Goal: Task Accomplishment & Management: Manage account settings

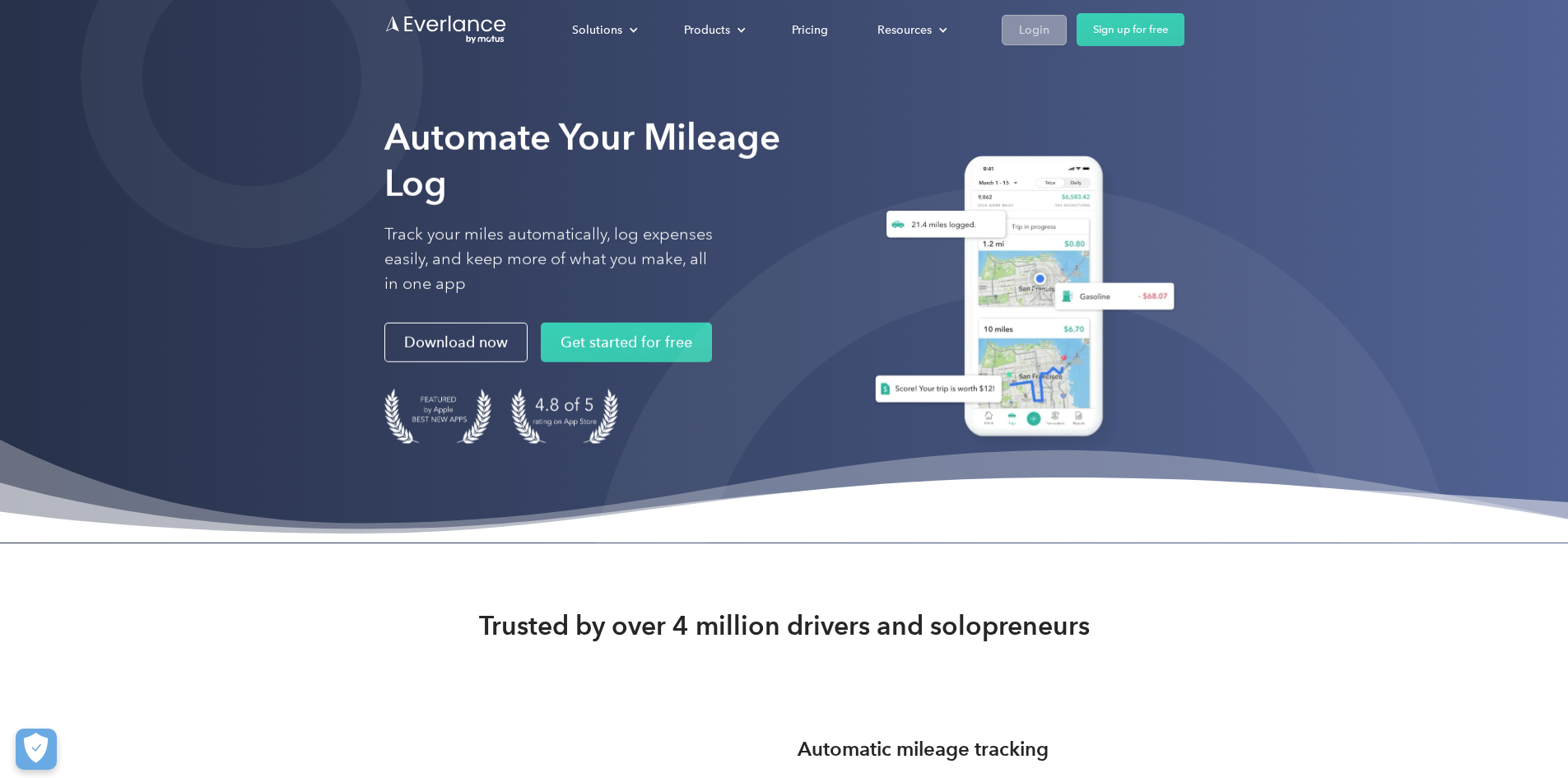
click at [1050, 29] on div "Login" at bounding box center [1034, 30] width 30 height 21
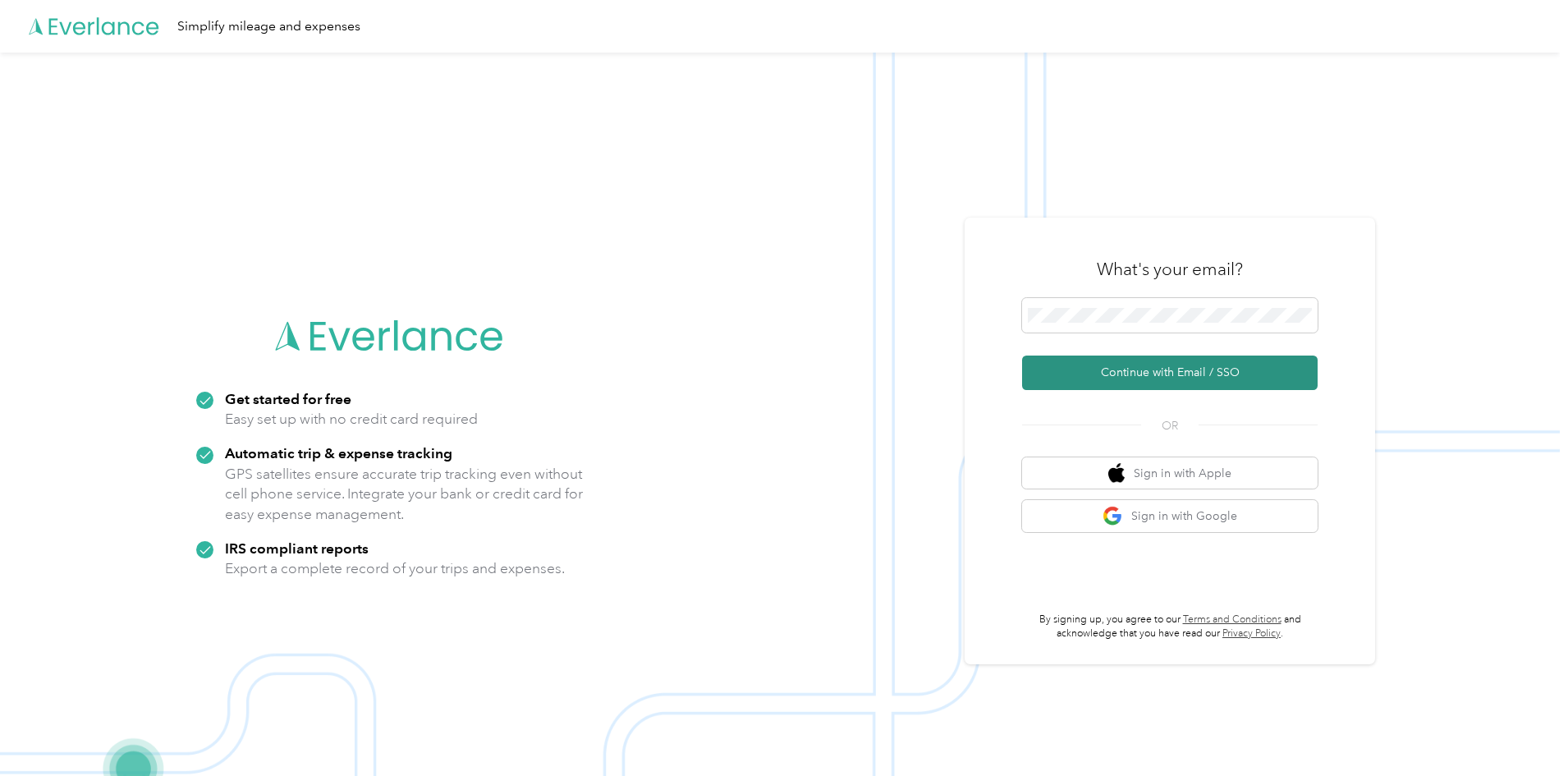
click at [1145, 376] on button "Continue with Email / SSO" at bounding box center [1170, 373] width 295 height 34
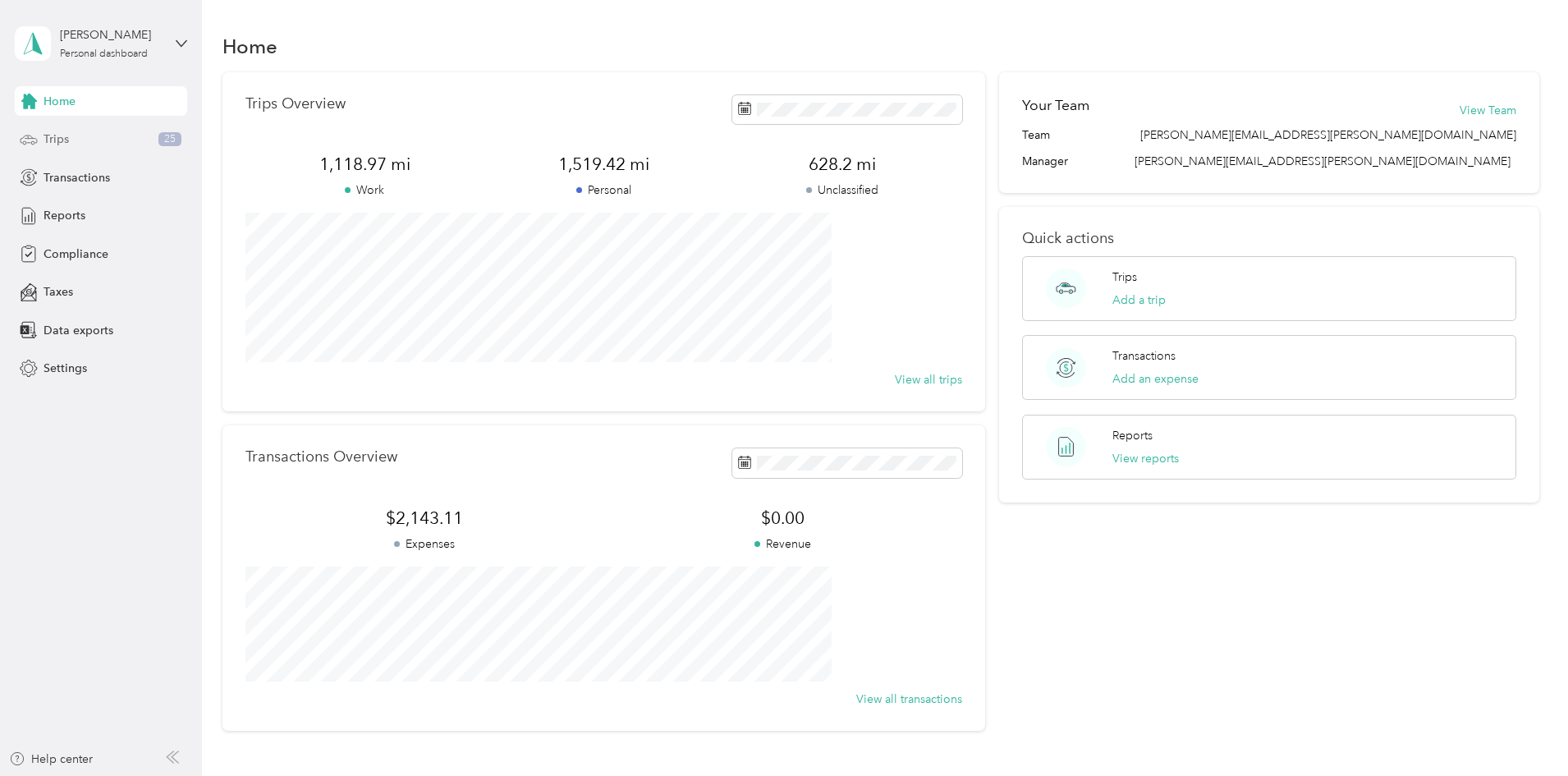
click at [118, 138] on div "Trips 25" at bounding box center [101, 139] width 172 height 29
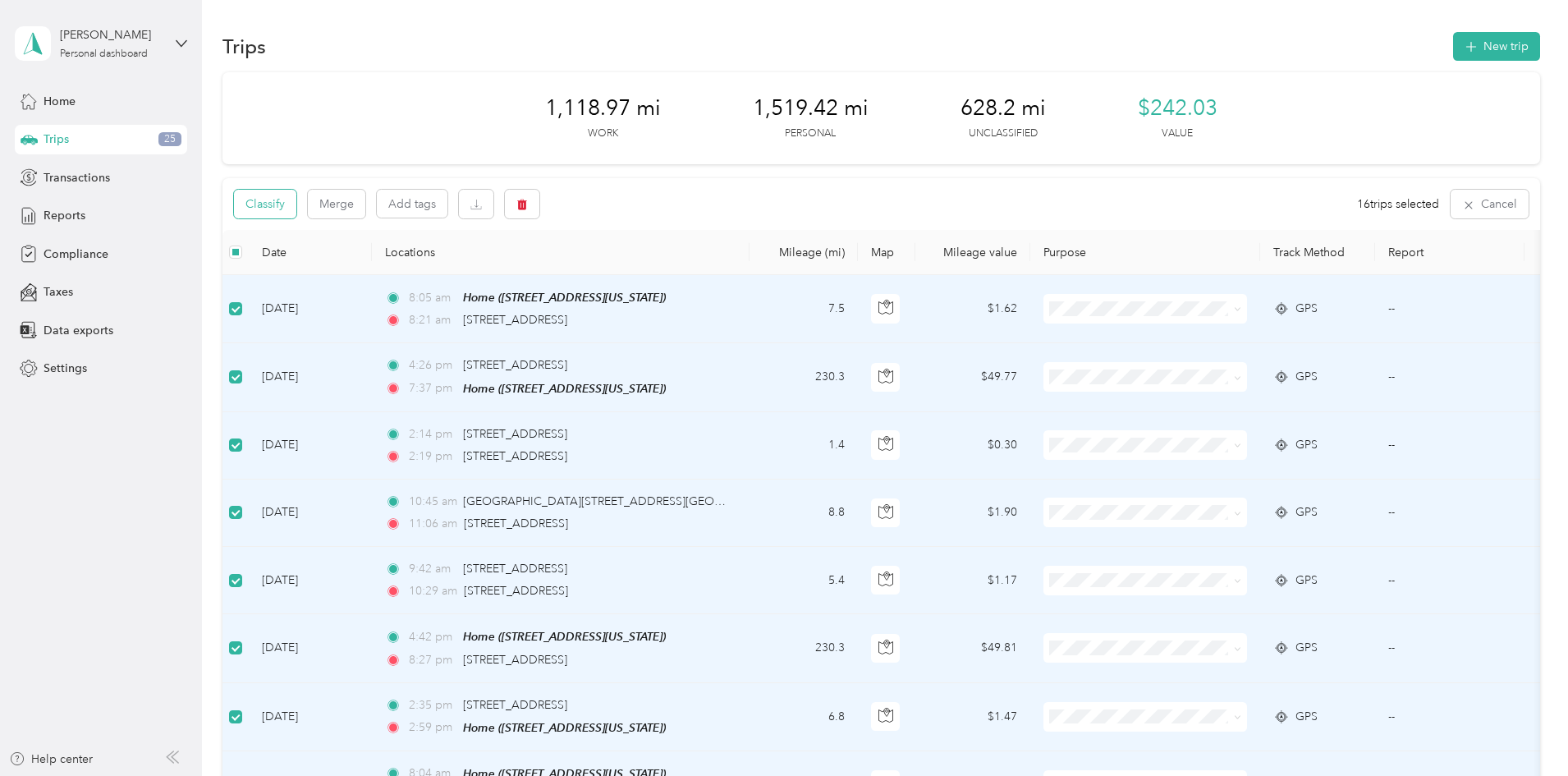
click at [296, 208] on button "Classify" at bounding box center [265, 204] width 63 height 28
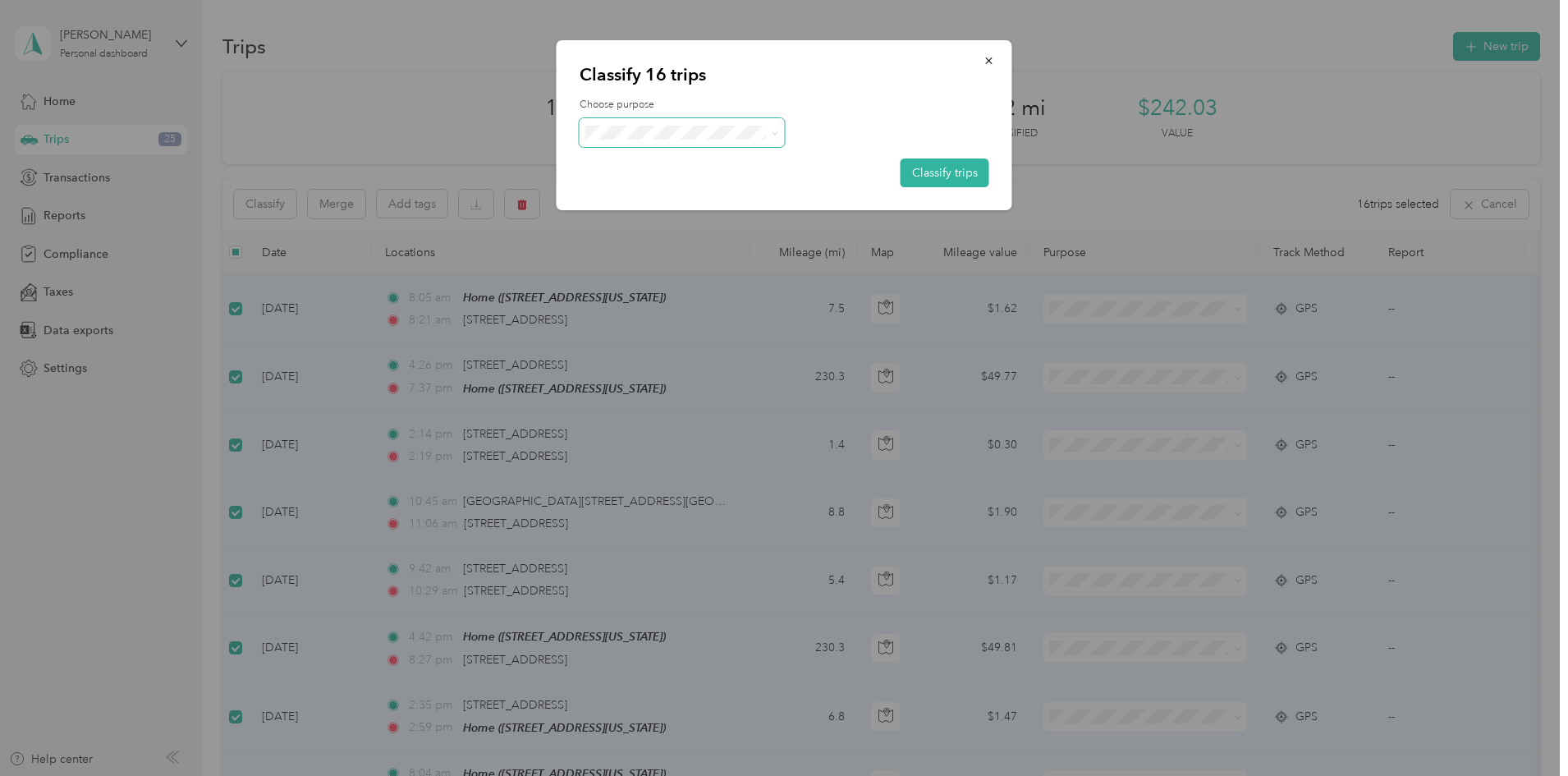
click at [767, 128] on span at bounding box center [771, 132] width 13 height 18
click at [774, 136] on icon at bounding box center [774, 133] width 8 height 8
click at [710, 183] on span "Personal" at bounding box center [696, 190] width 153 height 18
click at [961, 177] on button "Classify trips" at bounding box center [945, 172] width 89 height 28
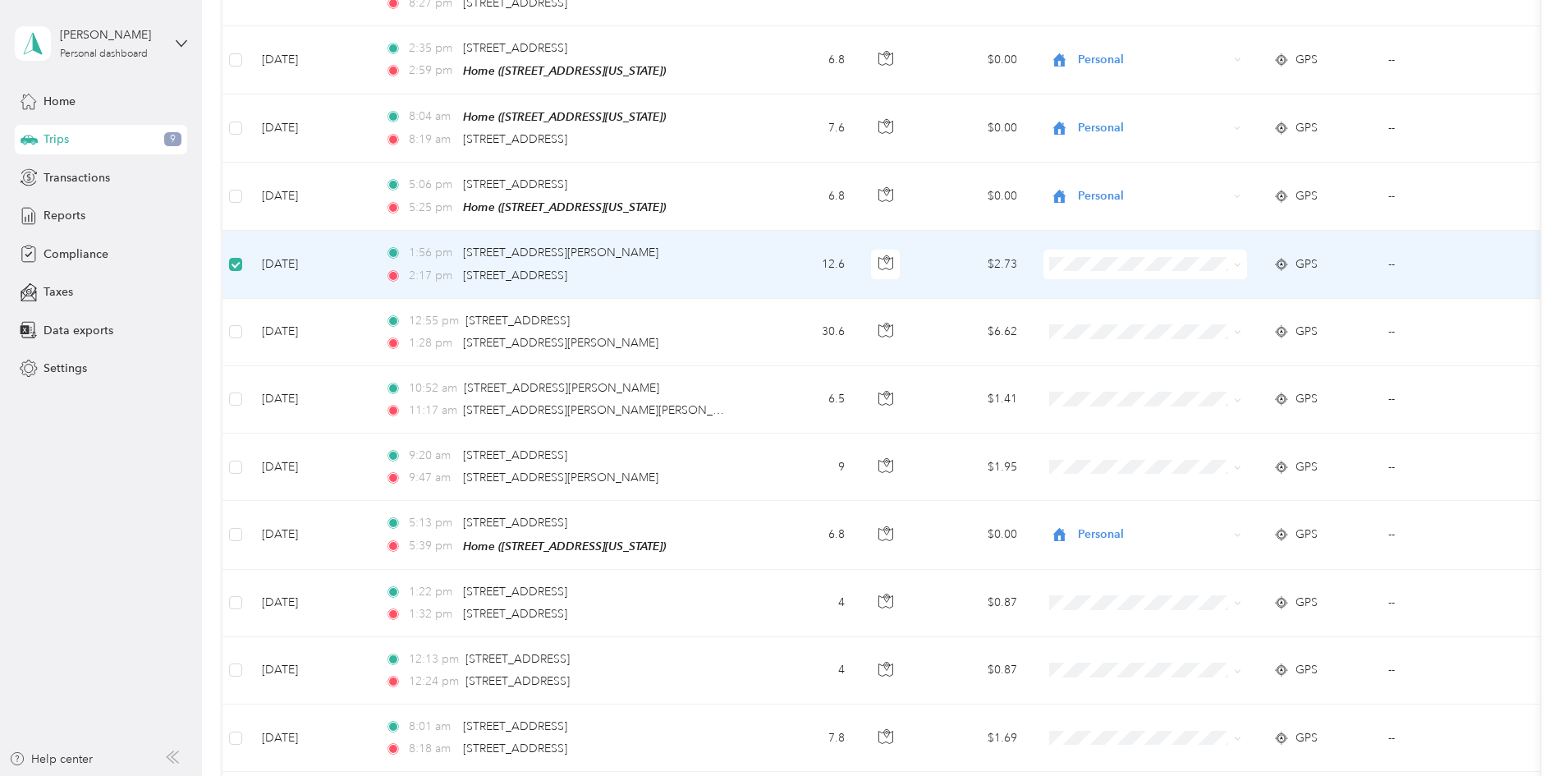
scroll to position [655, 0]
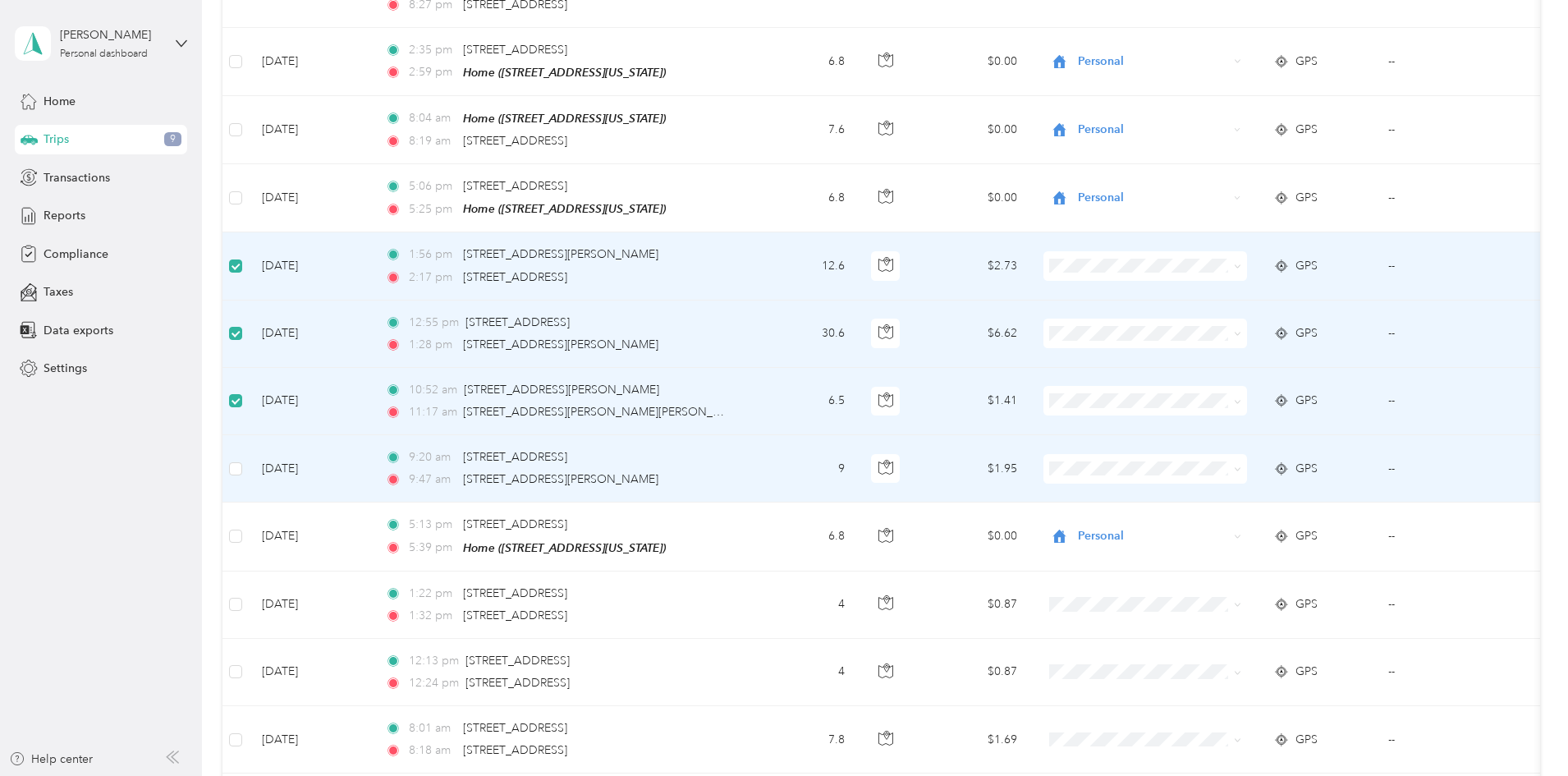
click at [249, 461] on td at bounding box center [235, 469] width 26 height 67
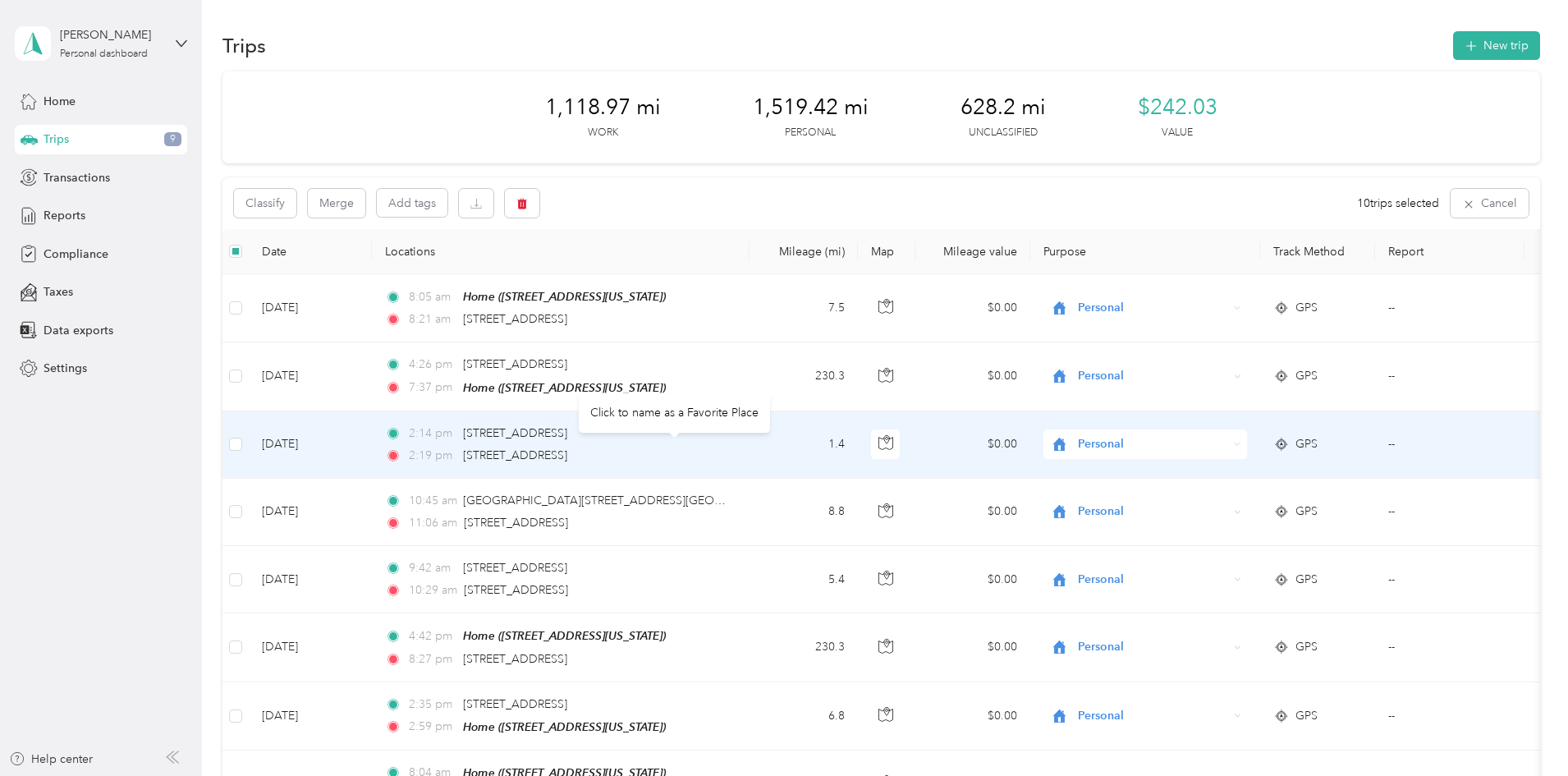
scroll to position [0, 0]
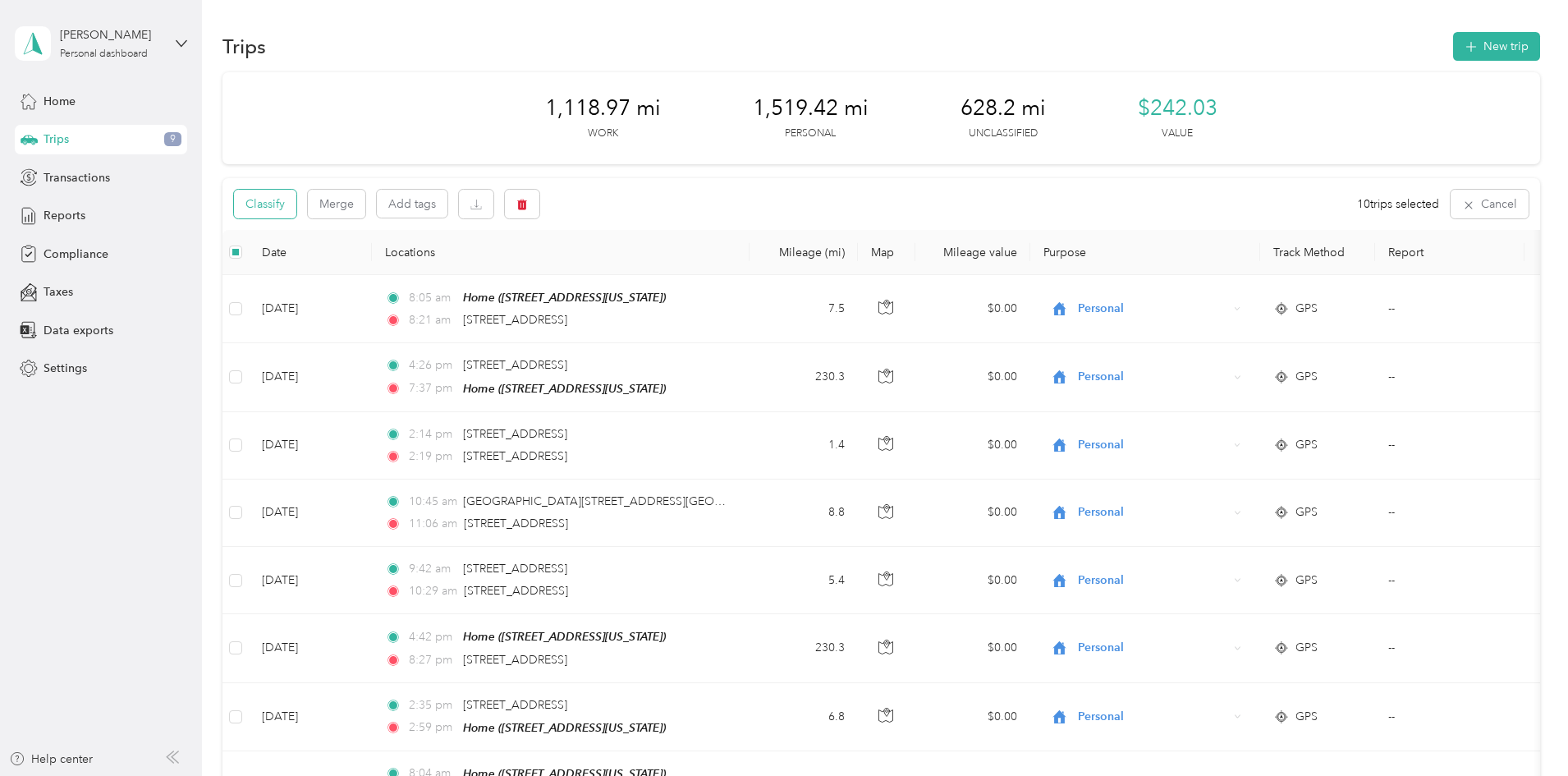
click at [296, 203] on button "Classify" at bounding box center [265, 204] width 63 height 28
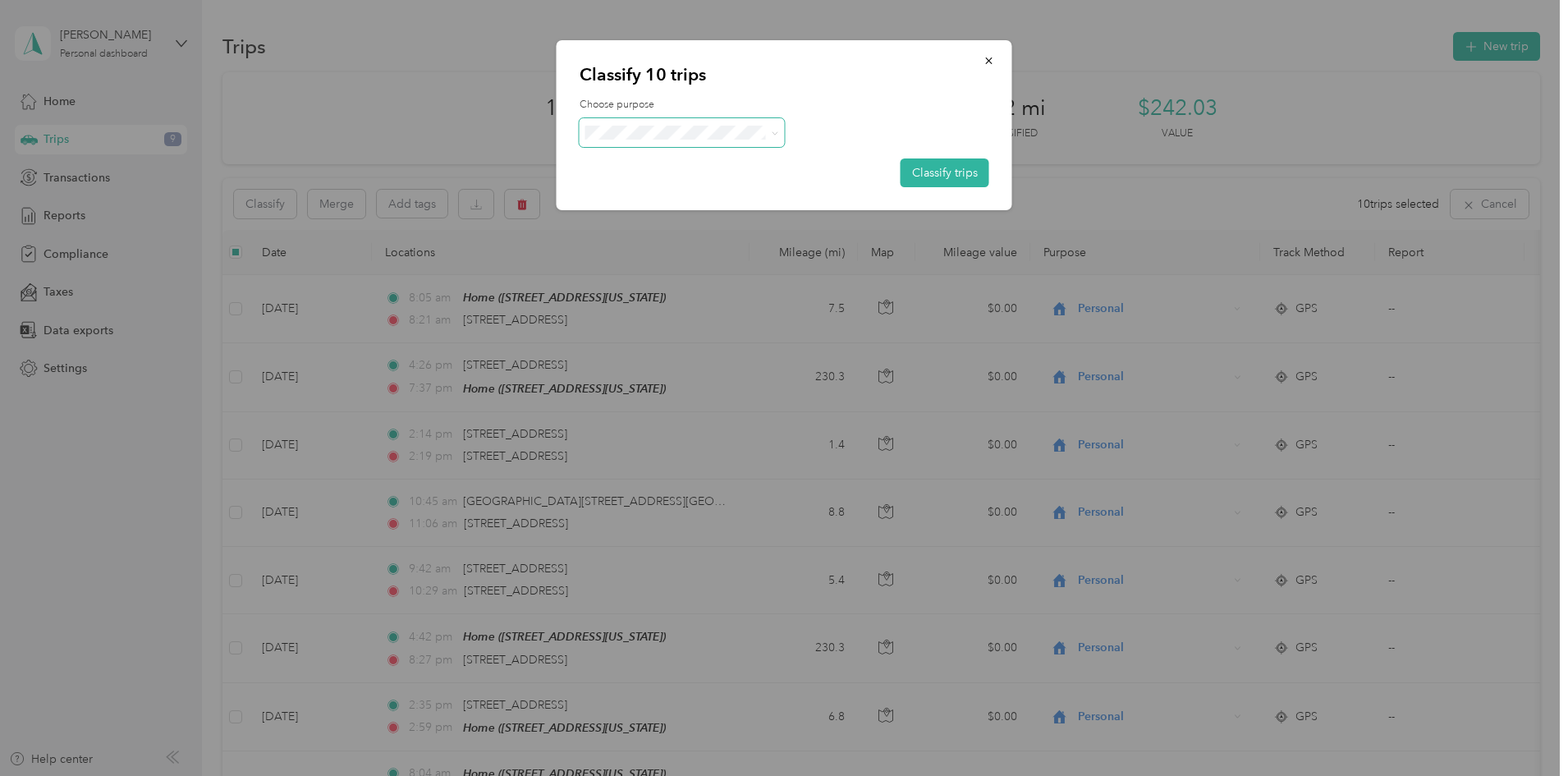
click at [768, 139] on span at bounding box center [771, 132] width 13 height 18
click at [771, 135] on icon at bounding box center [774, 133] width 8 height 8
click at [725, 171] on li "Convergint Technologies" at bounding box center [682, 163] width 205 height 28
click at [951, 174] on button "Classify trips" at bounding box center [945, 172] width 89 height 28
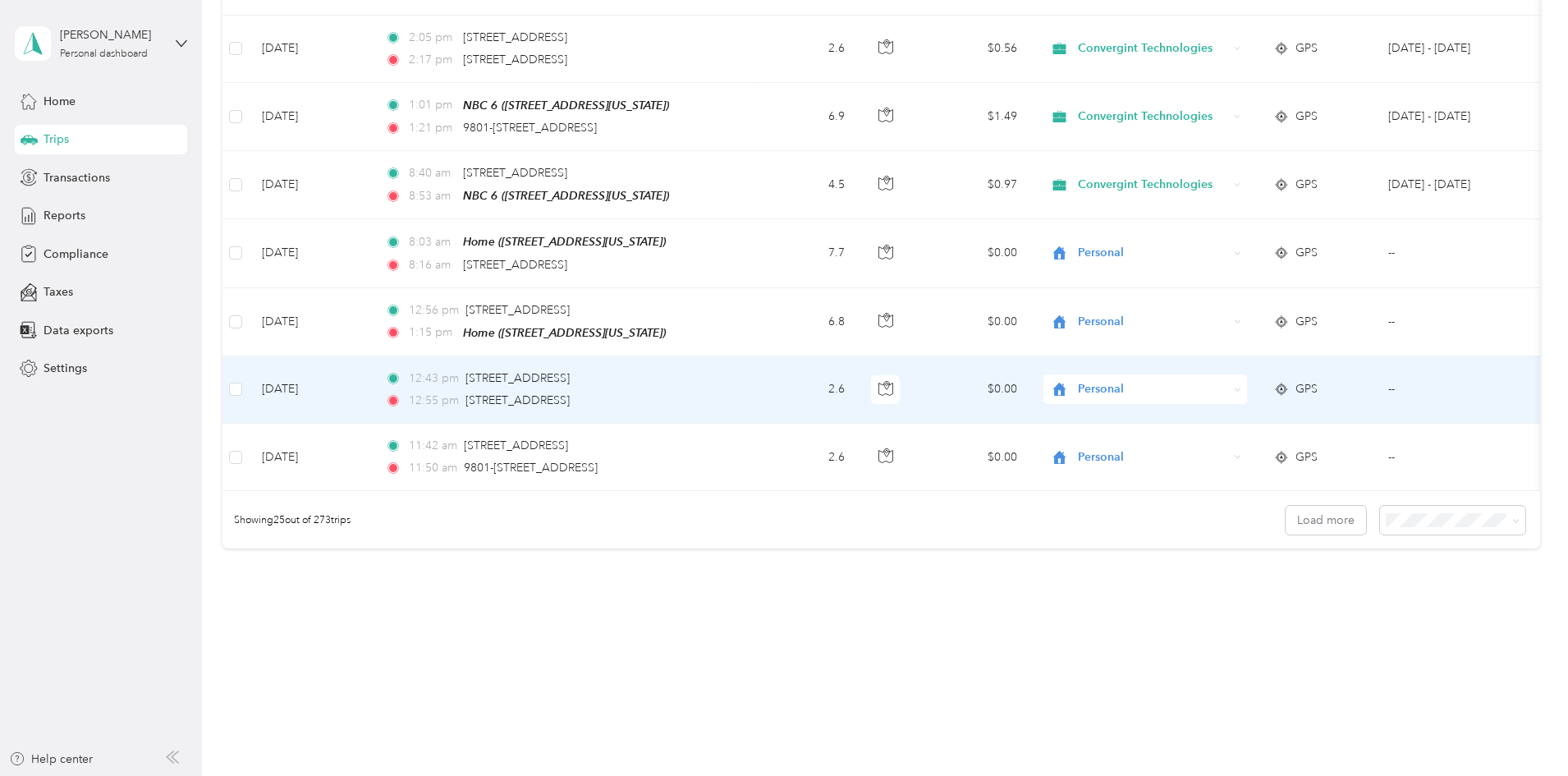
scroll to position [1487, 0]
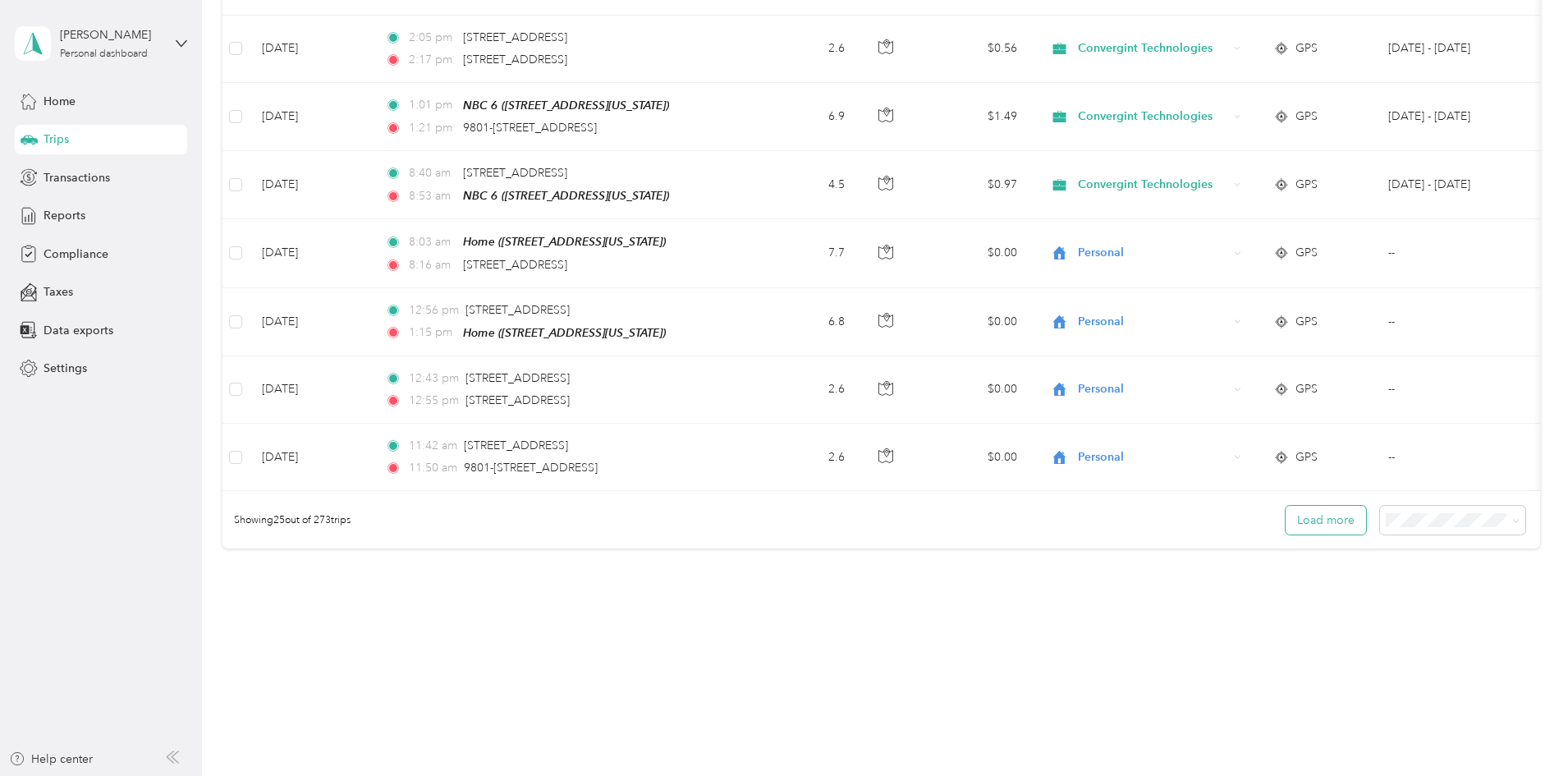
click at [1286, 513] on button "Load more" at bounding box center [1326, 520] width 80 height 28
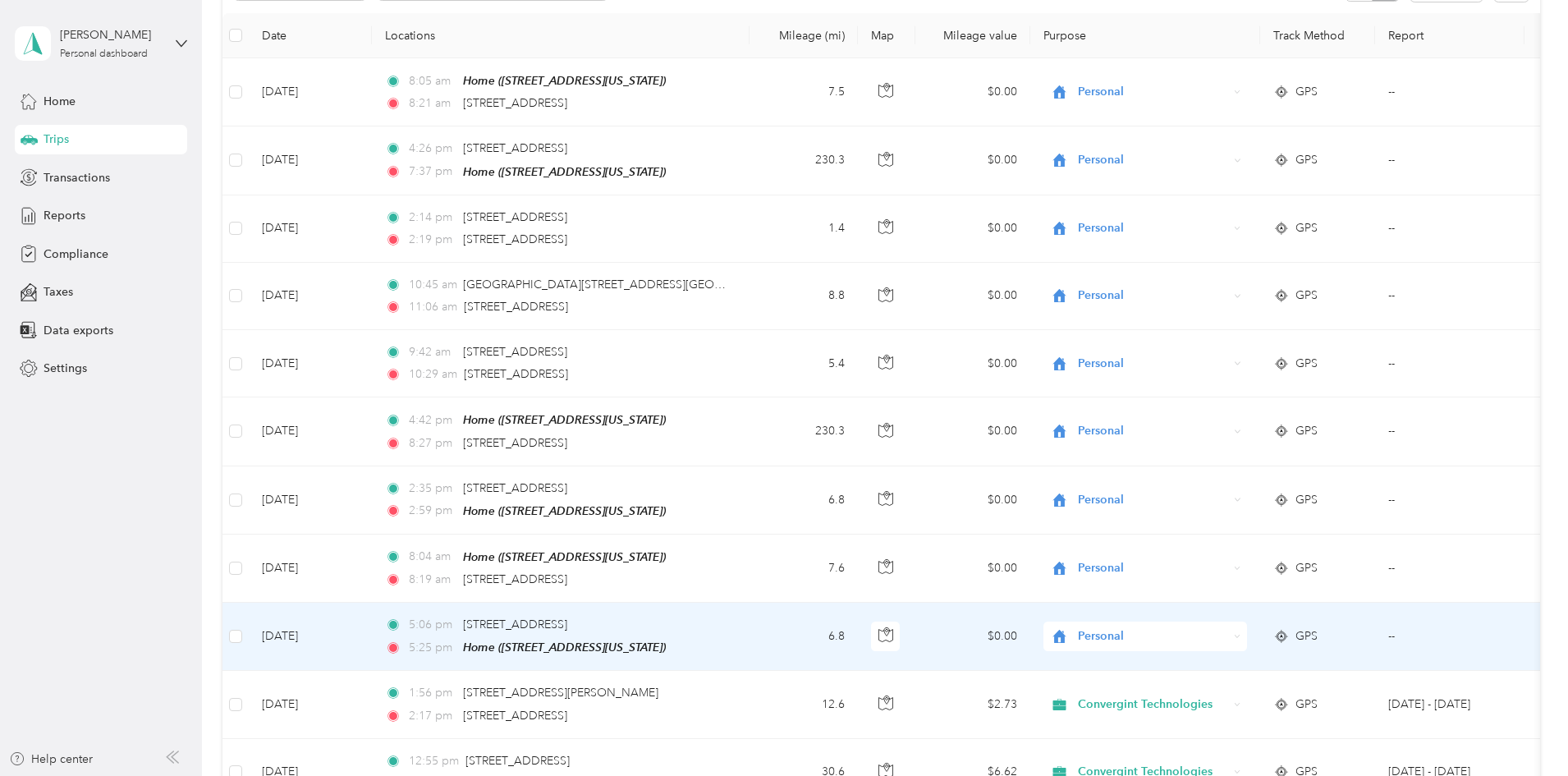
scroll to position [0, 0]
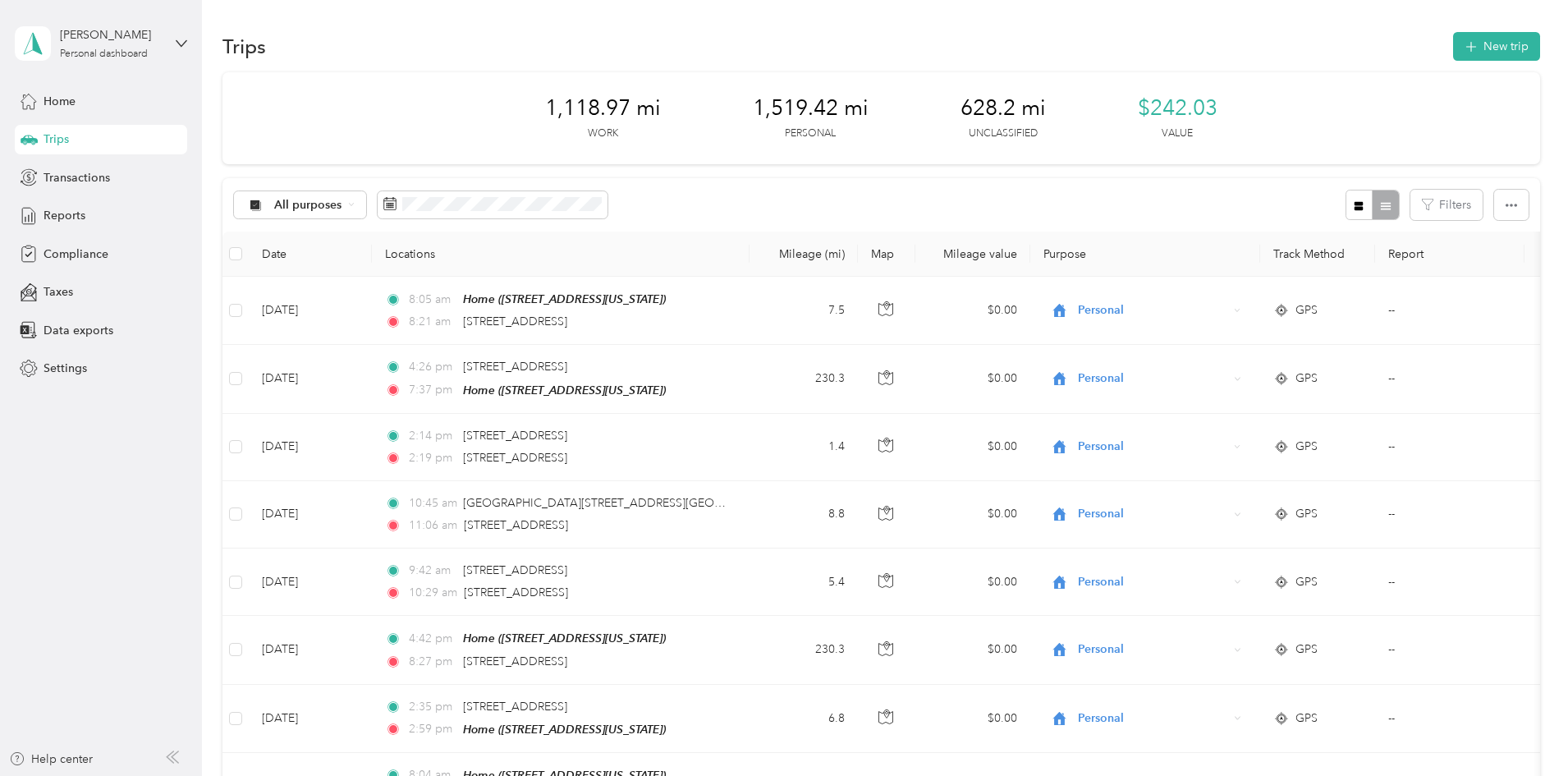
click at [778, 46] on div "Trips New trip" at bounding box center [881, 45] width 1318 height 34
click at [69, 207] on span "Reports" at bounding box center [64, 215] width 42 height 18
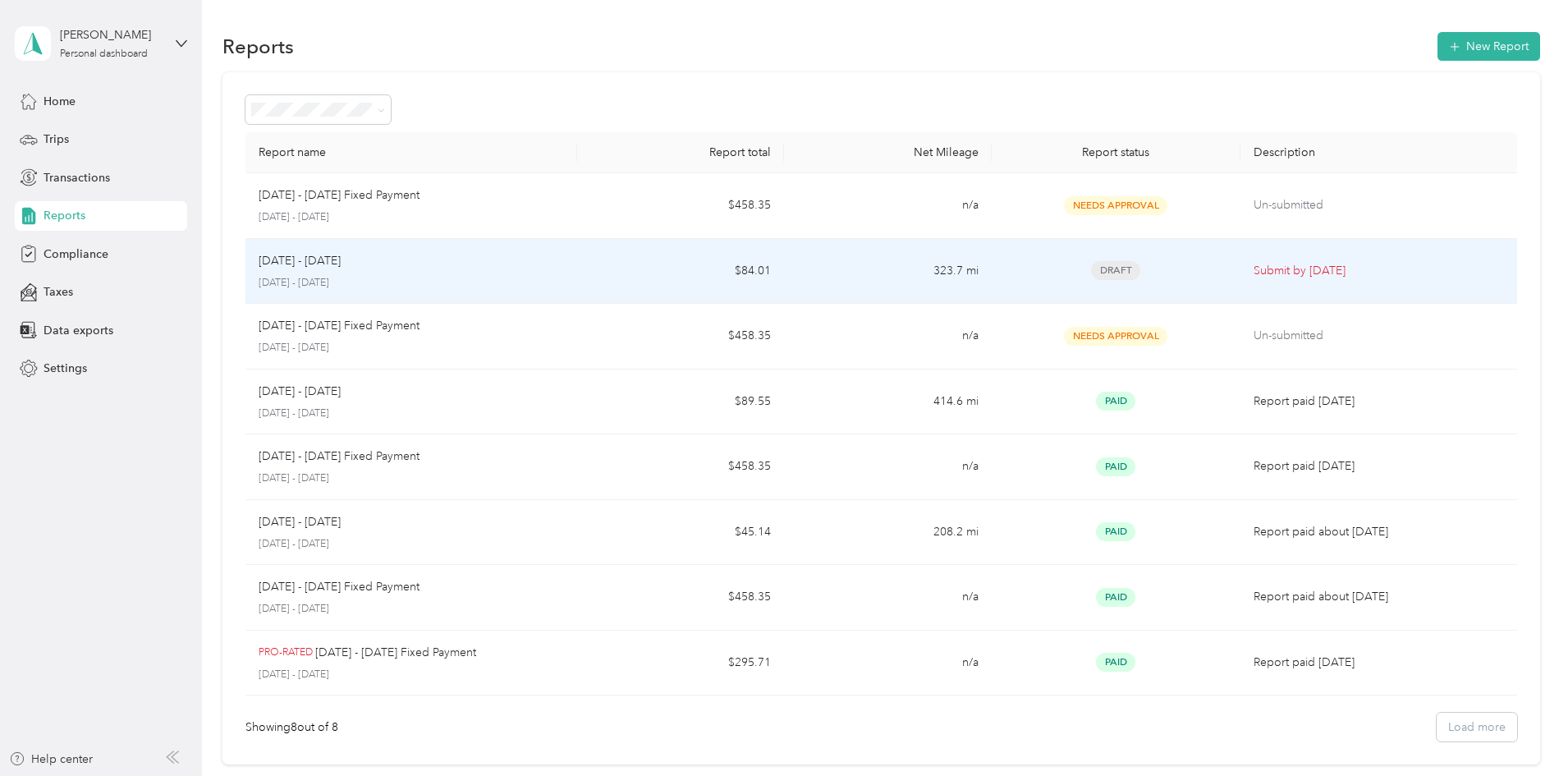
click at [1091, 268] on span "Draft" at bounding box center [1115, 270] width 49 height 19
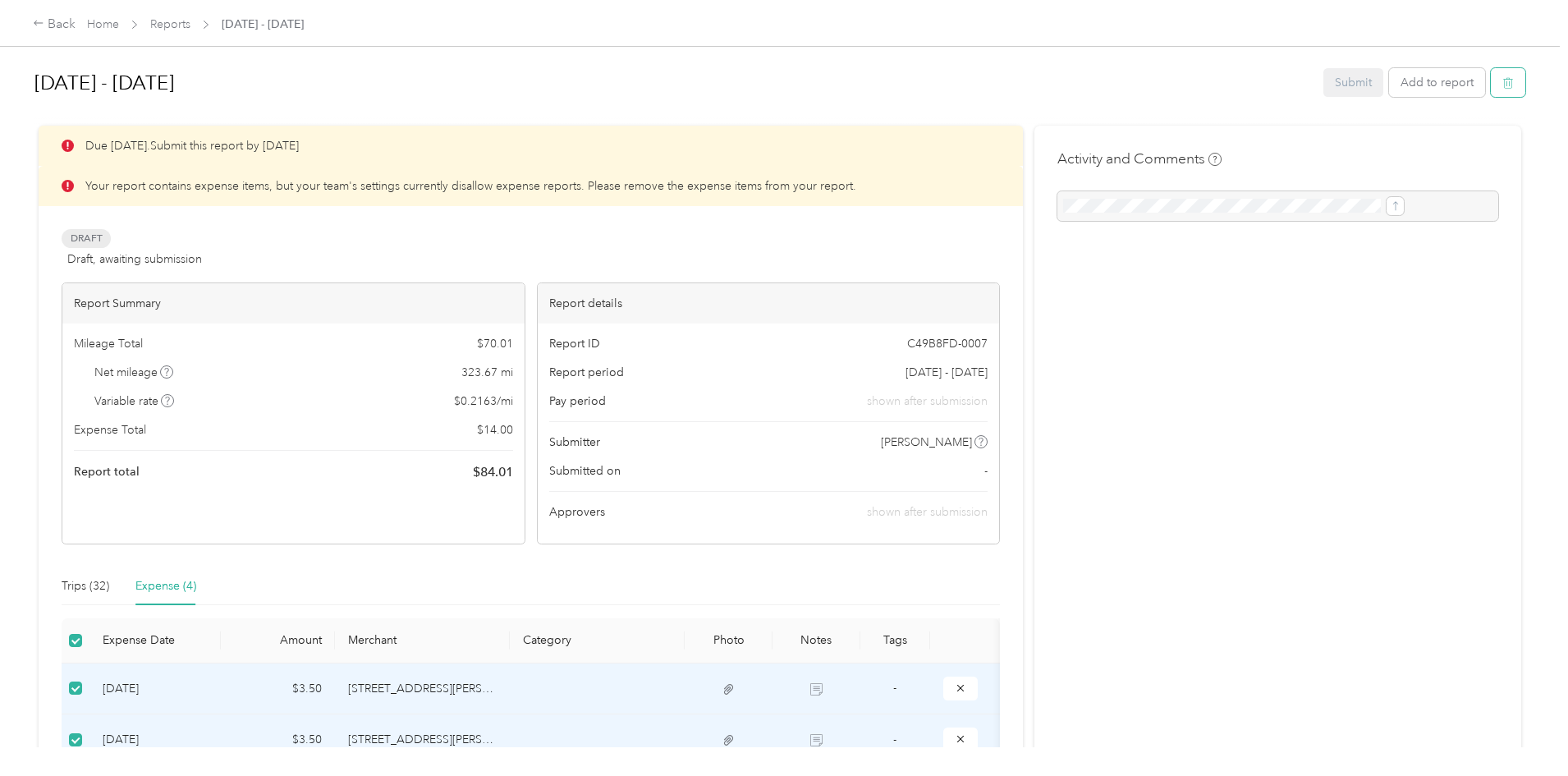
click at [1491, 84] on button "button" at bounding box center [1508, 82] width 34 height 28
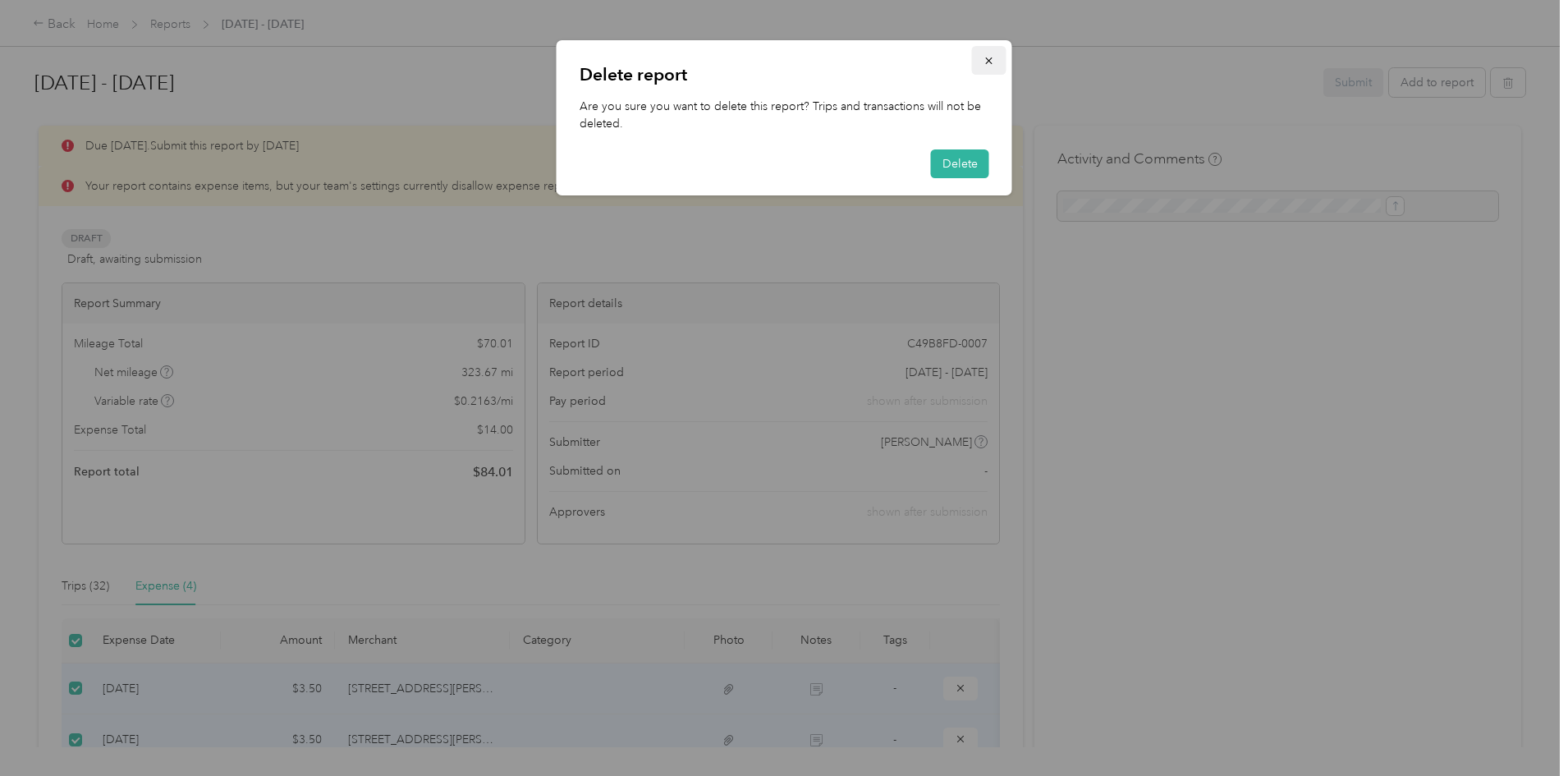
click at [991, 60] on icon "button" at bounding box center [989, 61] width 12 height 12
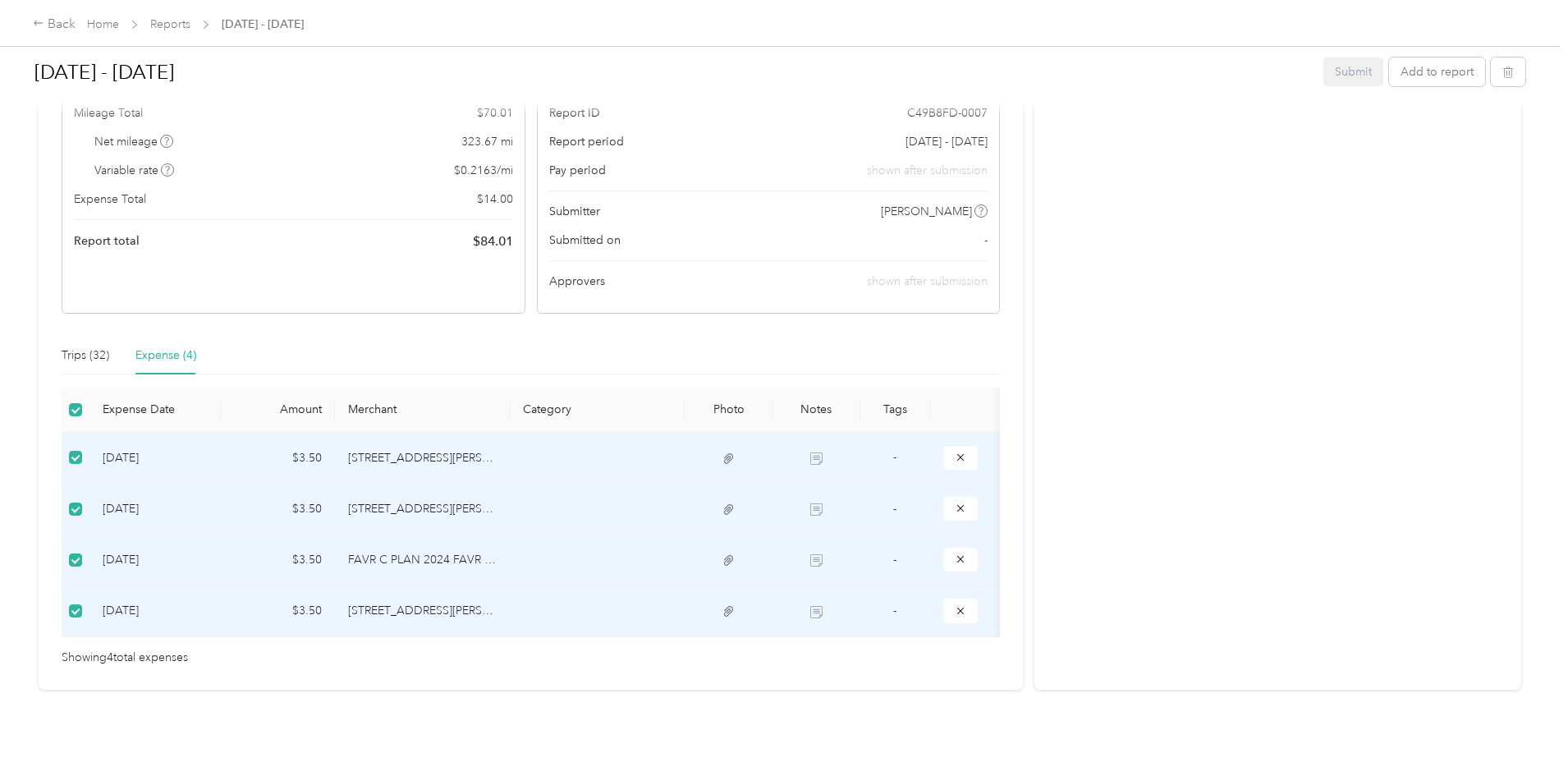
scroll to position [273, 0]
click at [197, 347] on div "Expense (4)" at bounding box center [166, 356] width 61 height 18
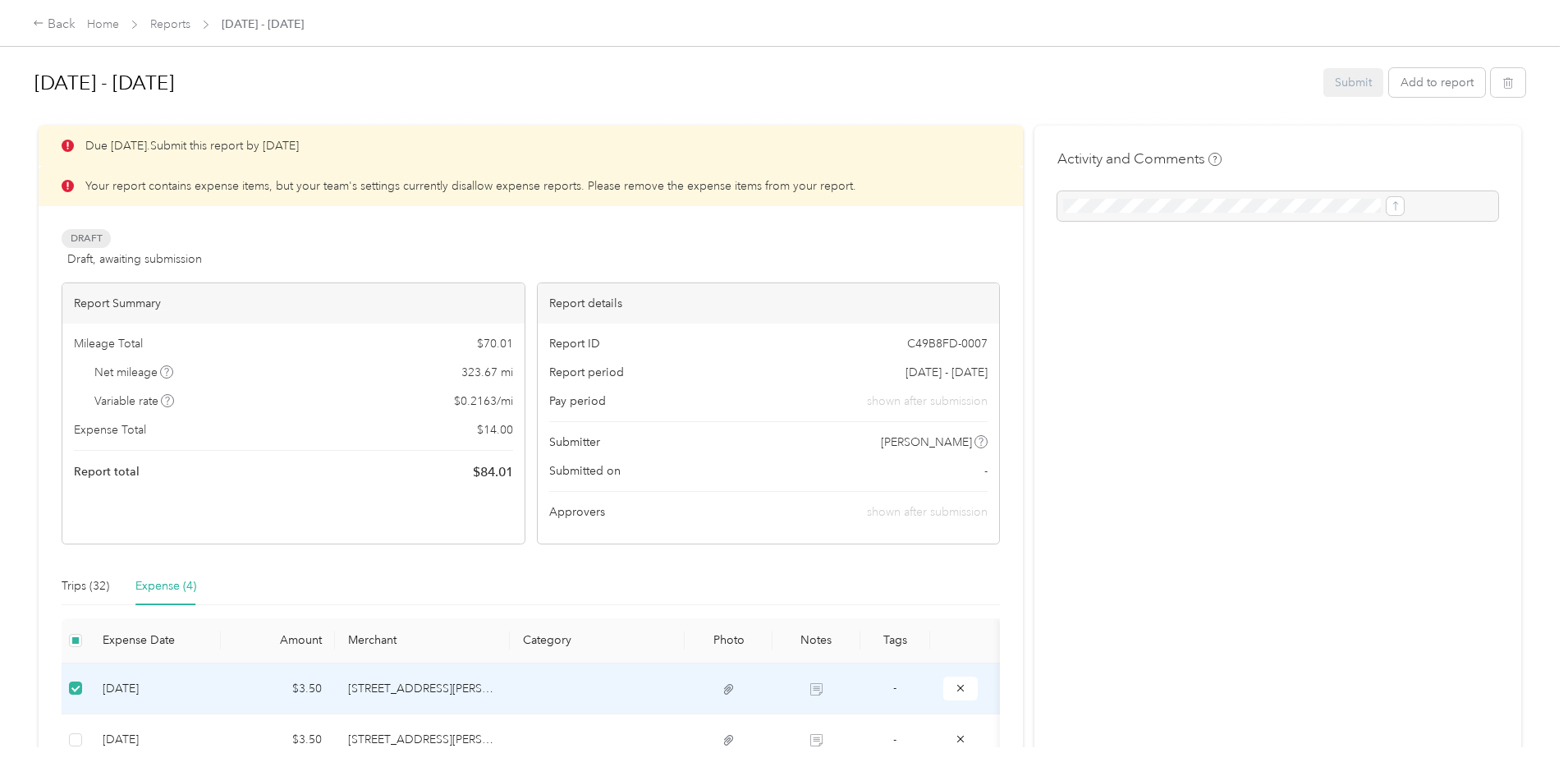
scroll to position [82, 0]
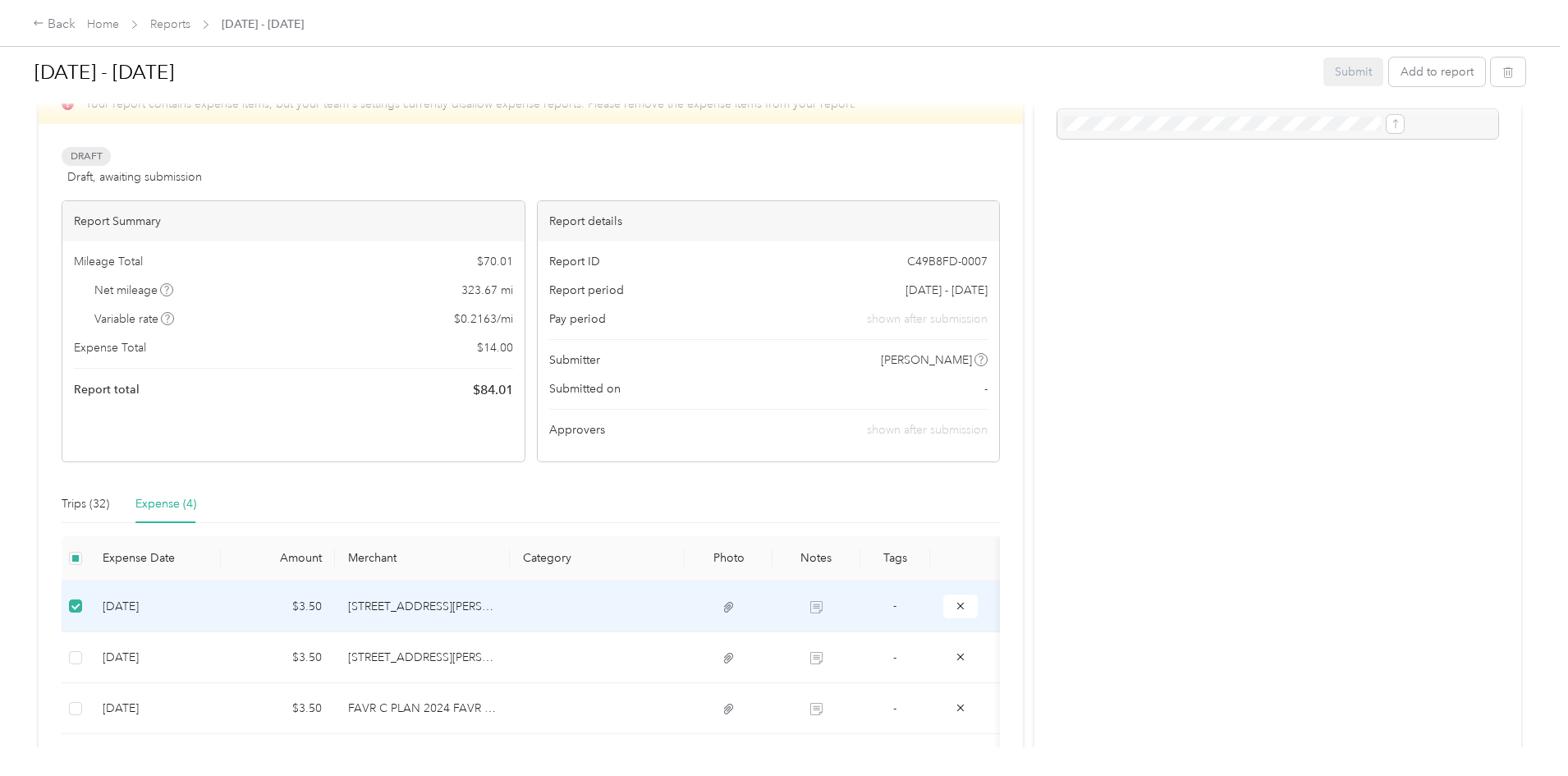
click at [1392, 67] on div "Aug 1 - 31, 2025 Submit Add to report Due in 2 days. Submit this report by Sep.…" at bounding box center [780, 373] width 1560 height 748
click at [1491, 72] on button "button" at bounding box center [1508, 72] width 34 height 28
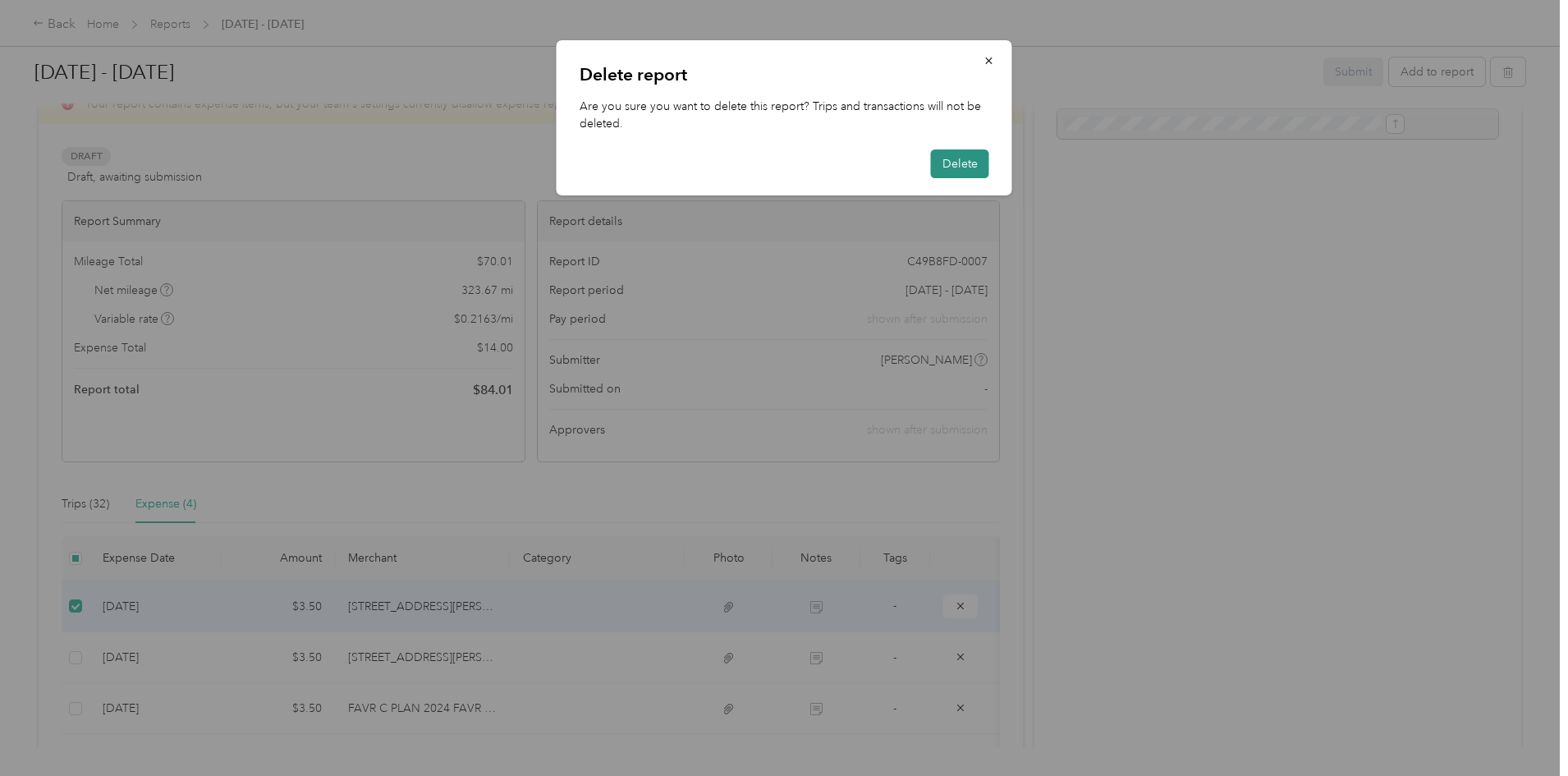
click at [985, 172] on button "Delete" at bounding box center [961, 164] width 59 height 28
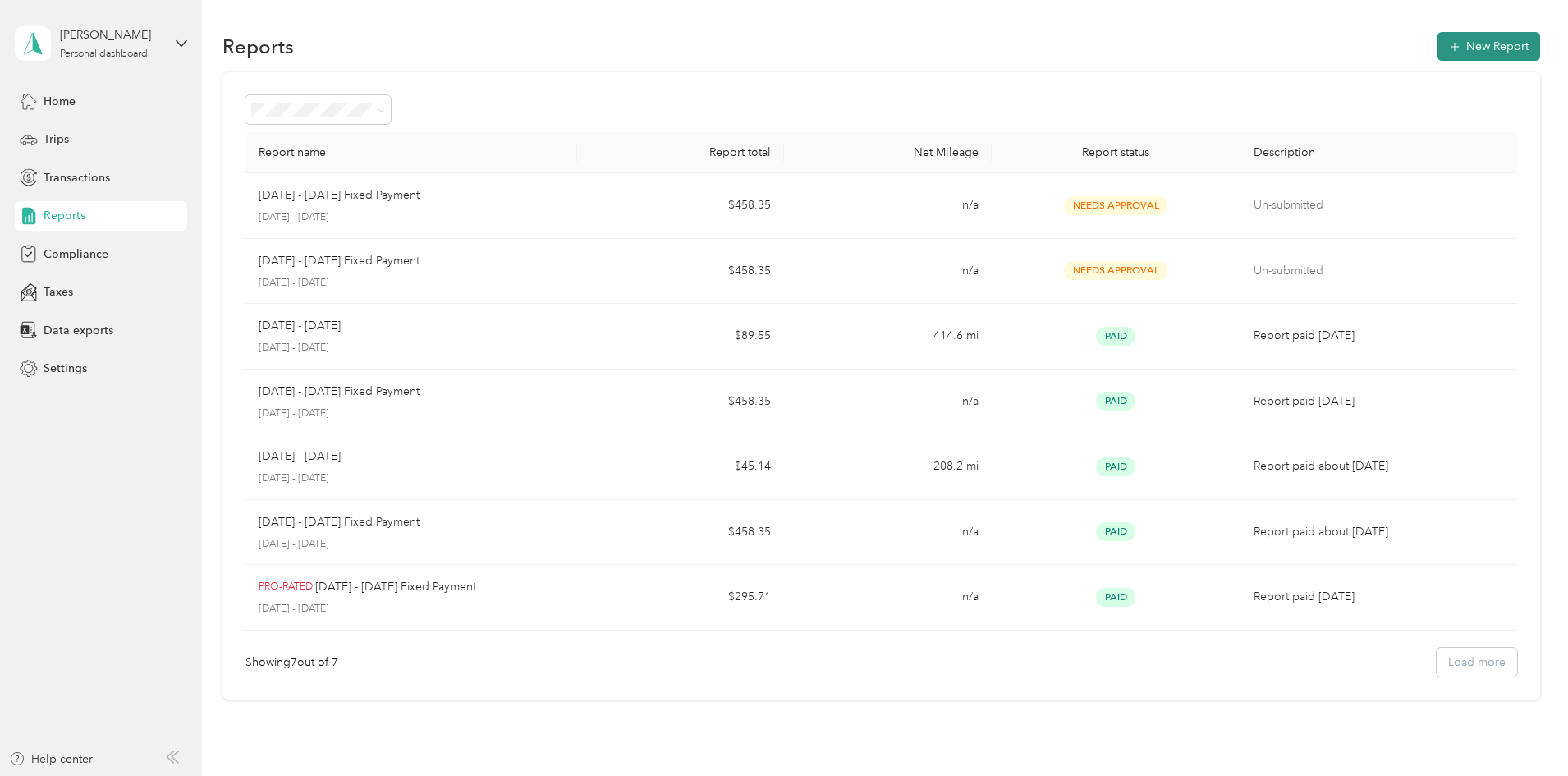
click at [1437, 36] on button "New Report" at bounding box center [1489, 46] width 103 height 28
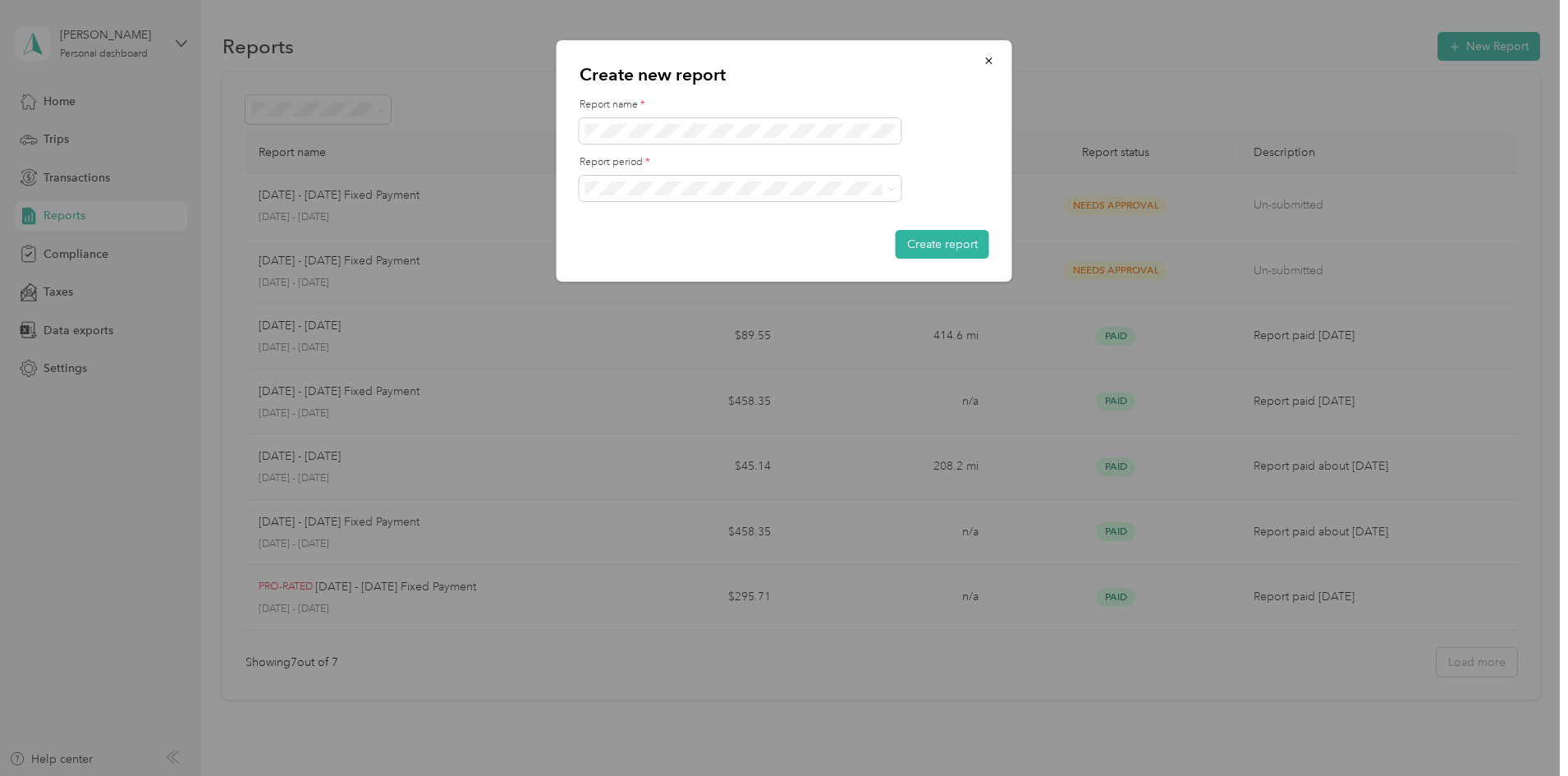
click at [831, 240] on div "Aug 1 - 31, 2025" at bounding box center [740, 244] width 299 height 18
click at [951, 246] on button "Create report" at bounding box center [942, 244] width 94 height 28
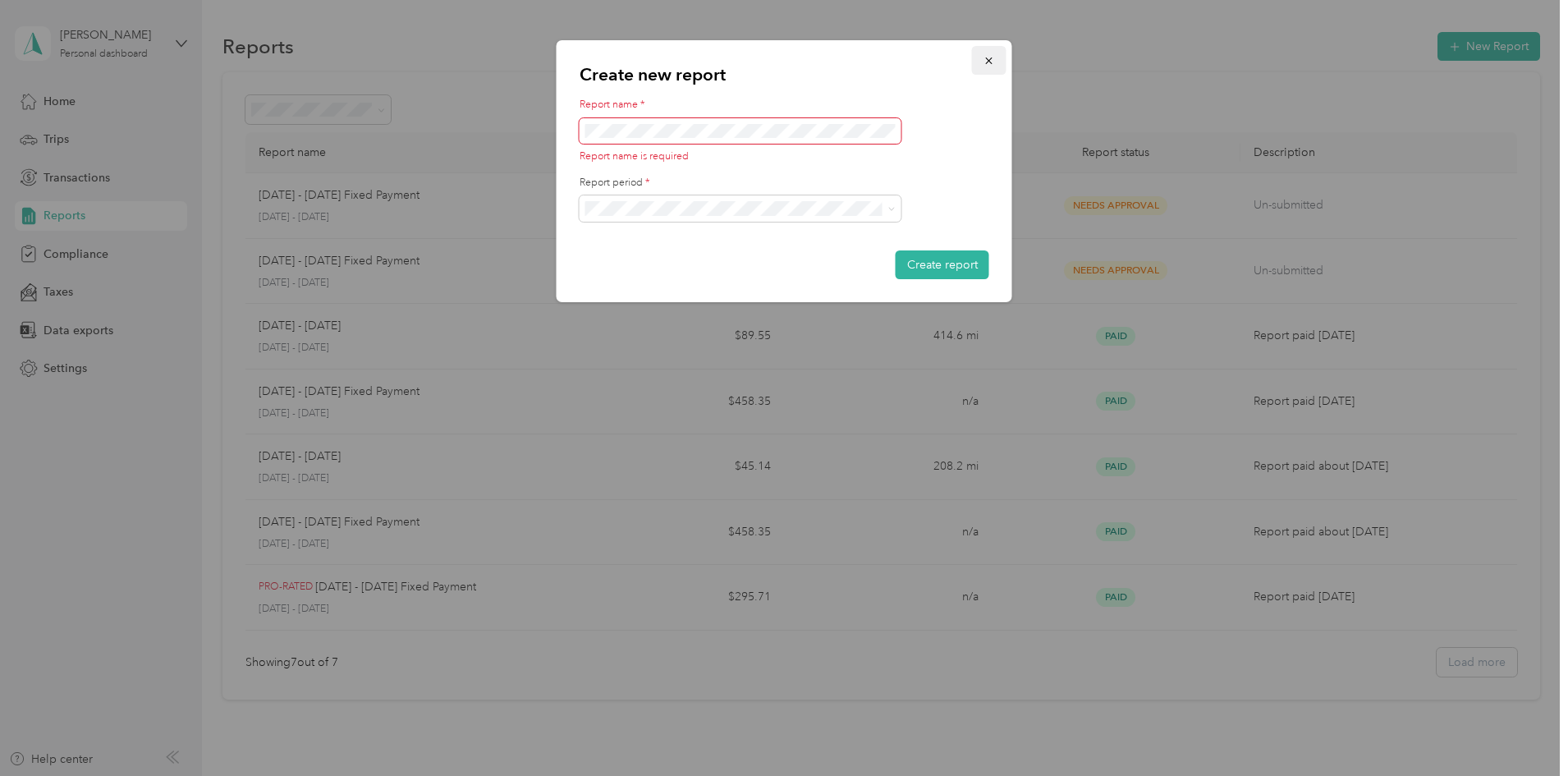
click at [986, 64] on icon "button" at bounding box center [989, 61] width 12 height 12
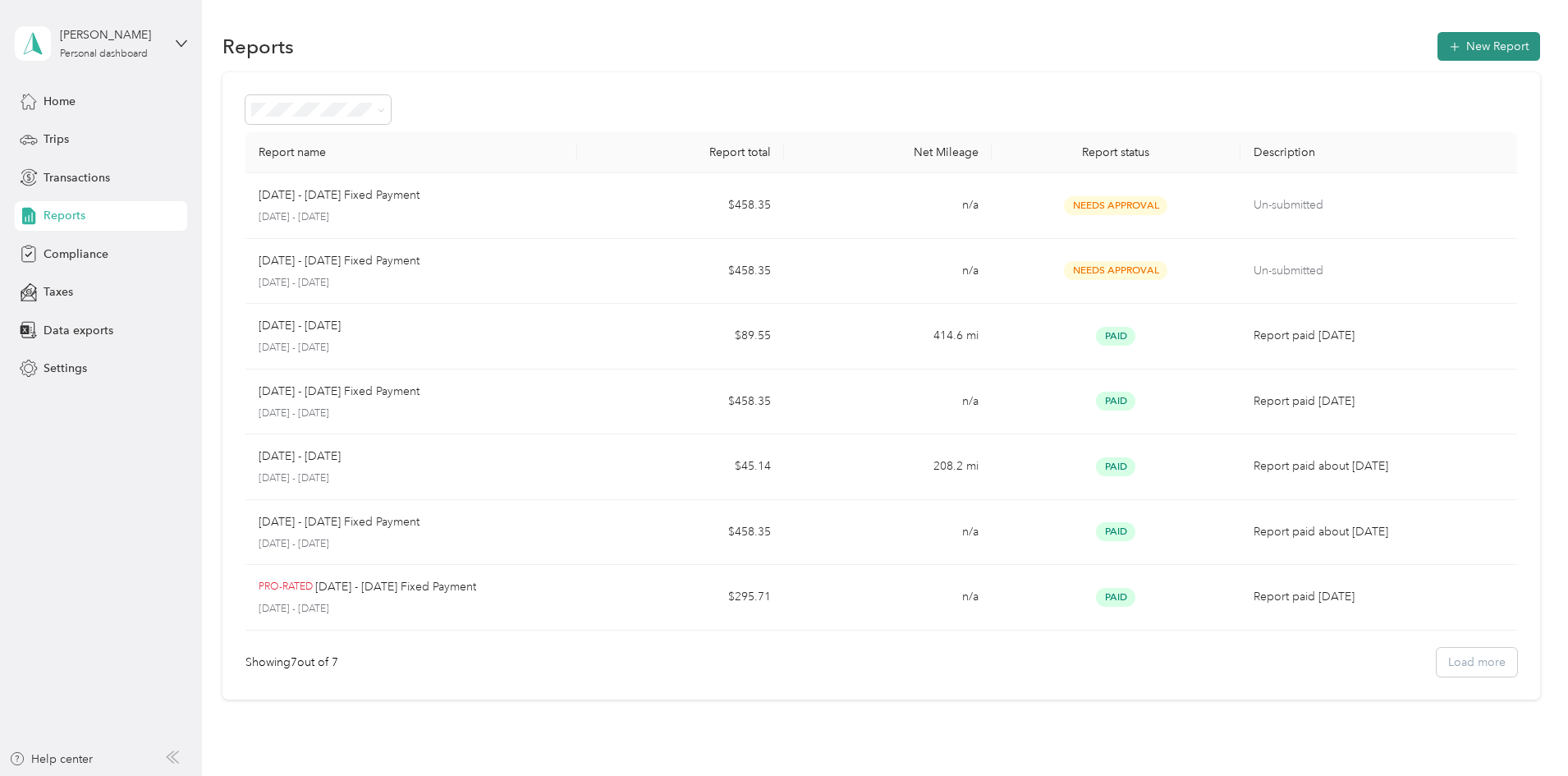
click at [1437, 45] on button "New Report" at bounding box center [1489, 46] width 103 height 28
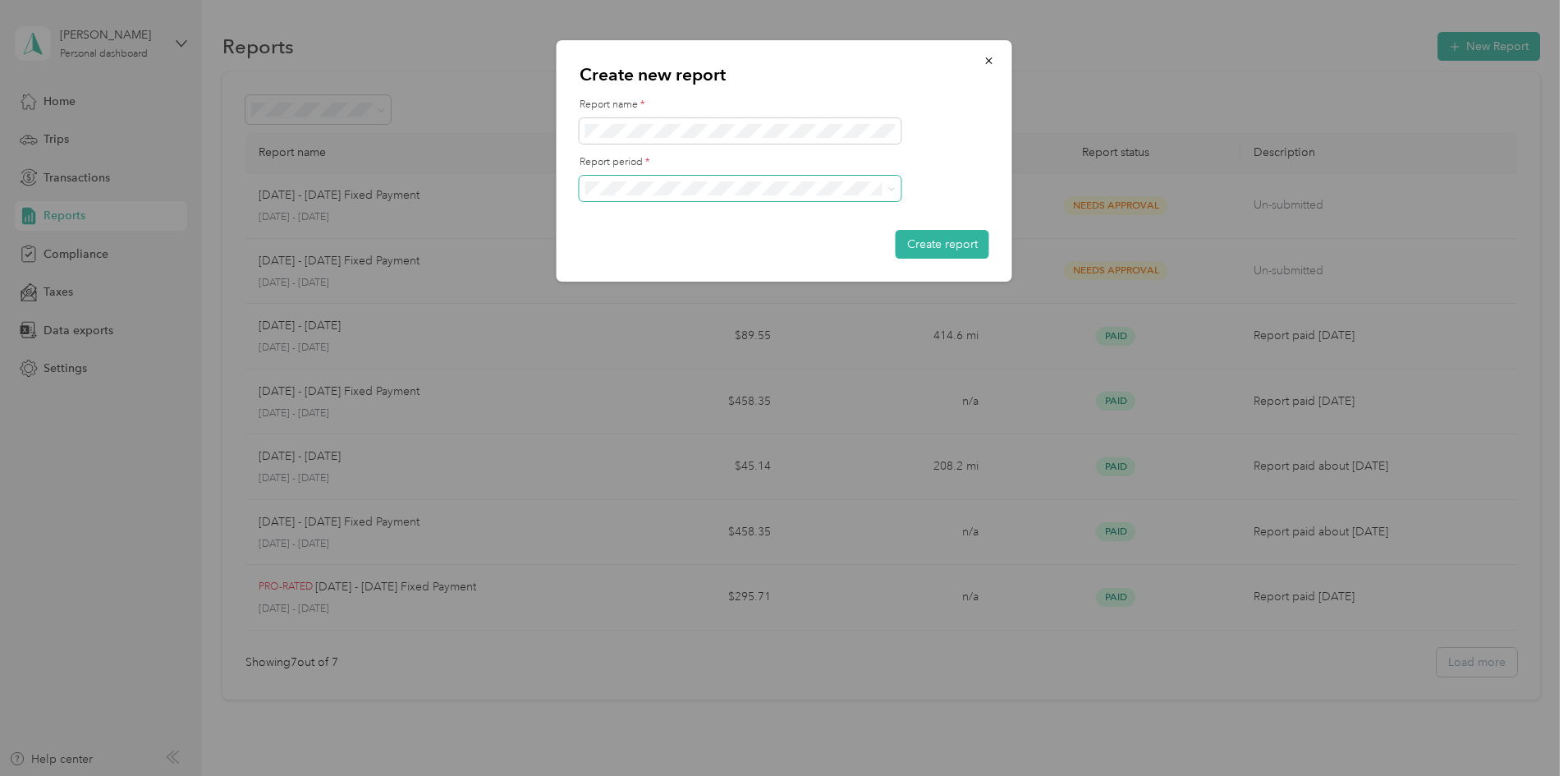
click at [889, 192] on icon at bounding box center [892, 189] width 8 height 8
click at [836, 241] on div "Aug 1 - 31, 2025" at bounding box center [740, 246] width 299 height 18
click at [924, 245] on button "Create report" at bounding box center [942, 244] width 94 height 28
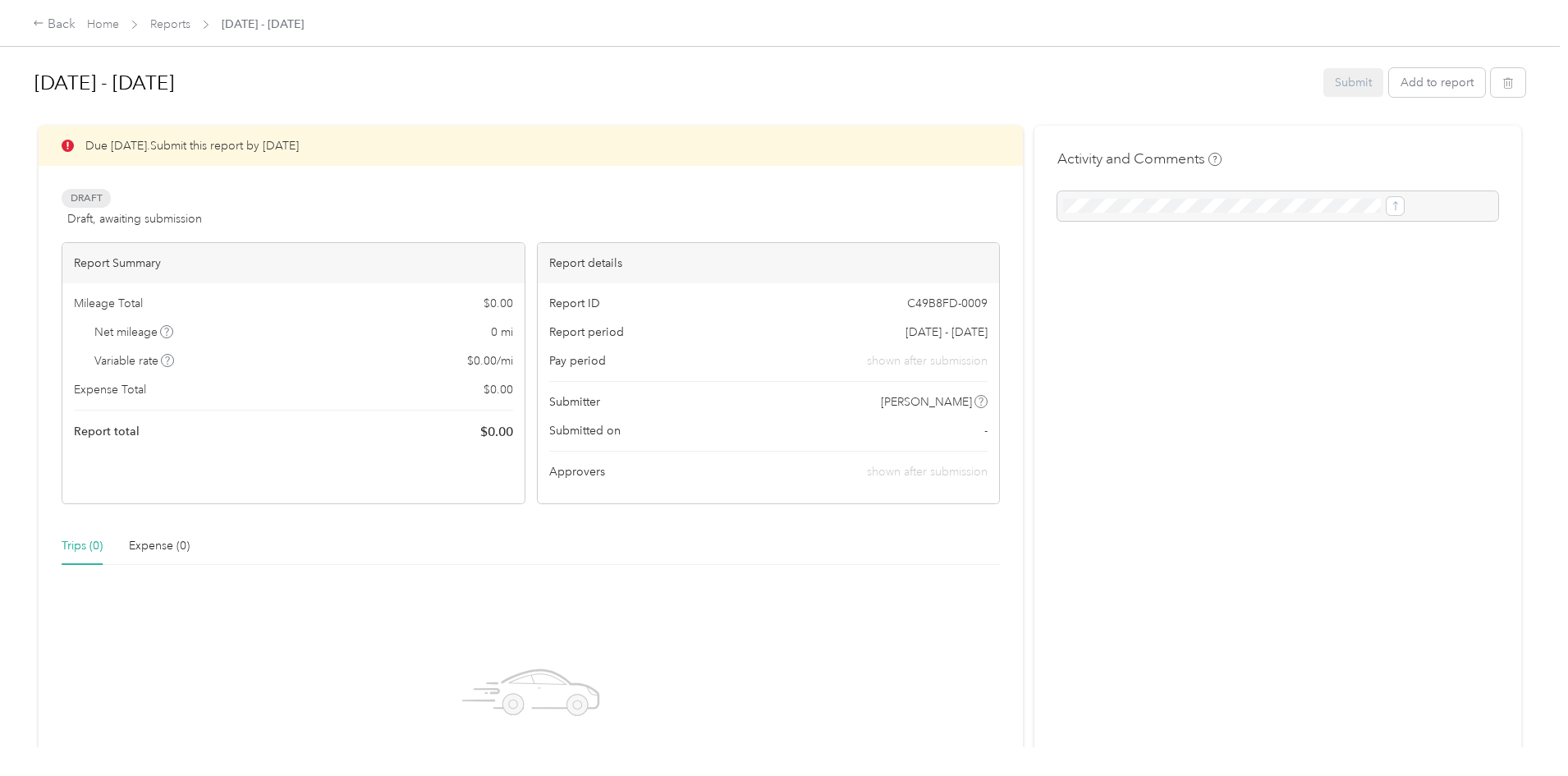
click at [580, 202] on div "Draft Draft, awaiting submission View activity & comments" at bounding box center [530, 208] width 938 height 39
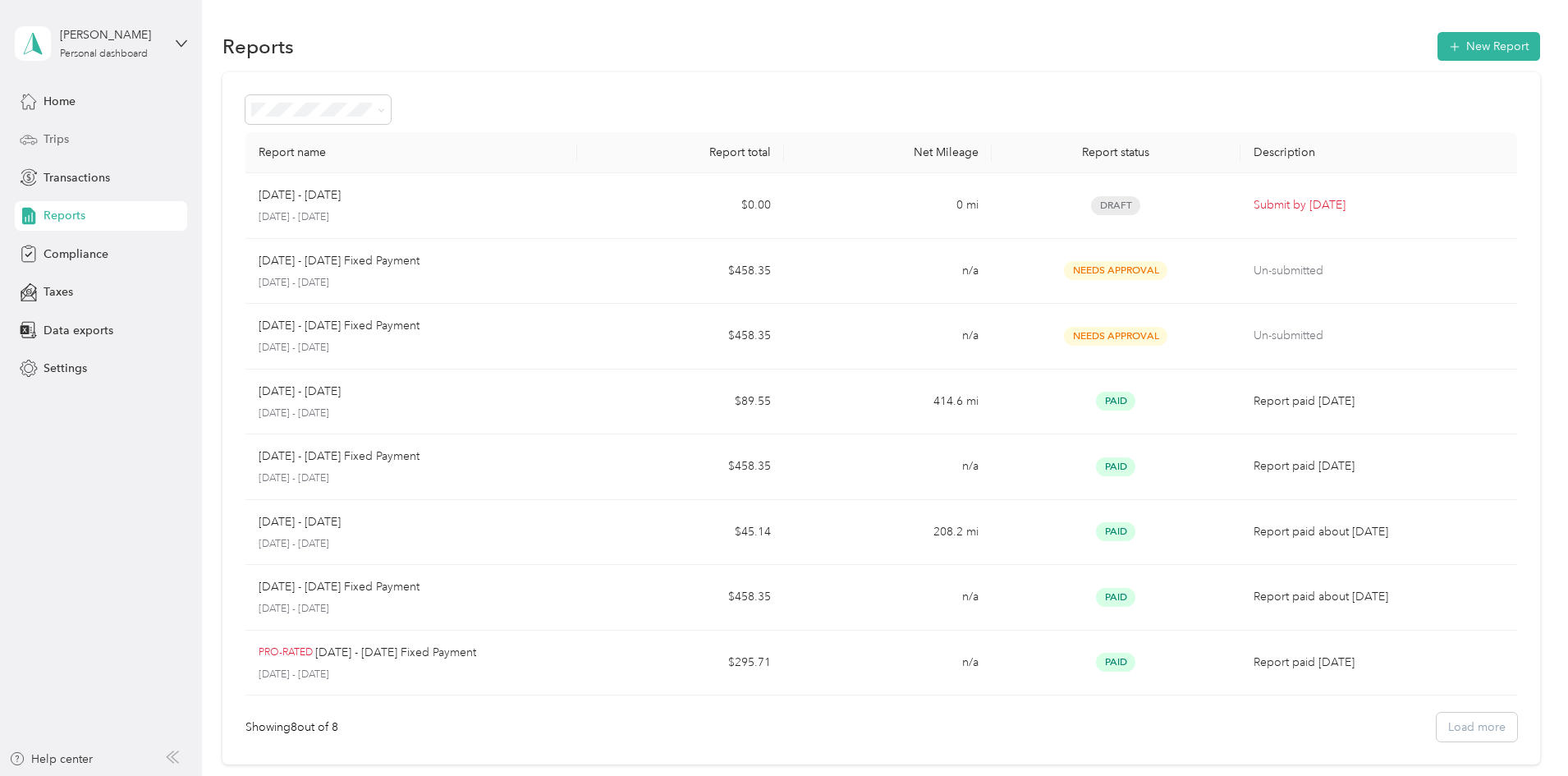
click at [58, 144] on span "Trips" at bounding box center [56, 139] width 25 height 18
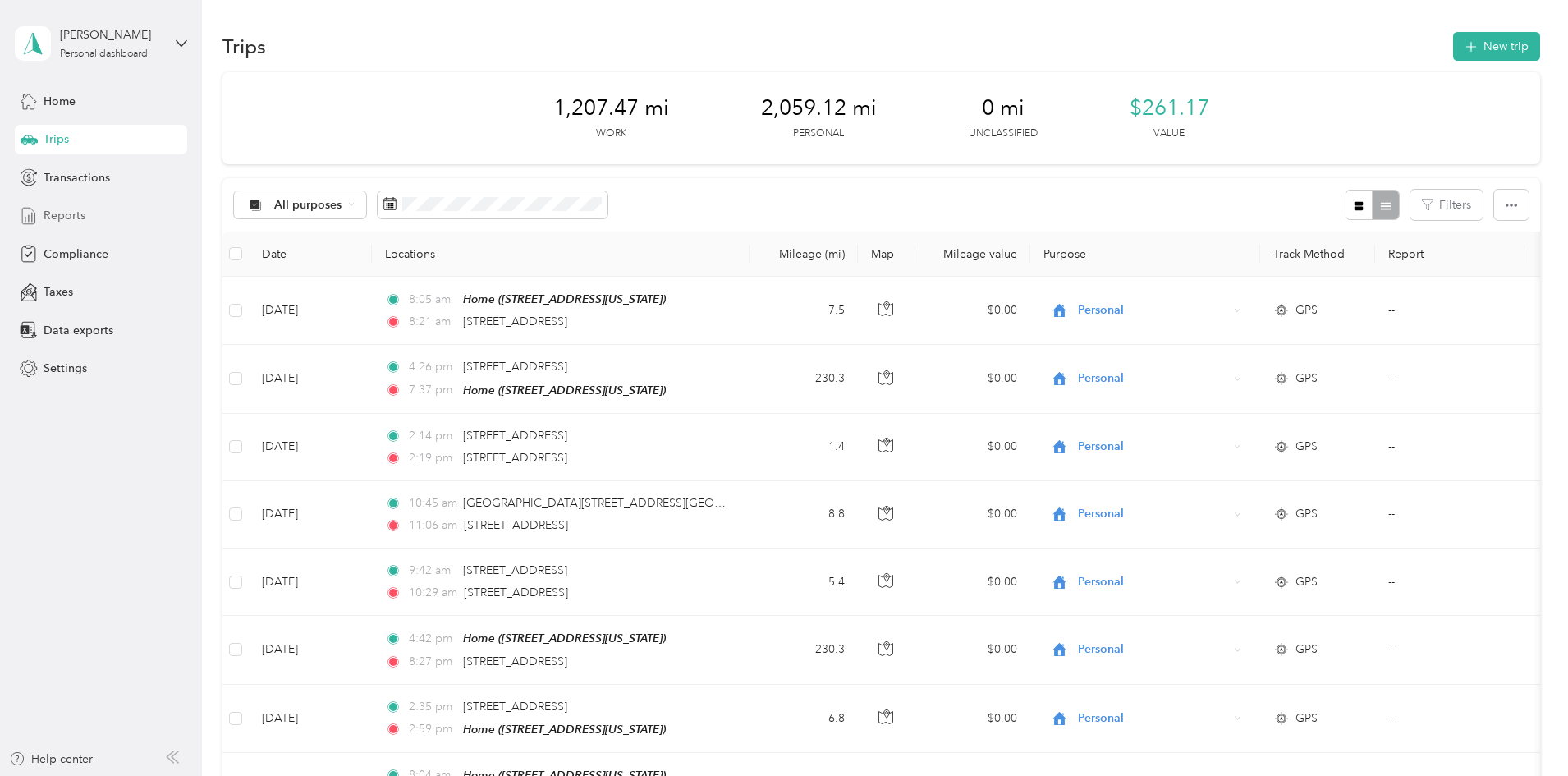
click at [90, 208] on div "Reports" at bounding box center [101, 215] width 172 height 29
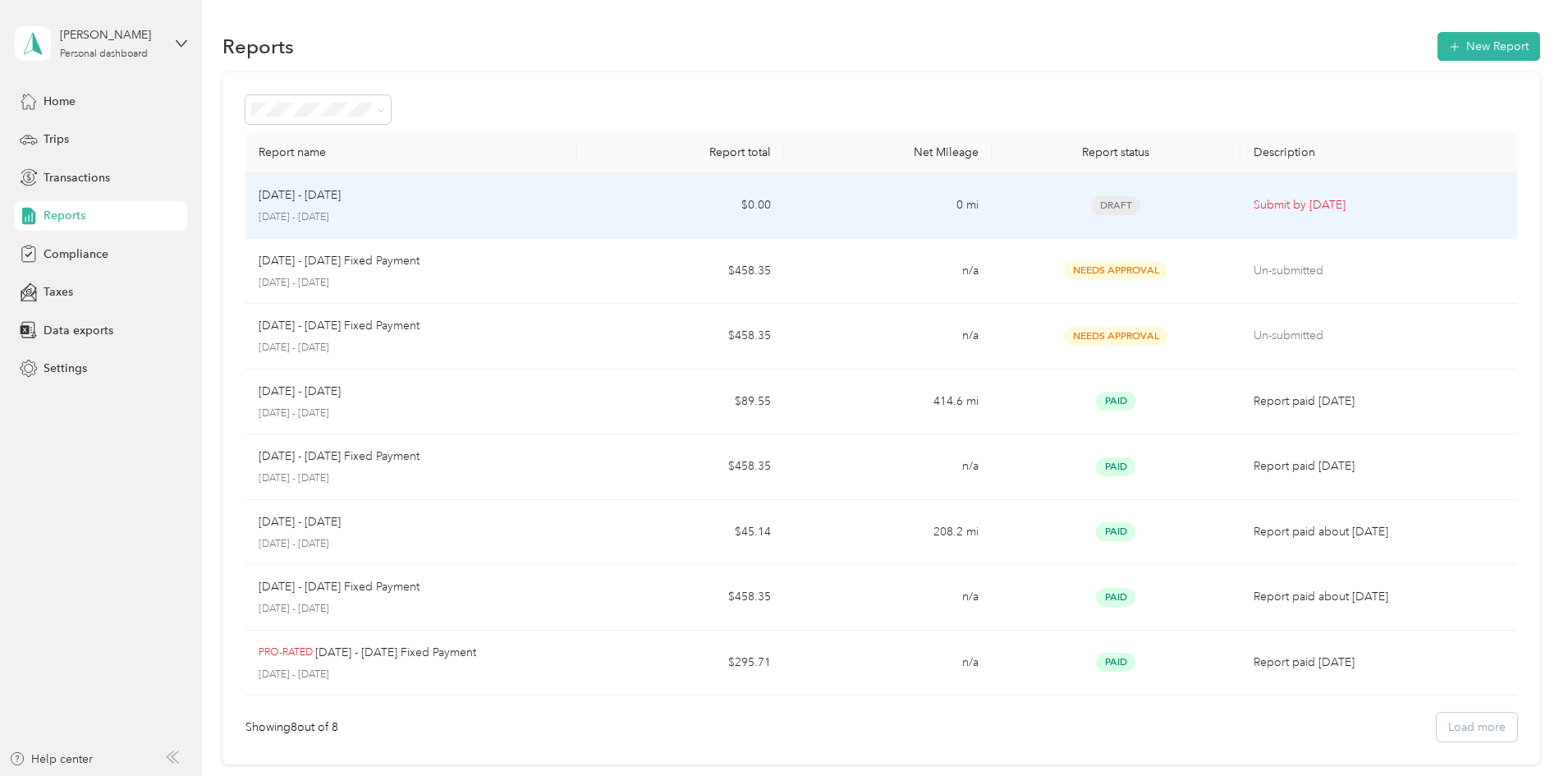
click at [546, 199] on div "Aug 1 - 31, 2025" at bounding box center [411, 196] width 305 height 18
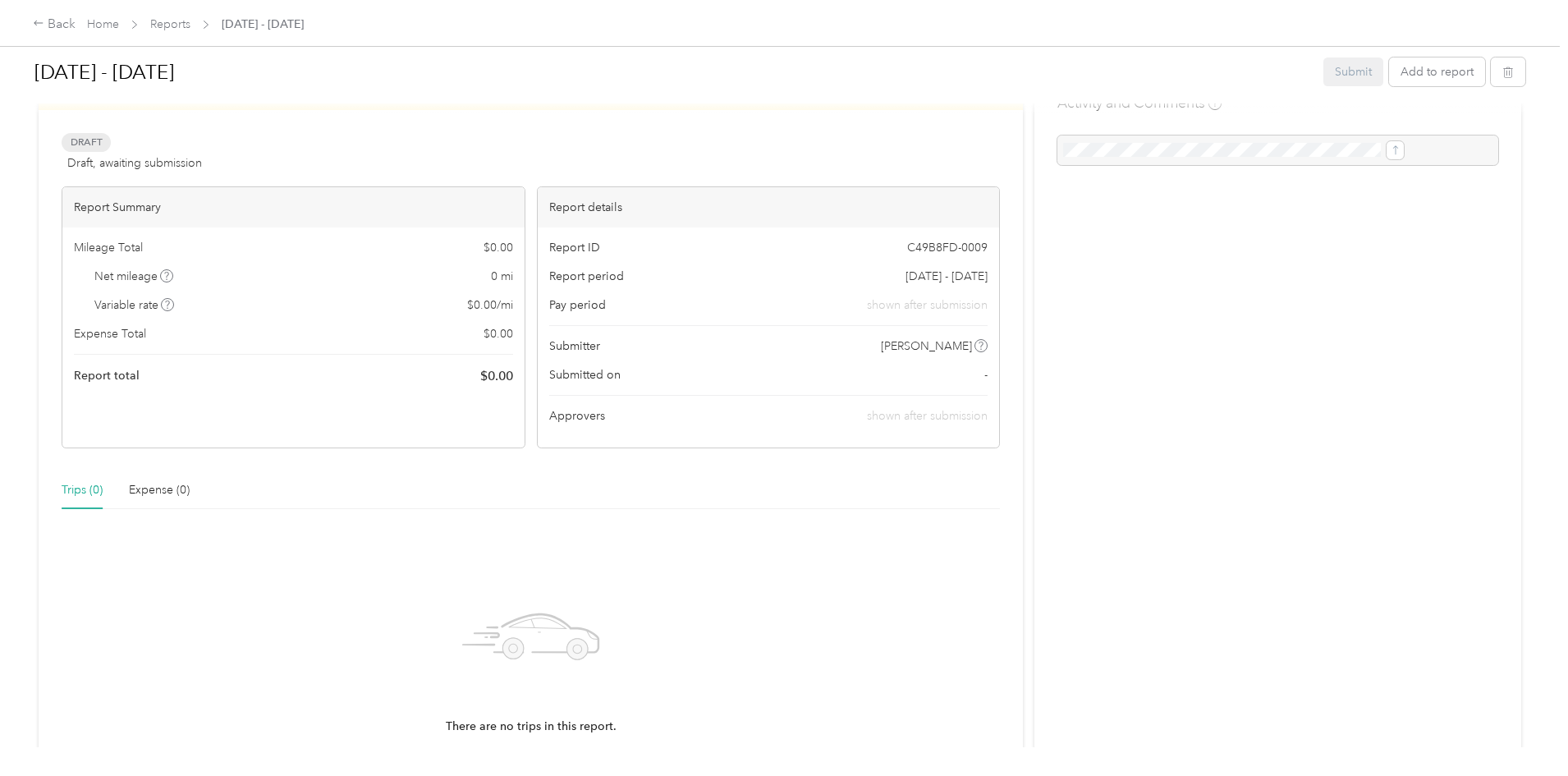
scroll to position [233, 0]
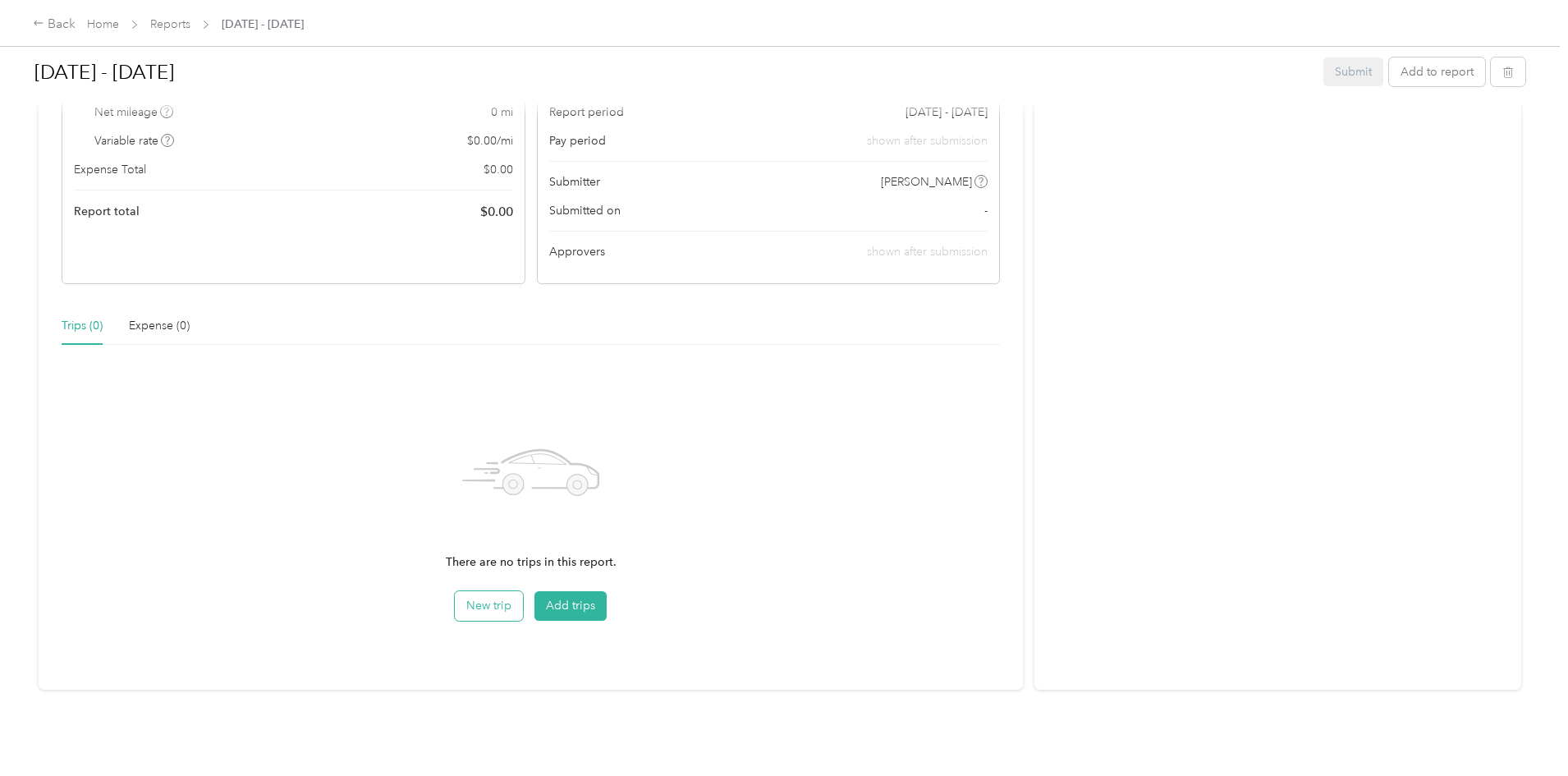
click at [523, 598] on button "New trip" at bounding box center [489, 605] width 68 height 29
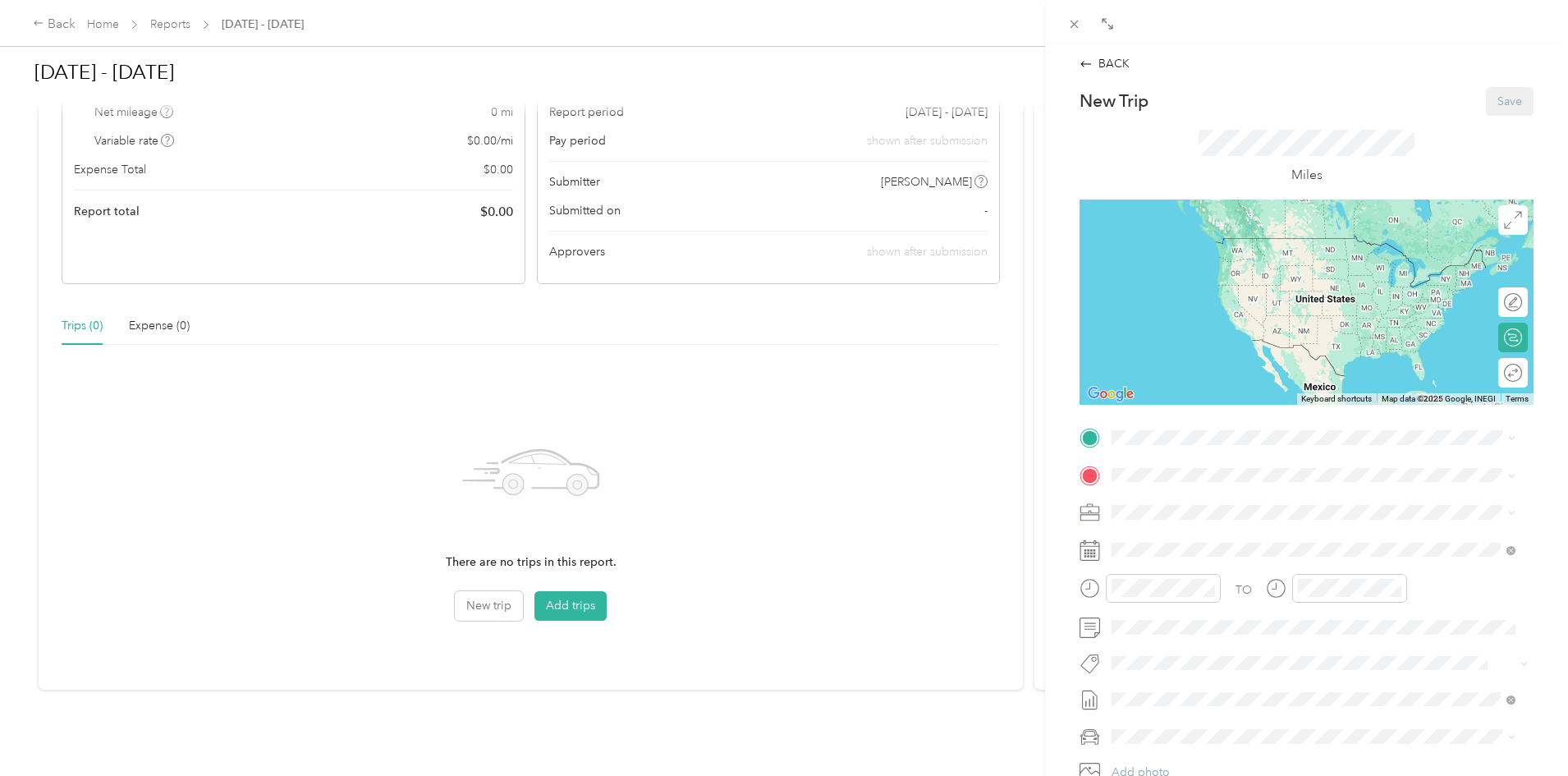
click at [618, 599] on div "BACK New Trip Save This trip cannot be edited because it is either under review…" at bounding box center [784, 388] width 1568 height 776
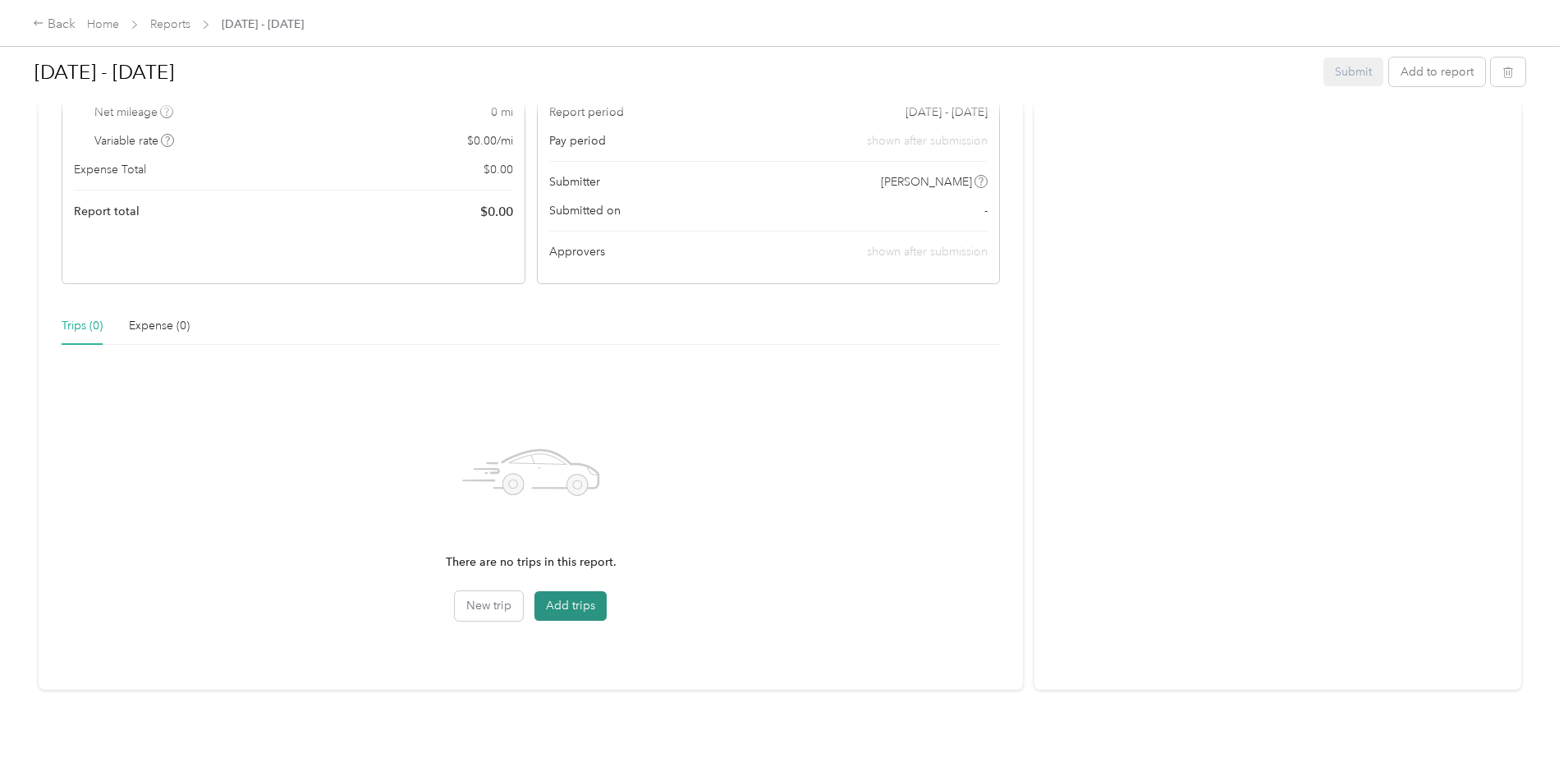
click at [607, 591] on button "Add trips" at bounding box center [571, 605] width 72 height 29
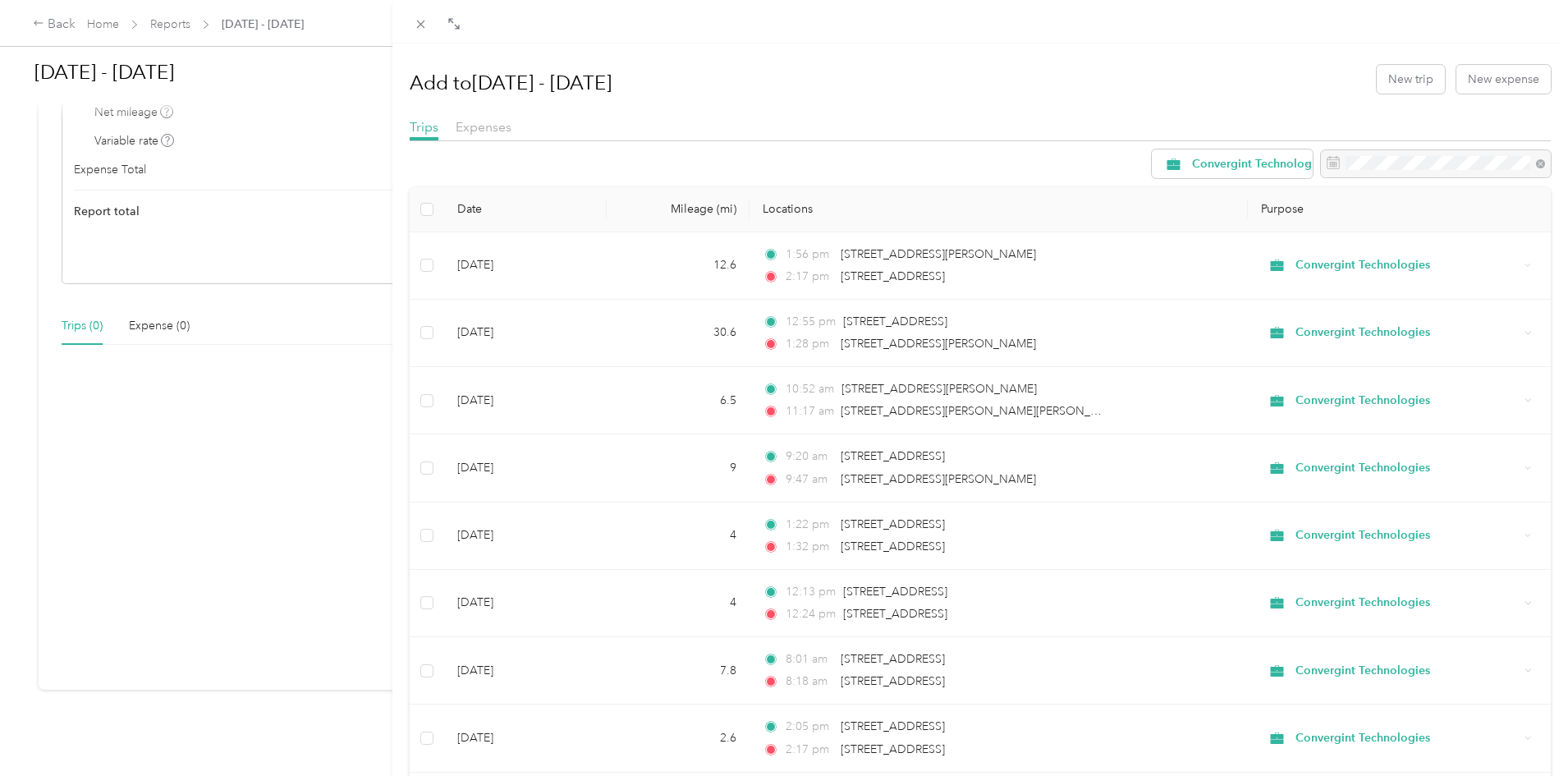
click at [478, 136] on div "Expenses" at bounding box center [484, 127] width 56 height 21
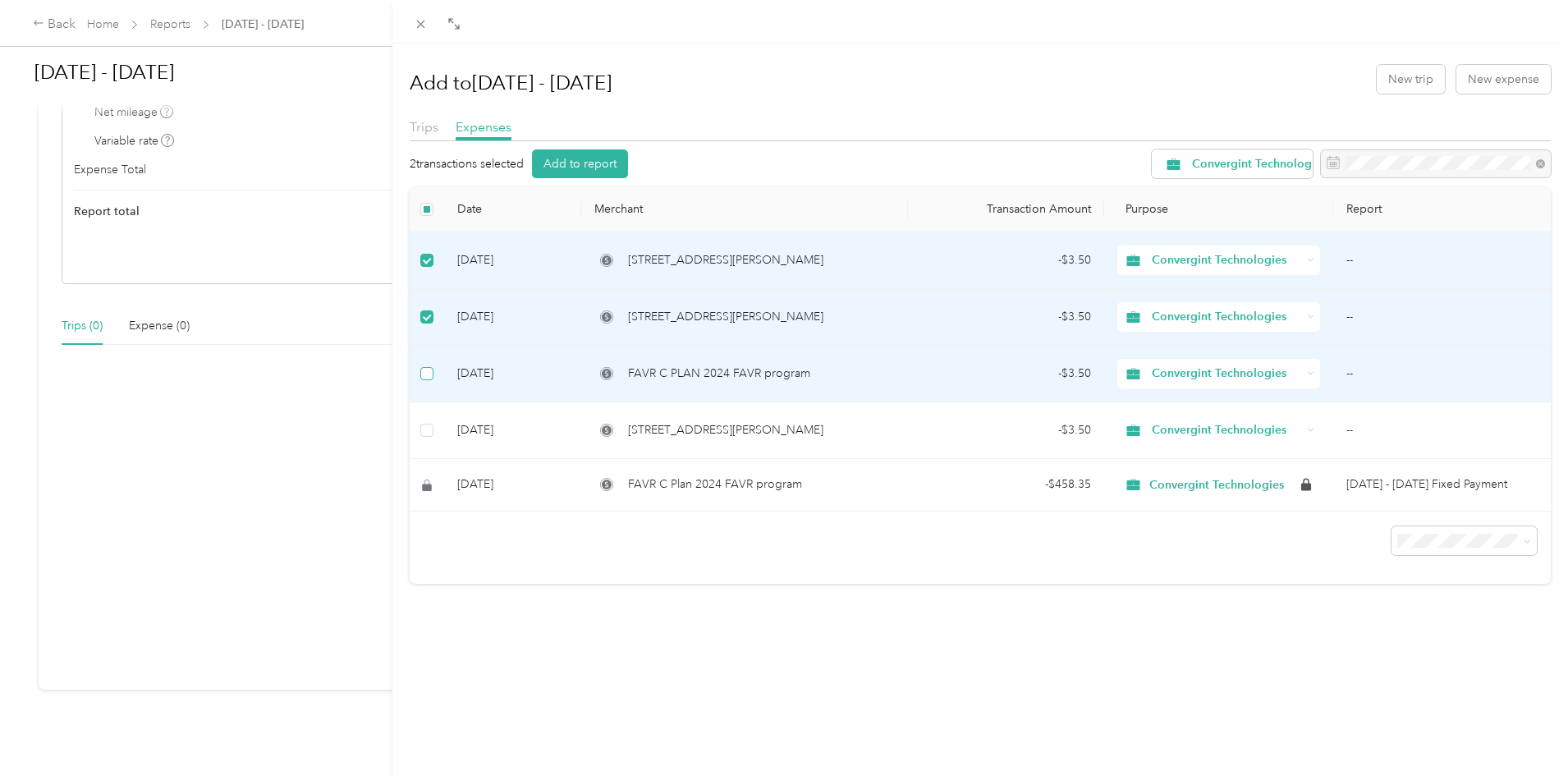
click at [429, 365] on label at bounding box center [427, 374] width 13 height 18
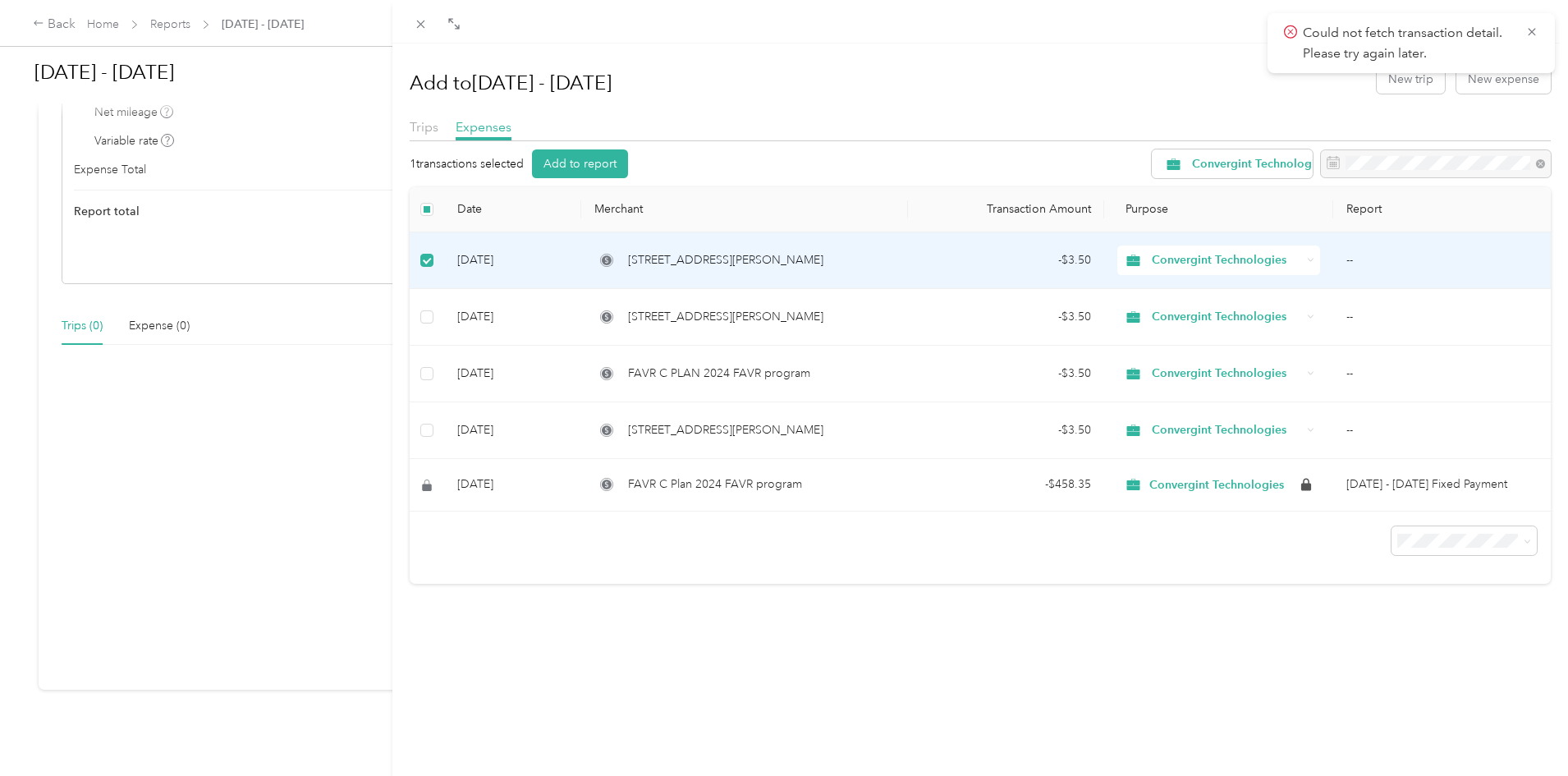
click at [1335, 262] on td "--" at bounding box center [1442, 261] width 218 height 57
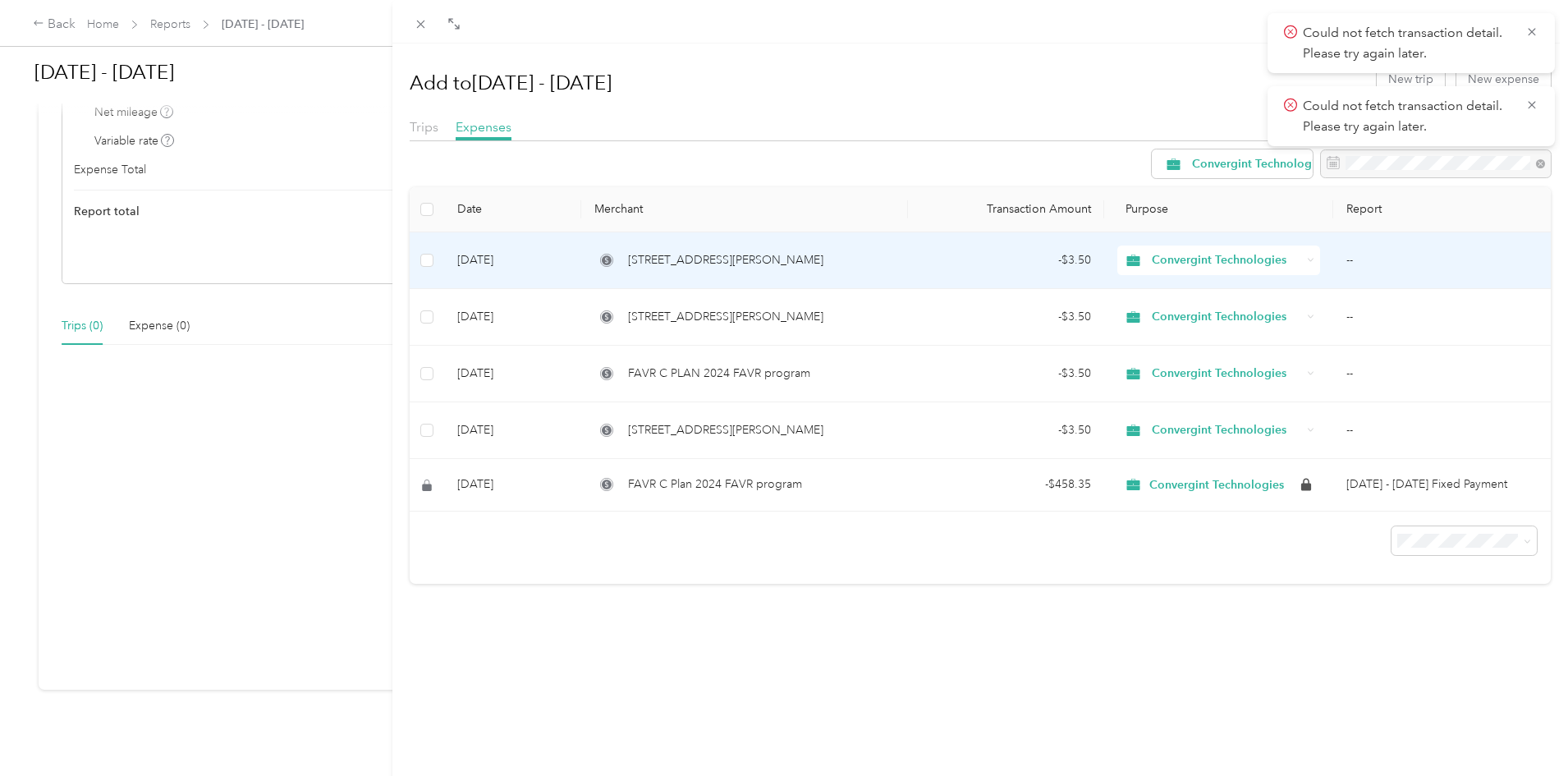
click at [1342, 261] on td "--" at bounding box center [1442, 261] width 218 height 57
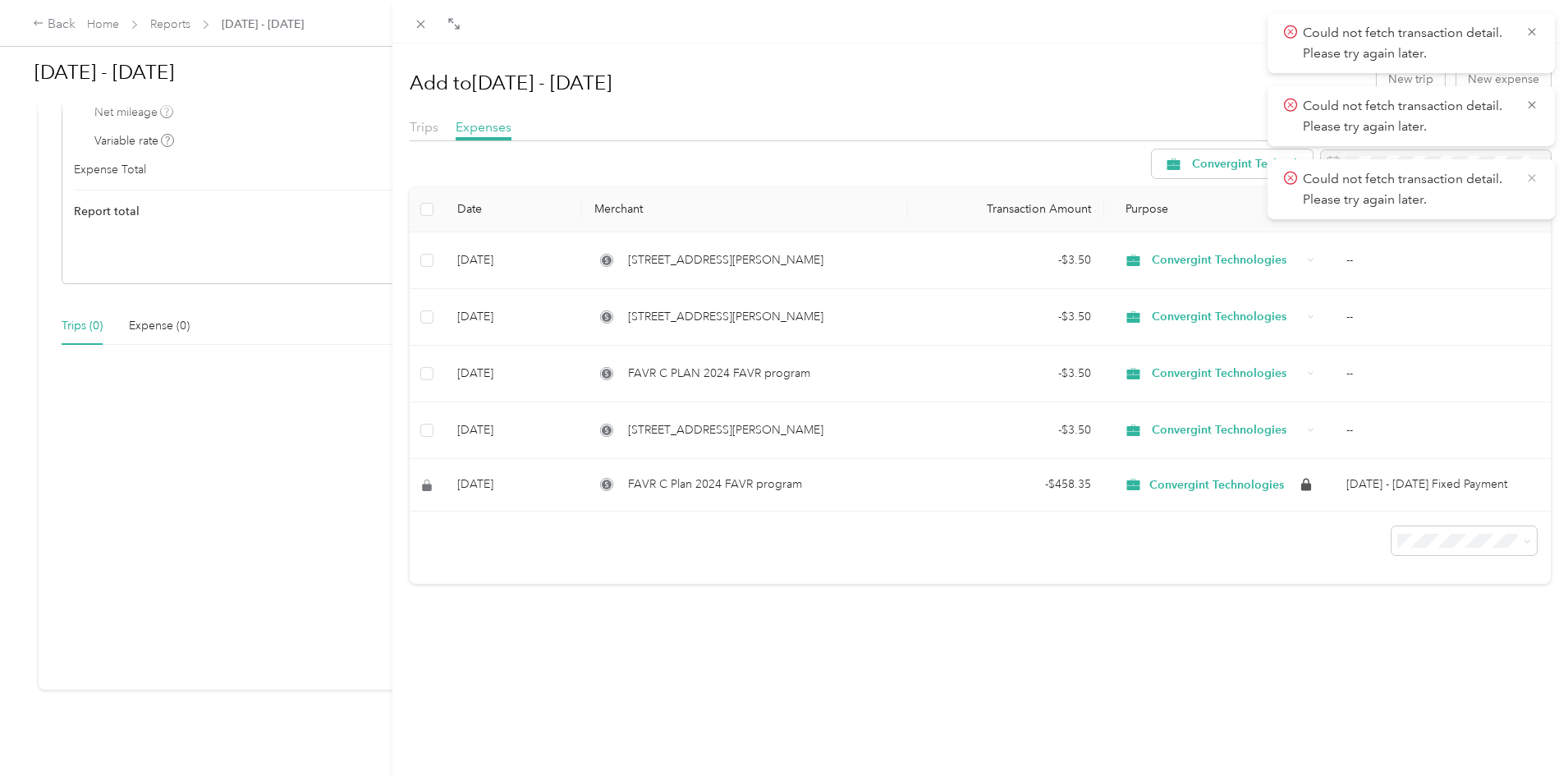
click at [1533, 182] on icon at bounding box center [1532, 178] width 13 height 15
click at [1530, 105] on icon at bounding box center [1532, 105] width 13 height 15
click at [1532, 37] on icon at bounding box center [1532, 32] width 13 height 15
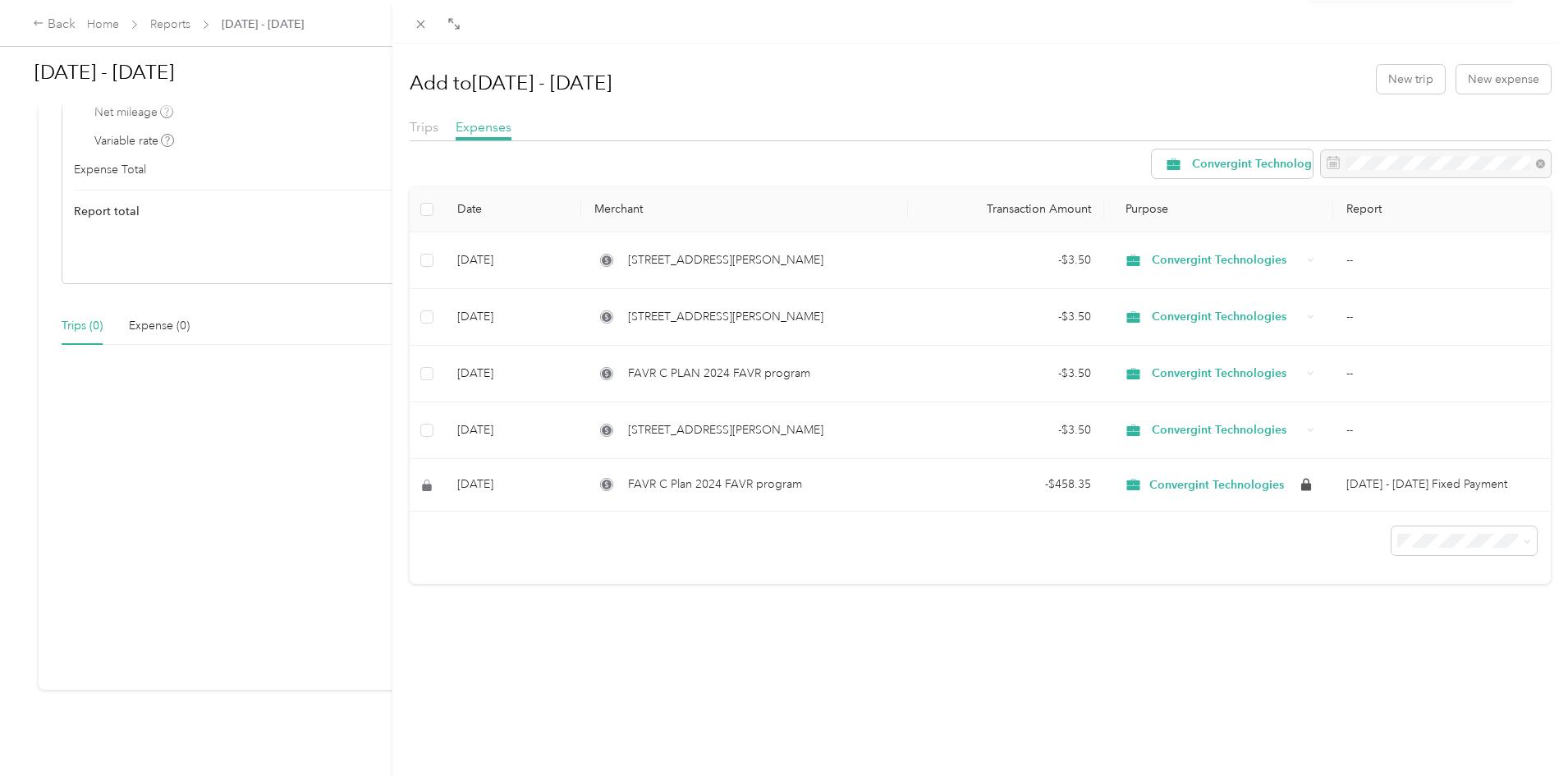
click at [779, 82] on div "Add to Aug 1 - 31, 2025 New trip New expense" at bounding box center [981, 79] width 1142 height 48
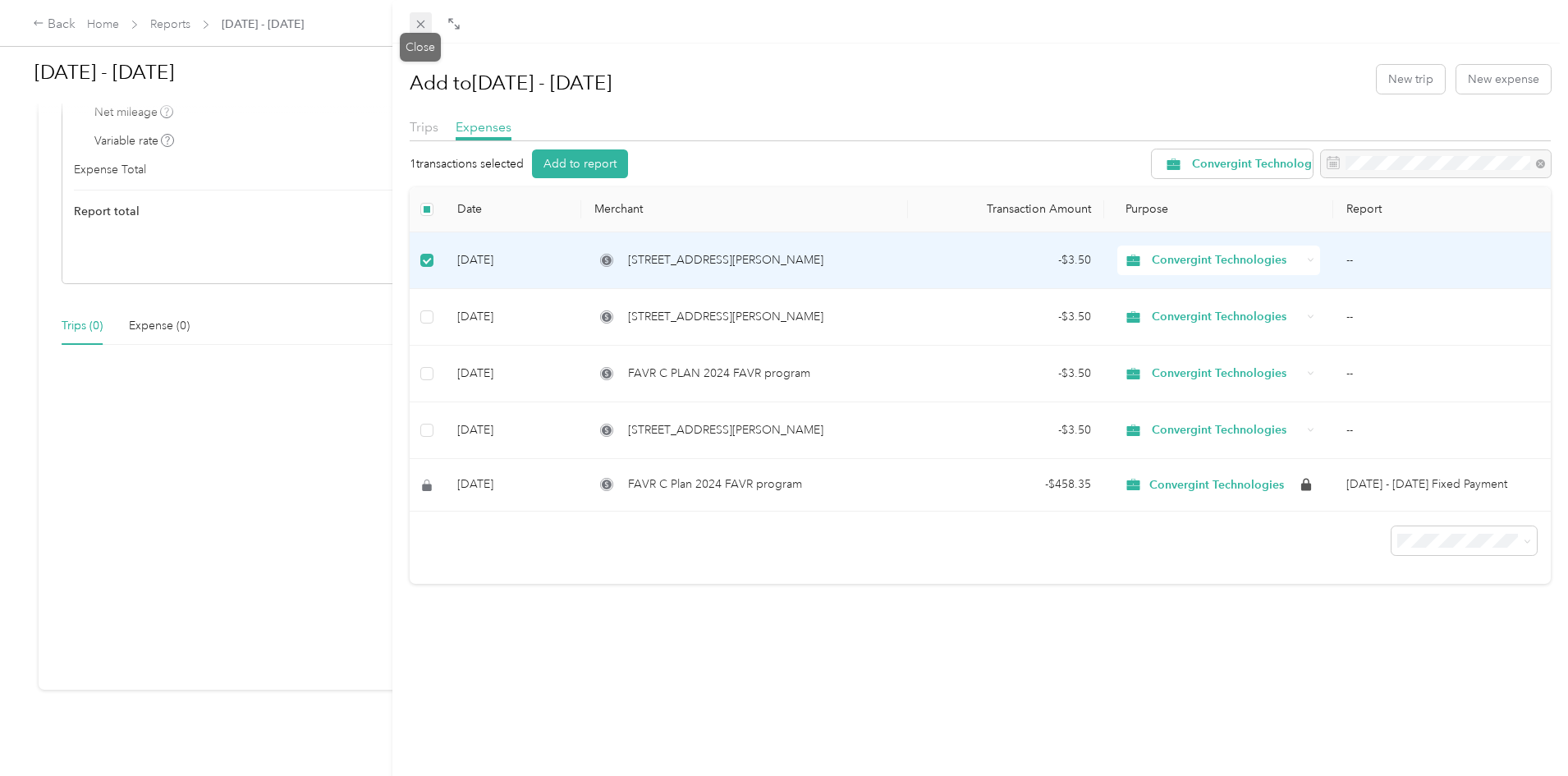
click at [425, 23] on icon at bounding box center [421, 24] width 14 height 14
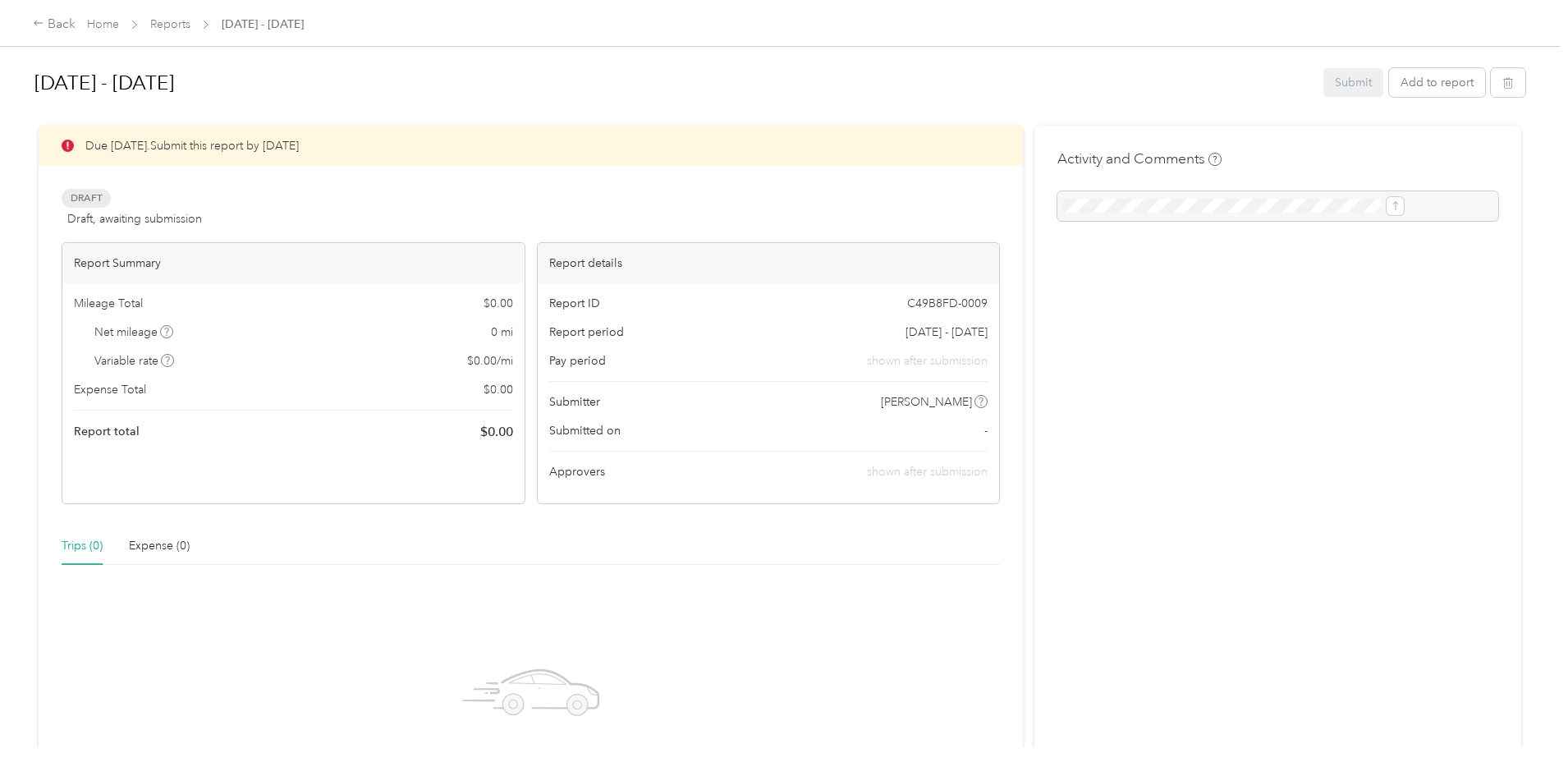
scroll to position [233, 0]
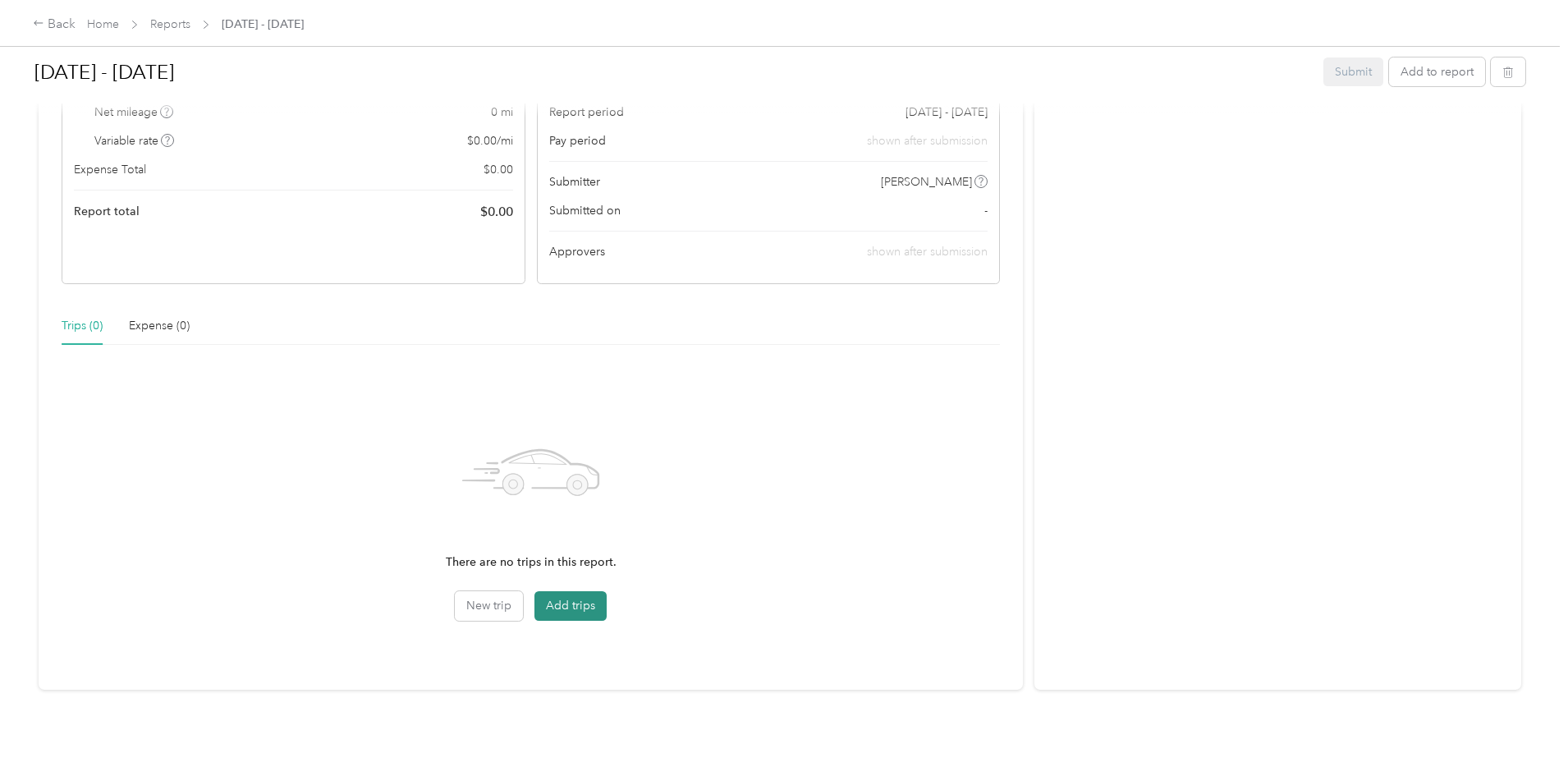
click at [607, 600] on button "Add trips" at bounding box center [571, 605] width 72 height 29
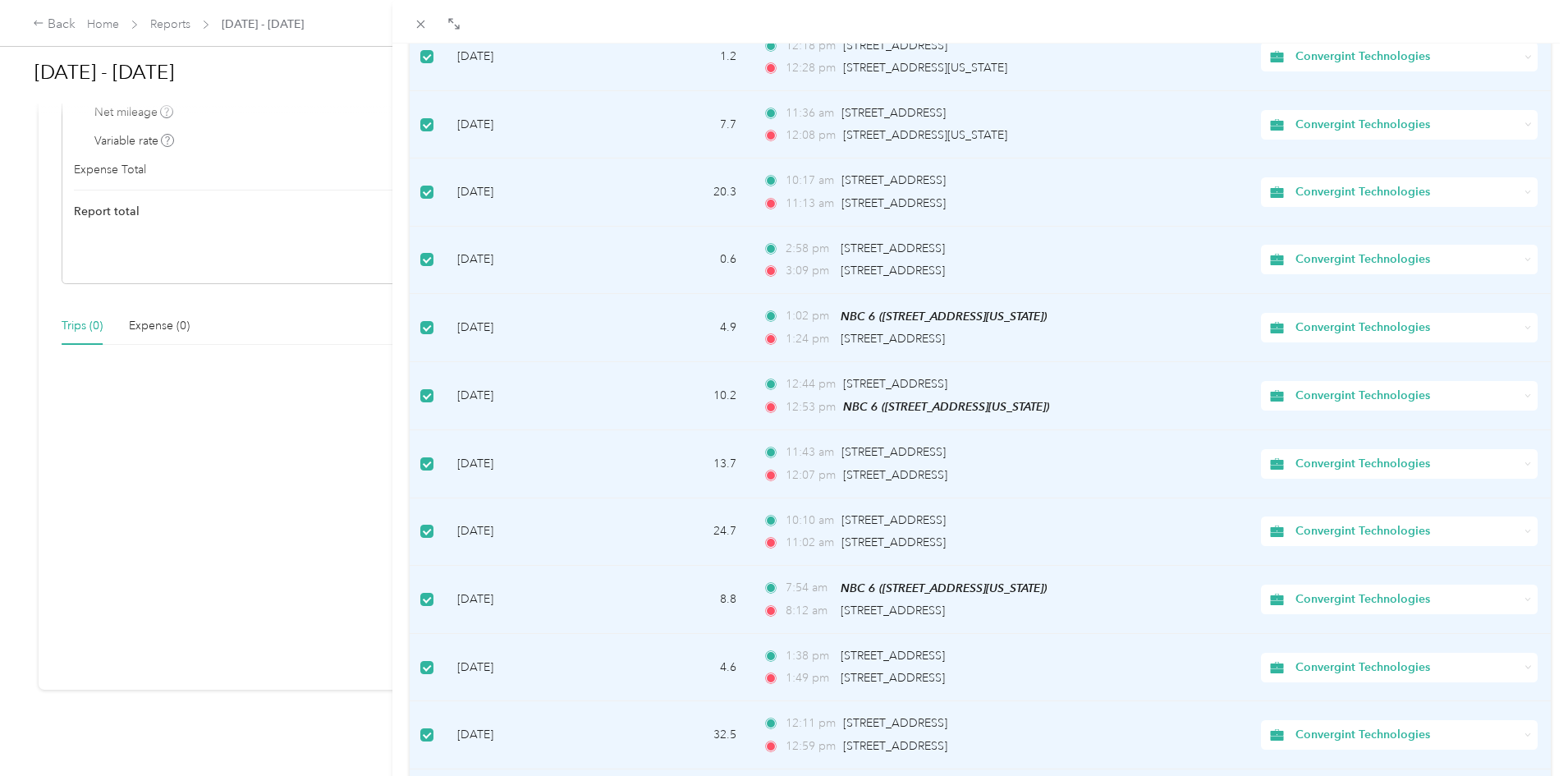
scroll to position [1272, 0]
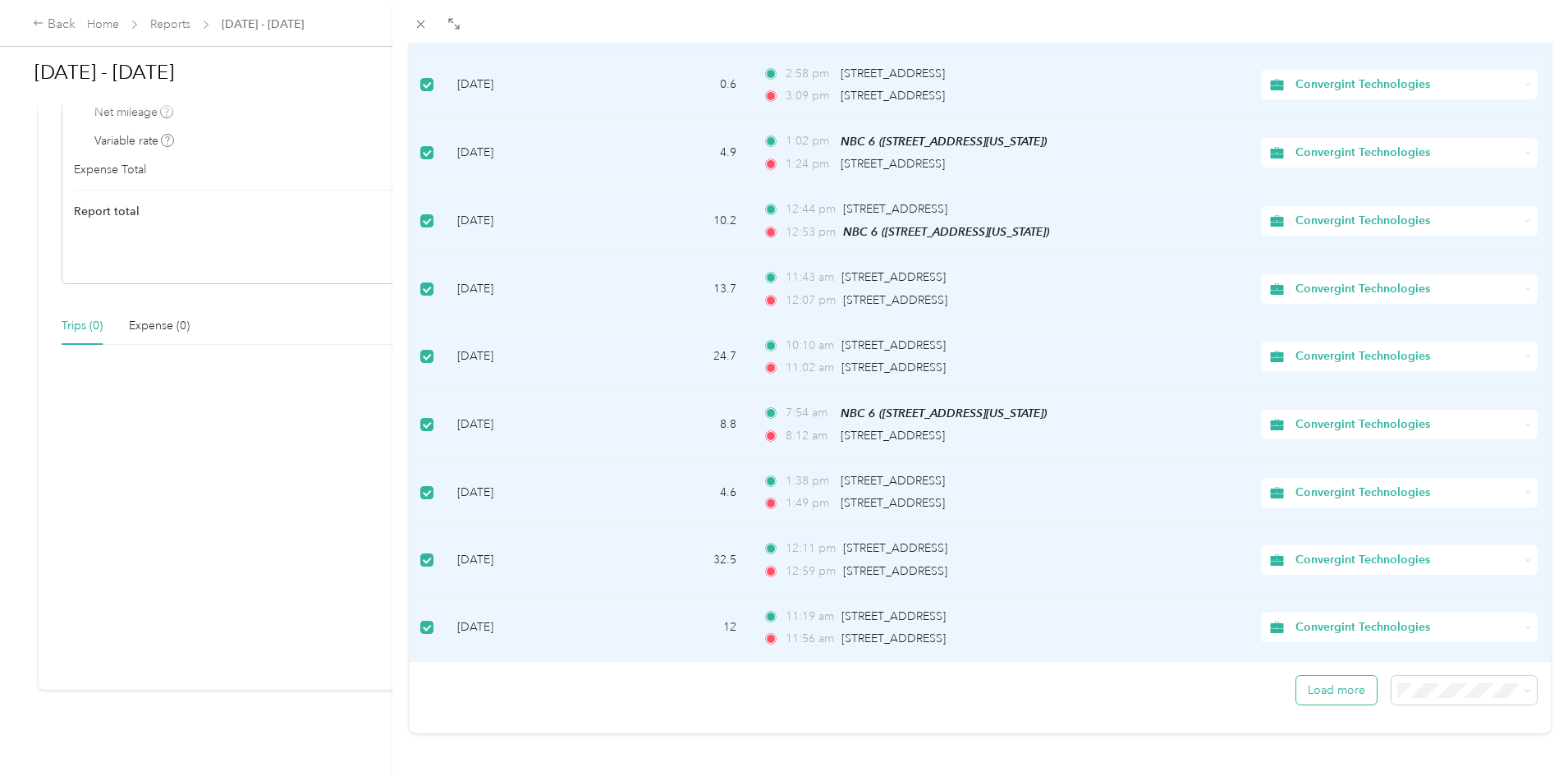
click at [1345, 683] on button "Load more" at bounding box center [1336, 691] width 80 height 28
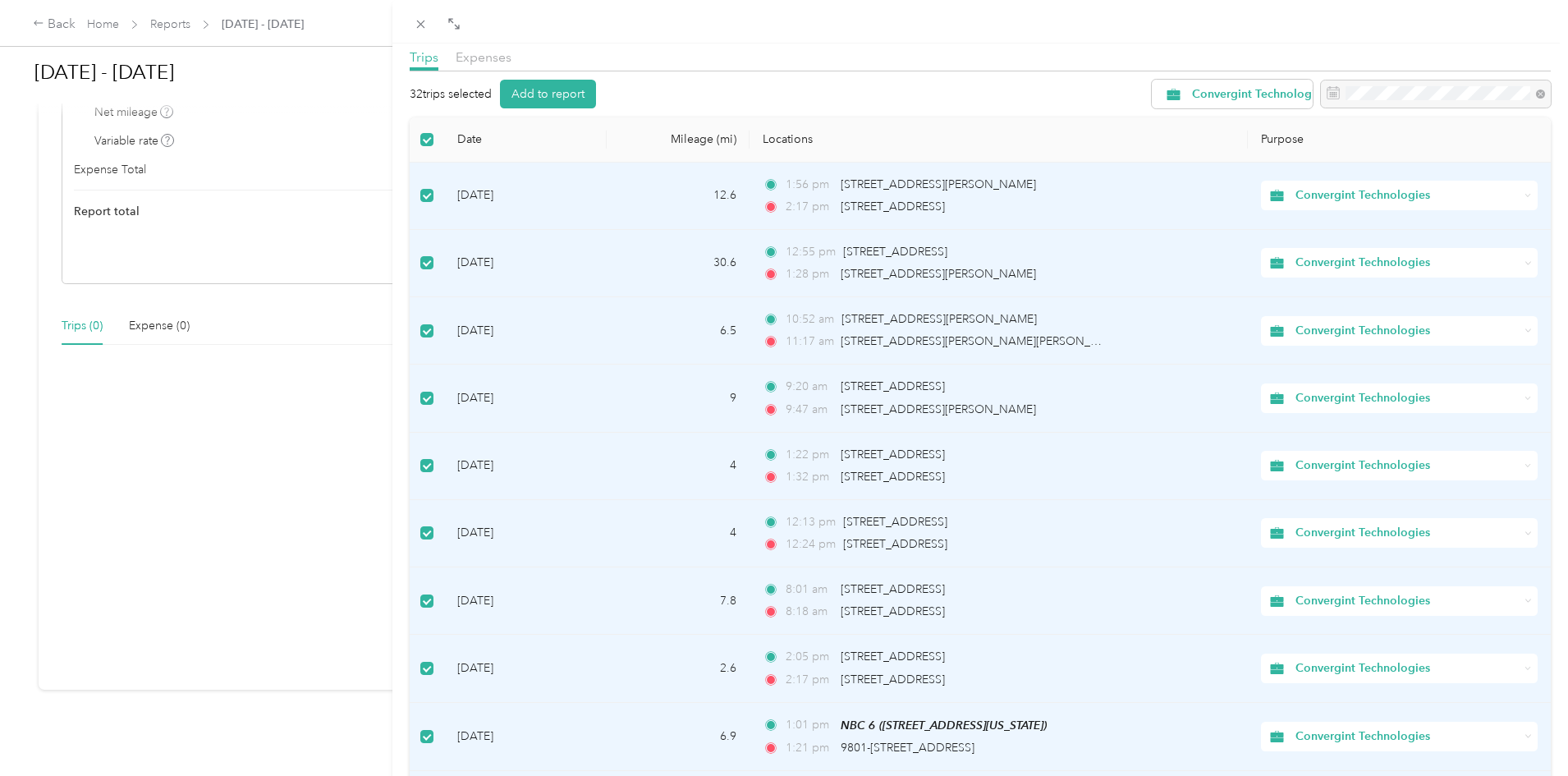
scroll to position [0, 0]
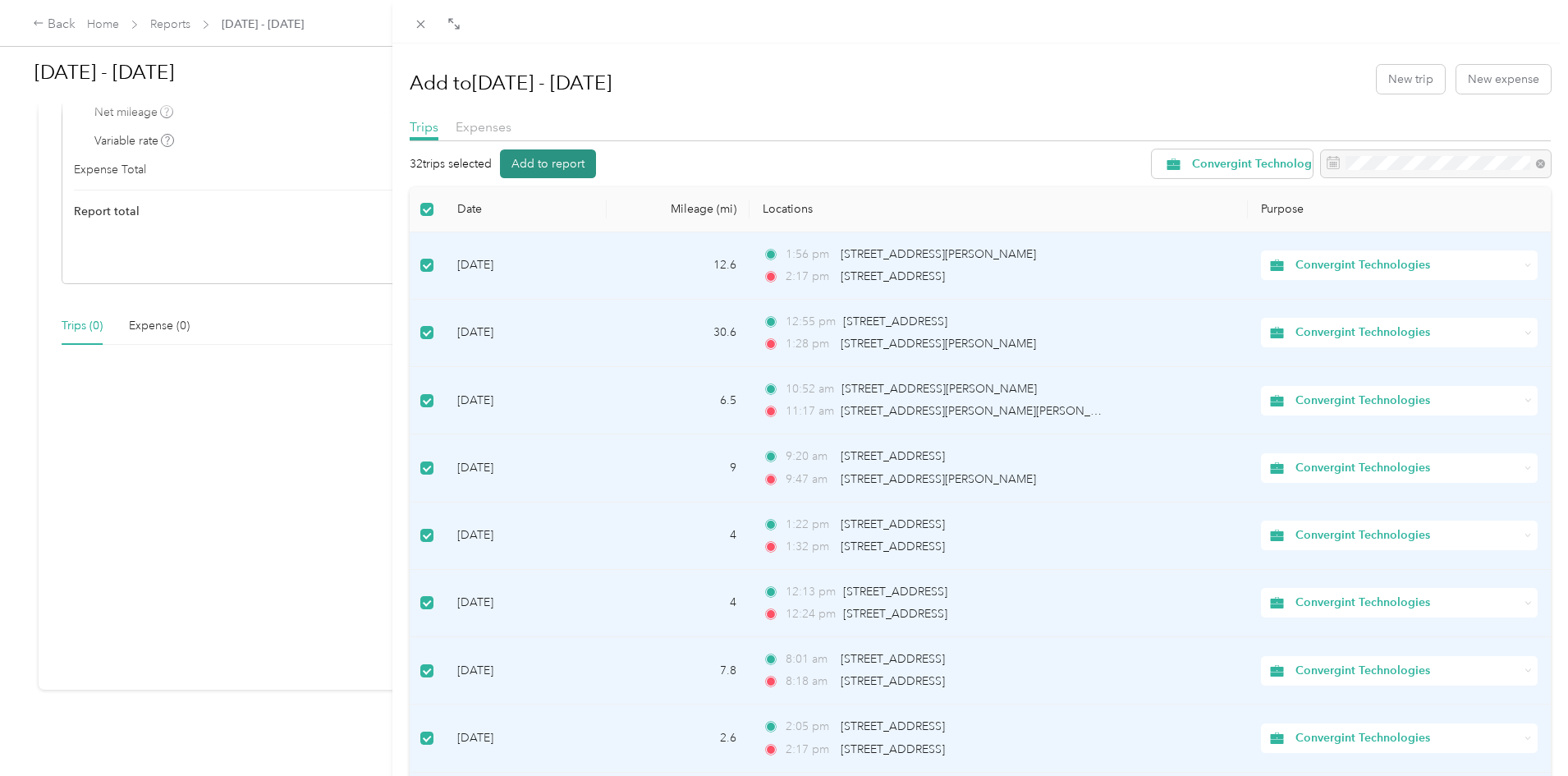
click at [563, 167] on button "Add to report" at bounding box center [548, 164] width 96 height 28
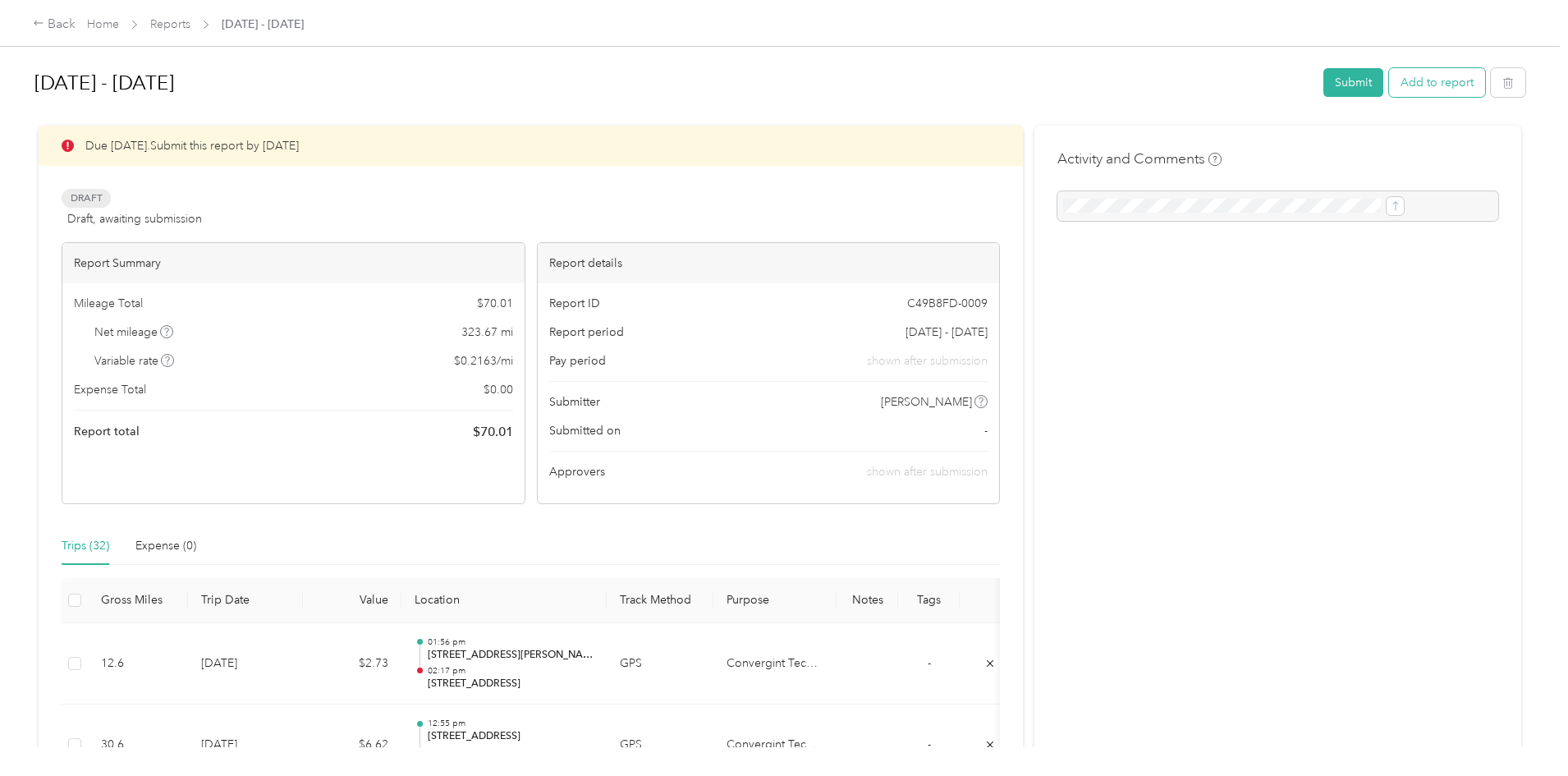
click at [1389, 84] on button "Add to report" at bounding box center [1437, 82] width 96 height 28
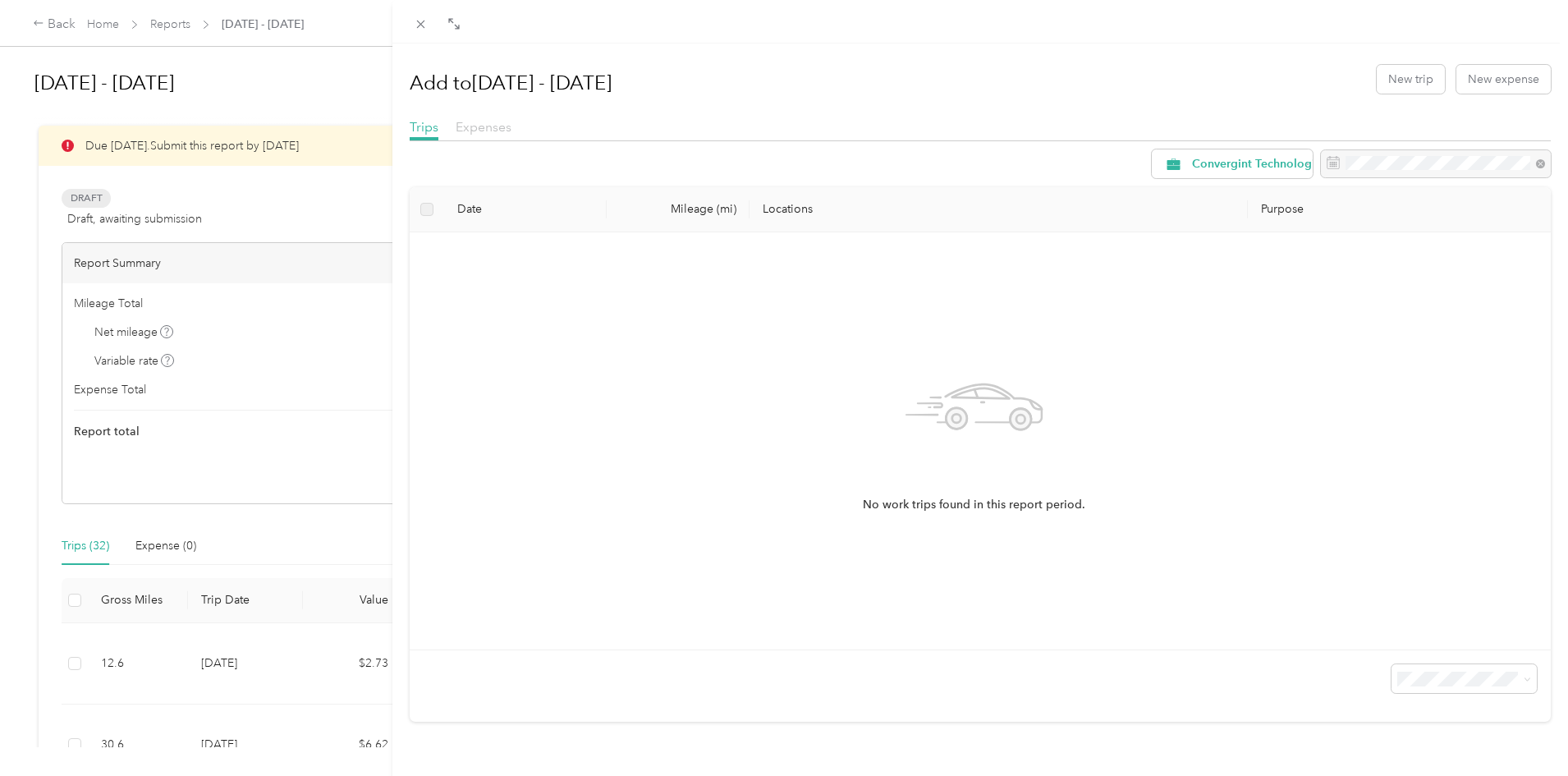
click at [500, 126] on span "Expenses" at bounding box center [484, 126] width 56 height 16
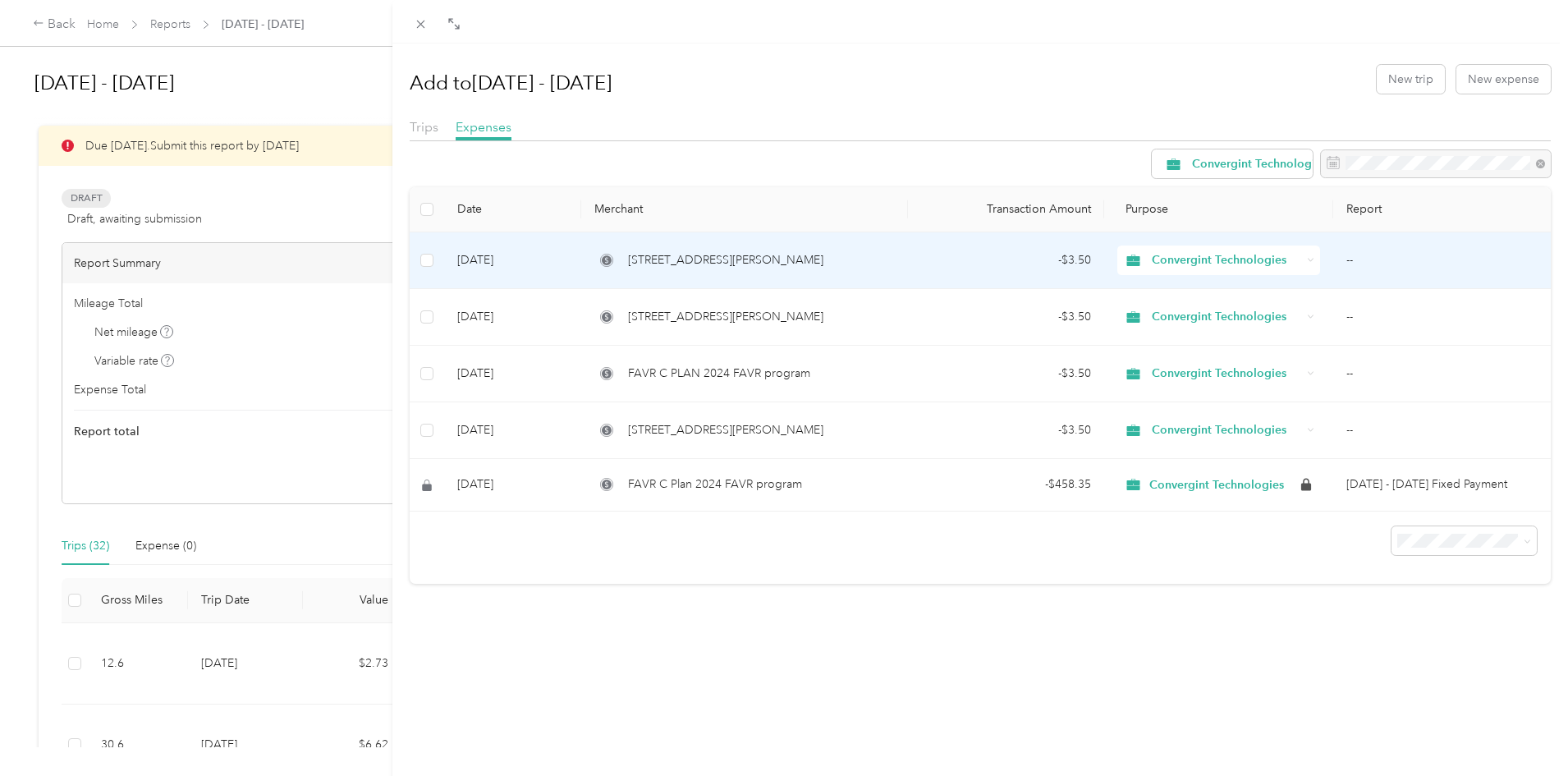
click at [1305, 261] on div "Convergint Technologies" at bounding box center [1218, 260] width 202 height 29
click at [1253, 312] on span "Personal" at bounding box center [1228, 320] width 155 height 18
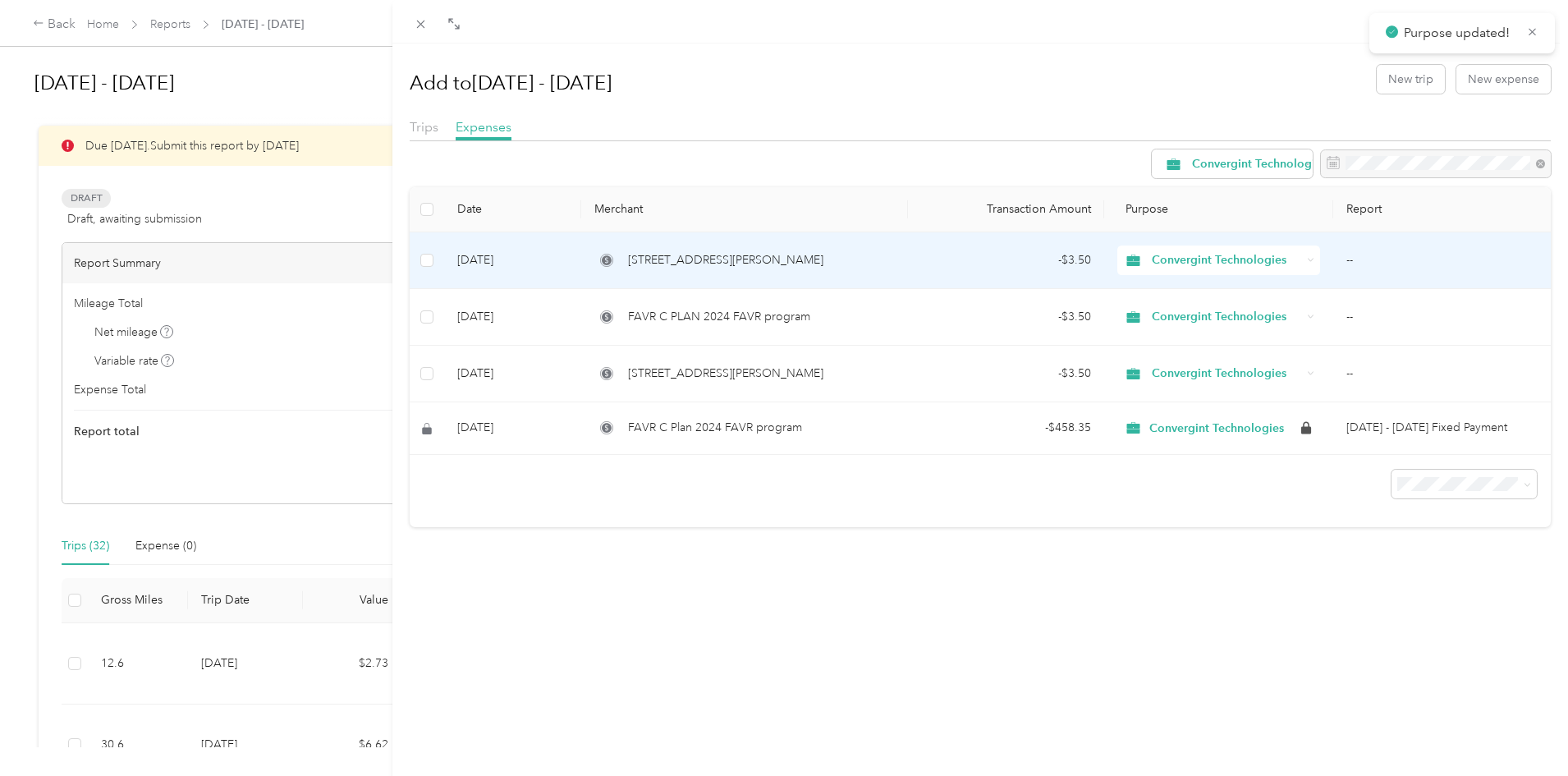
click at [1307, 261] on icon at bounding box center [1310, 260] width 8 height 8
click at [1250, 315] on span "Personal" at bounding box center [1228, 320] width 155 height 18
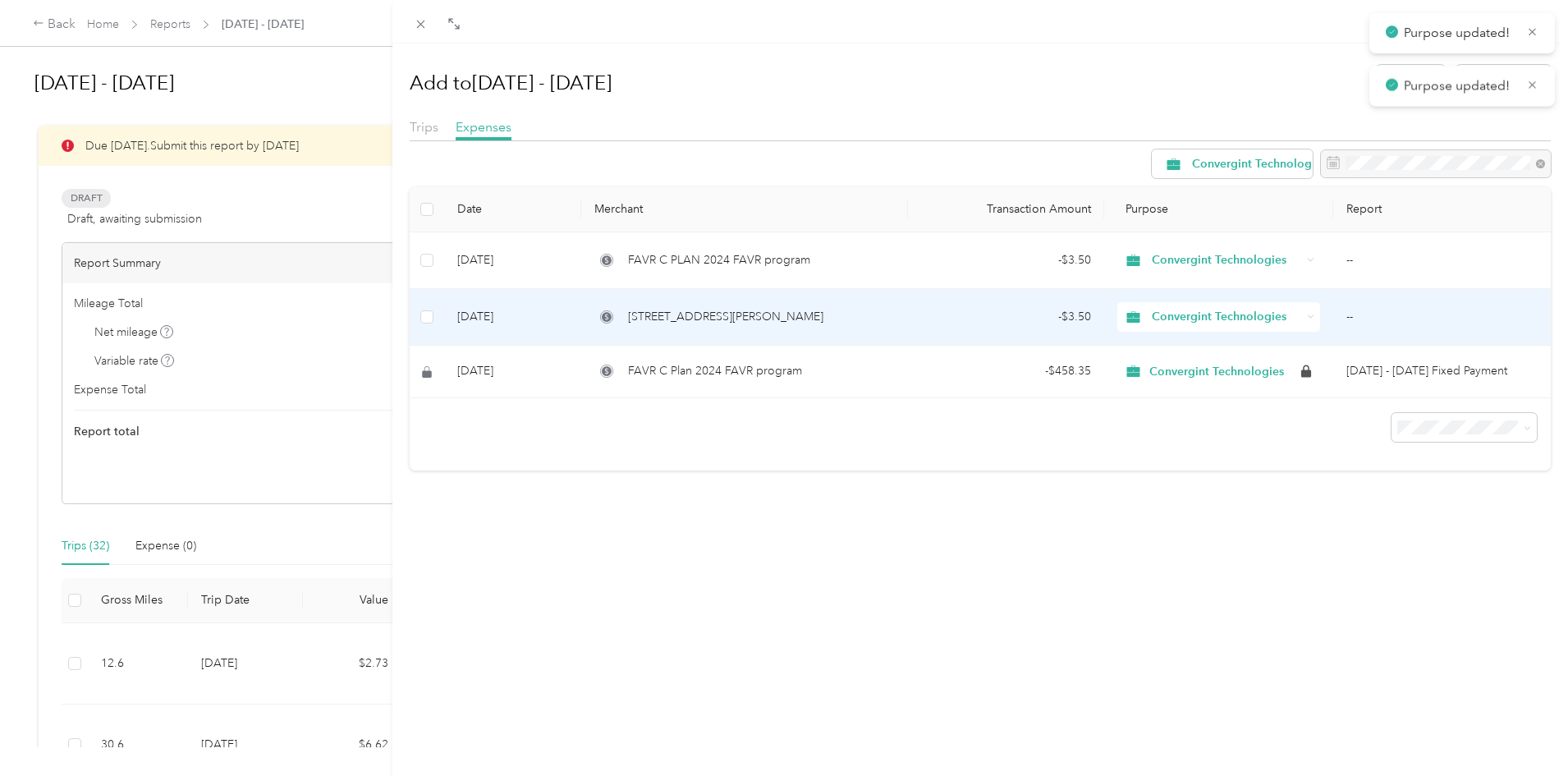
click at [1307, 259] on icon at bounding box center [1310, 260] width 8 height 8
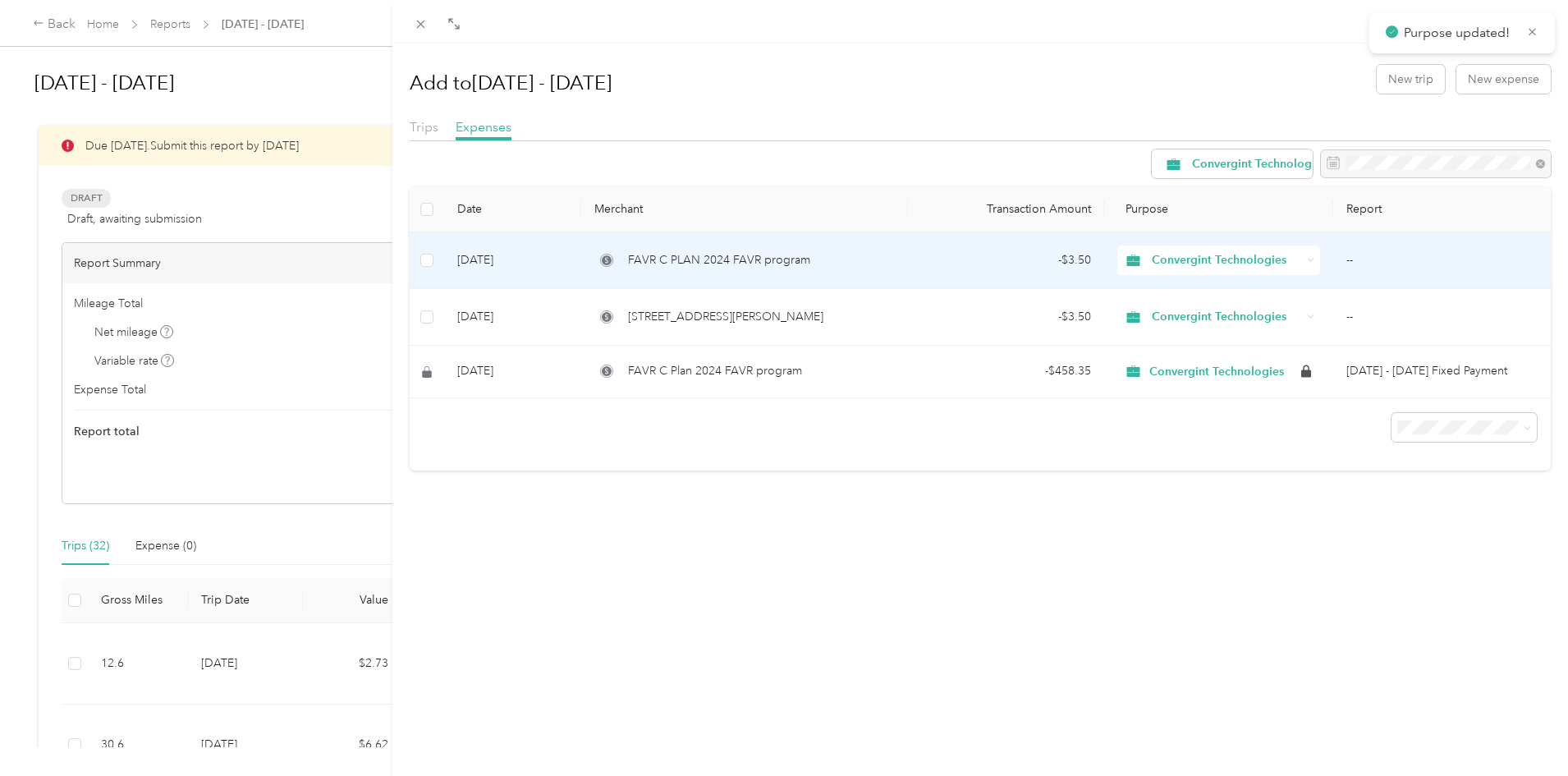
click at [1232, 313] on span "Personal" at bounding box center [1228, 317] width 155 height 18
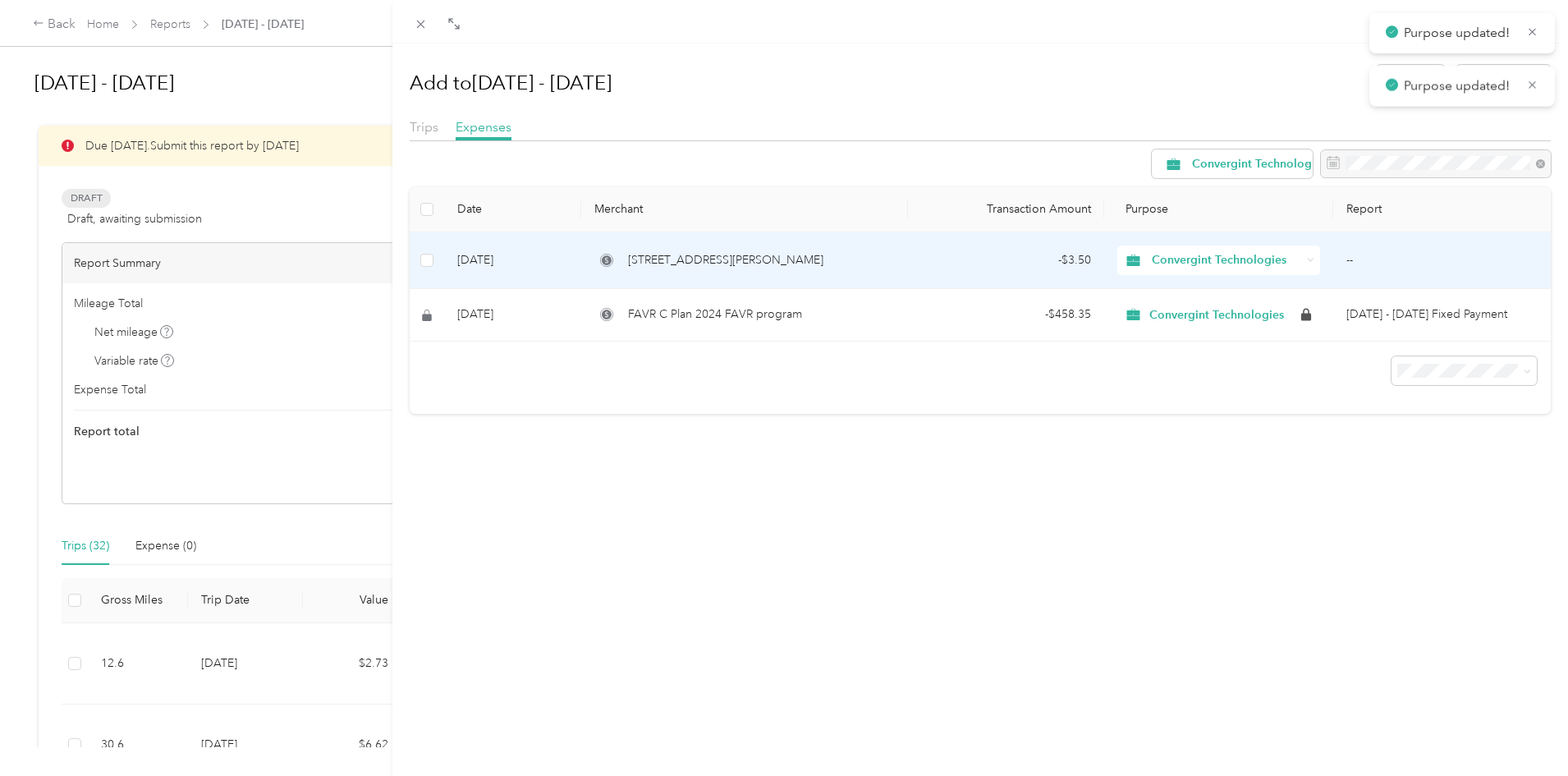
click at [1307, 259] on icon at bounding box center [1310, 260] width 8 height 8
click at [1213, 319] on span "Personal" at bounding box center [1228, 320] width 155 height 18
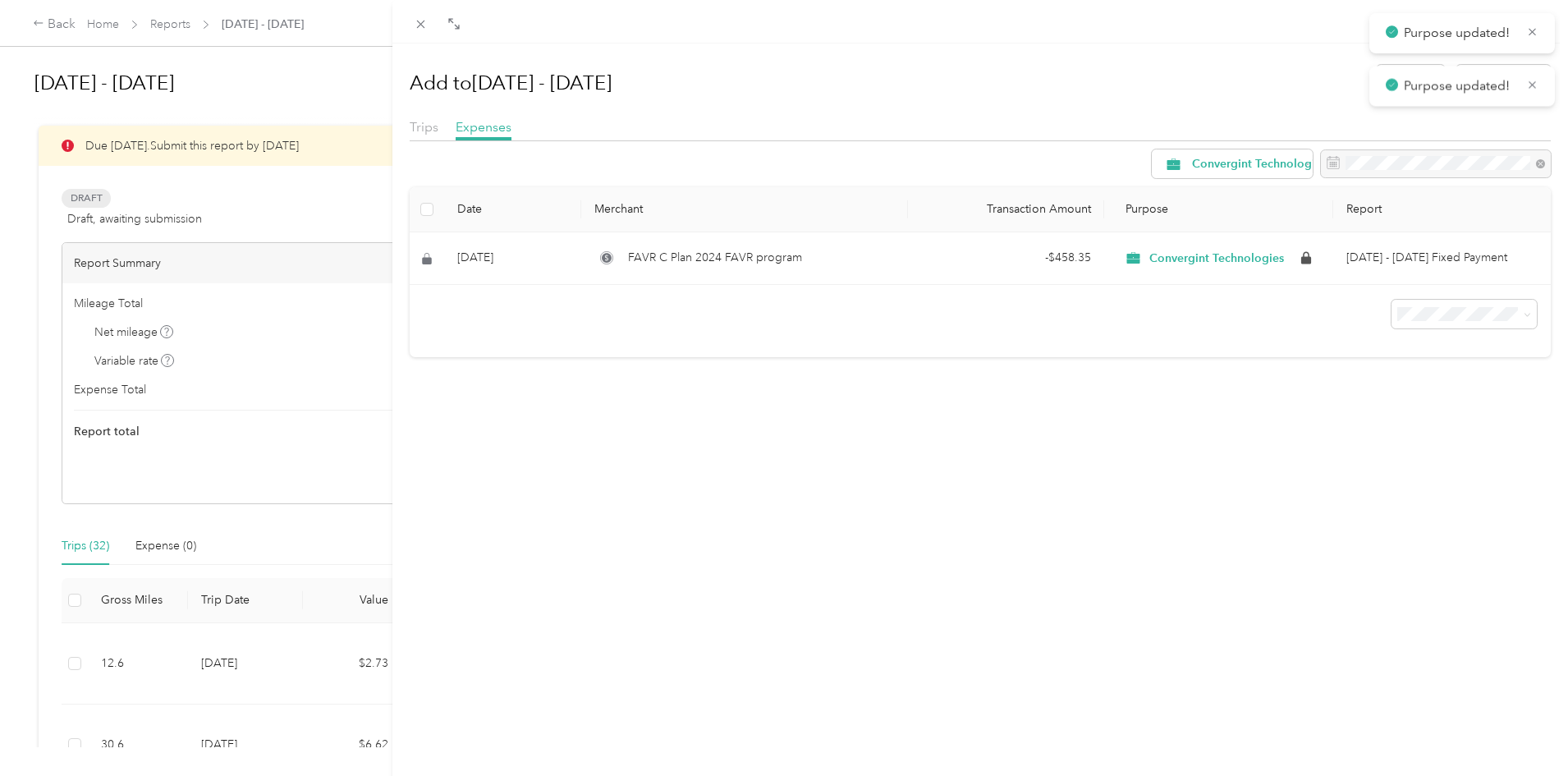
drag, startPoint x: 886, startPoint y: 450, endPoint x: 871, endPoint y: 447, distance: 15.3
click at [886, 452] on div "Add to Aug 1 - 31, 2025 New trip New expense Trips Expenses Convergint Technolo…" at bounding box center [981, 431] width 1176 height 776
drag, startPoint x: 489, startPoint y: 459, endPoint x: 488, endPoint y: 467, distance: 8.1
click at [491, 465] on div "Add to Aug 1 - 31, 2025 New trip New expense Trips Expenses Convergint Technolo…" at bounding box center [981, 431] width 1176 height 776
click at [427, 25] on icon at bounding box center [421, 24] width 14 height 14
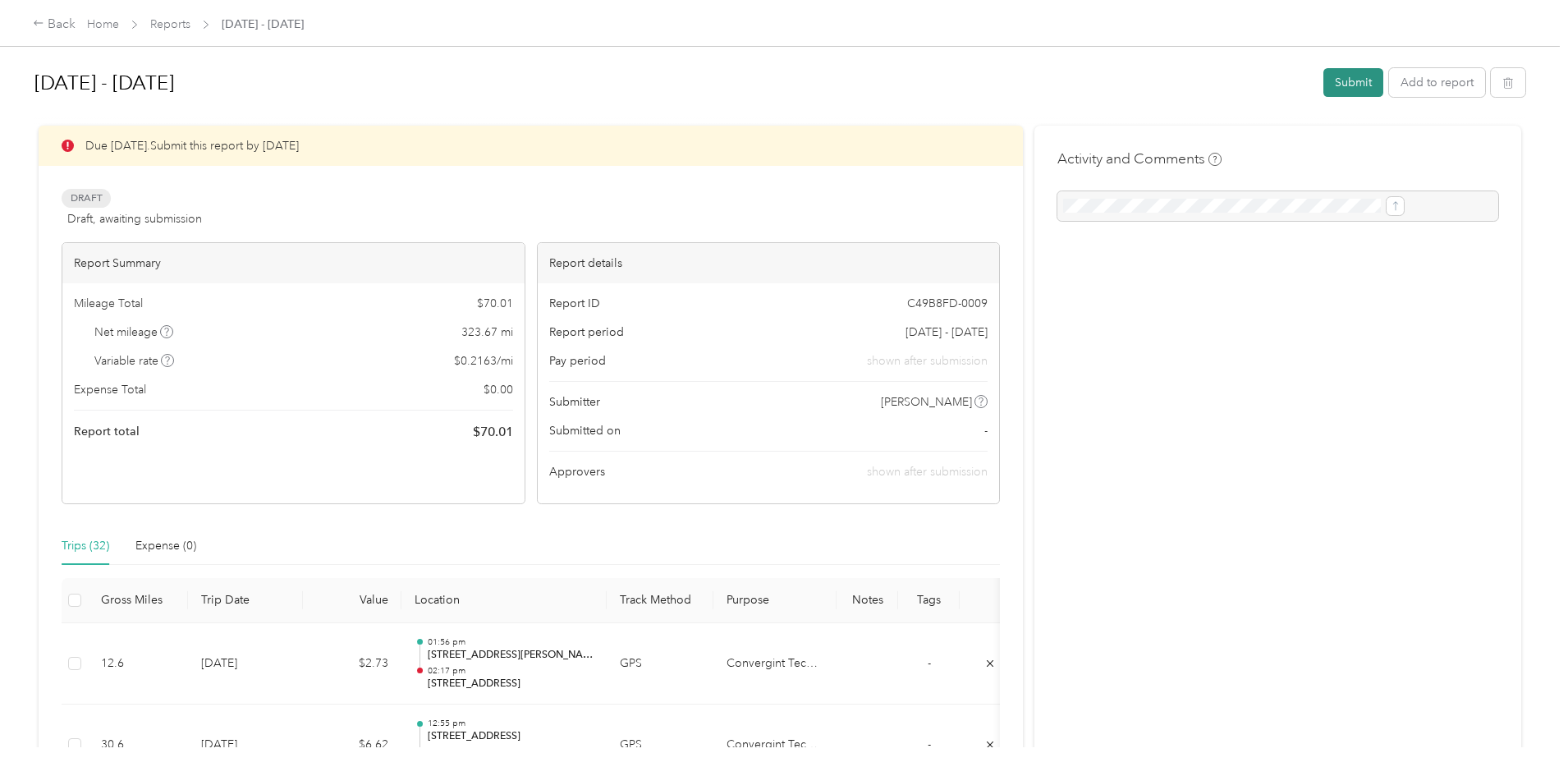
click at [1324, 84] on button "Submit" at bounding box center [1354, 82] width 60 height 28
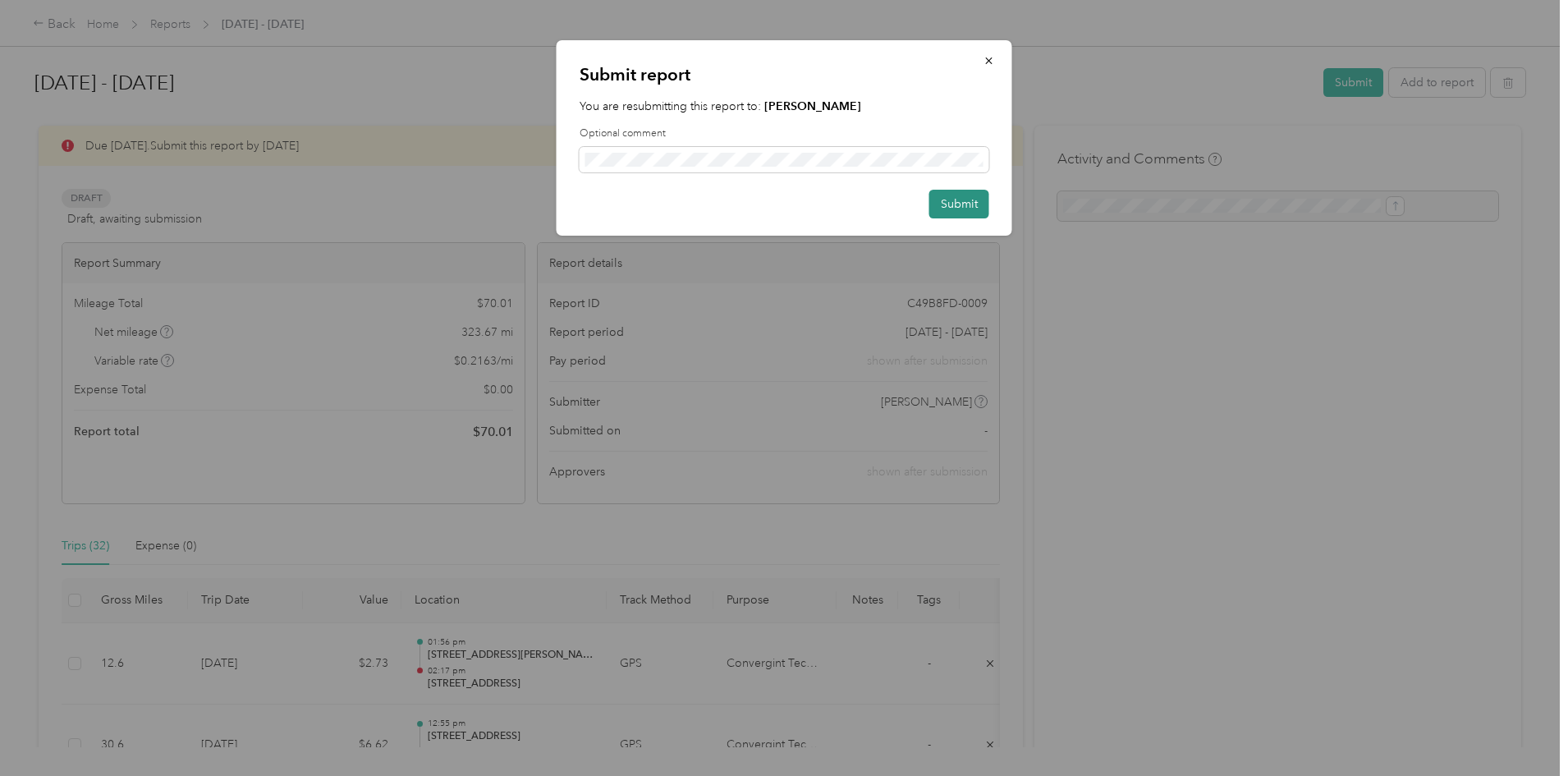
click at [939, 200] on button "Submit" at bounding box center [960, 204] width 60 height 28
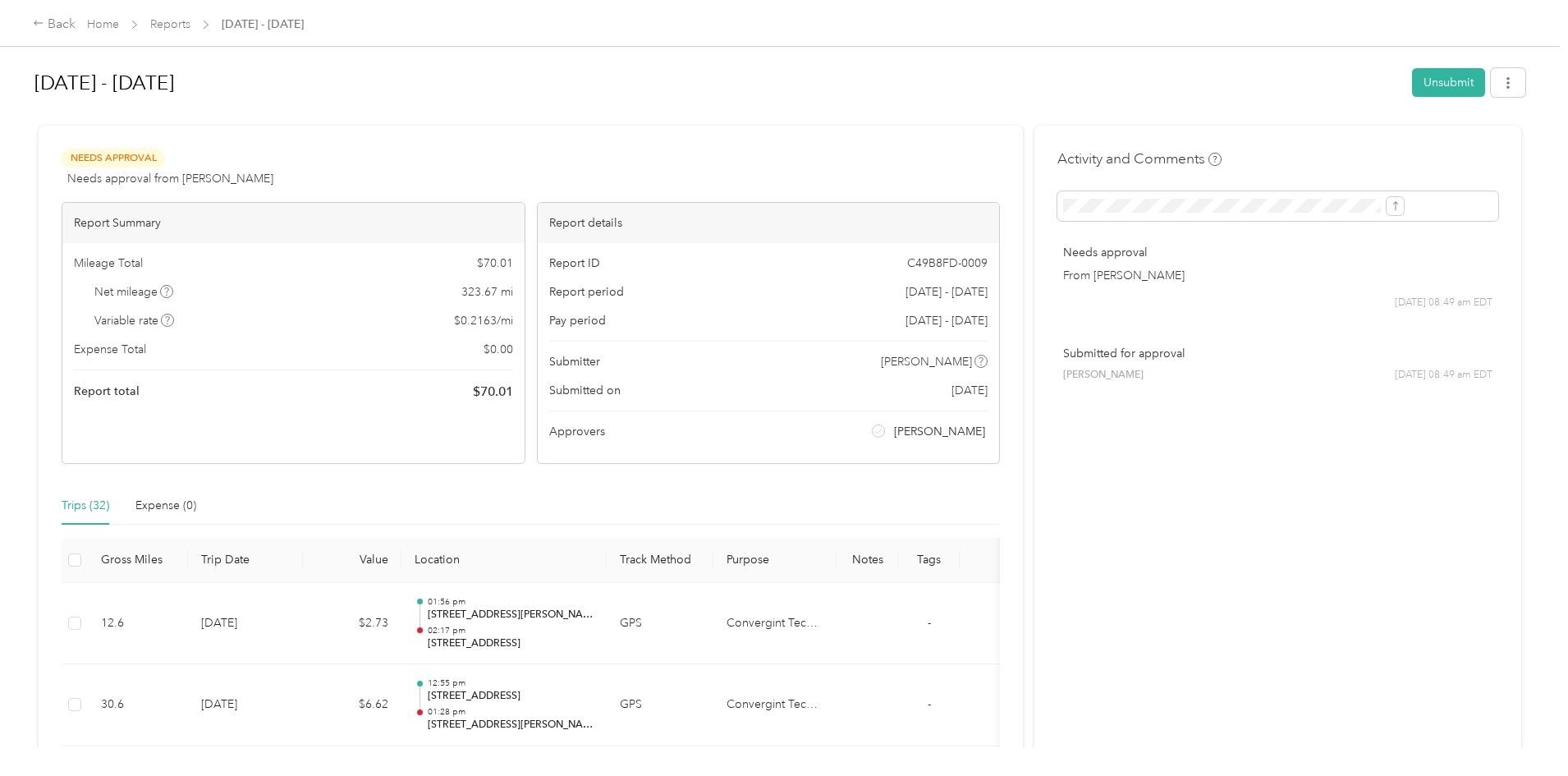
click at [557, 114] on div at bounding box center [780, 118] width 1491 height 18
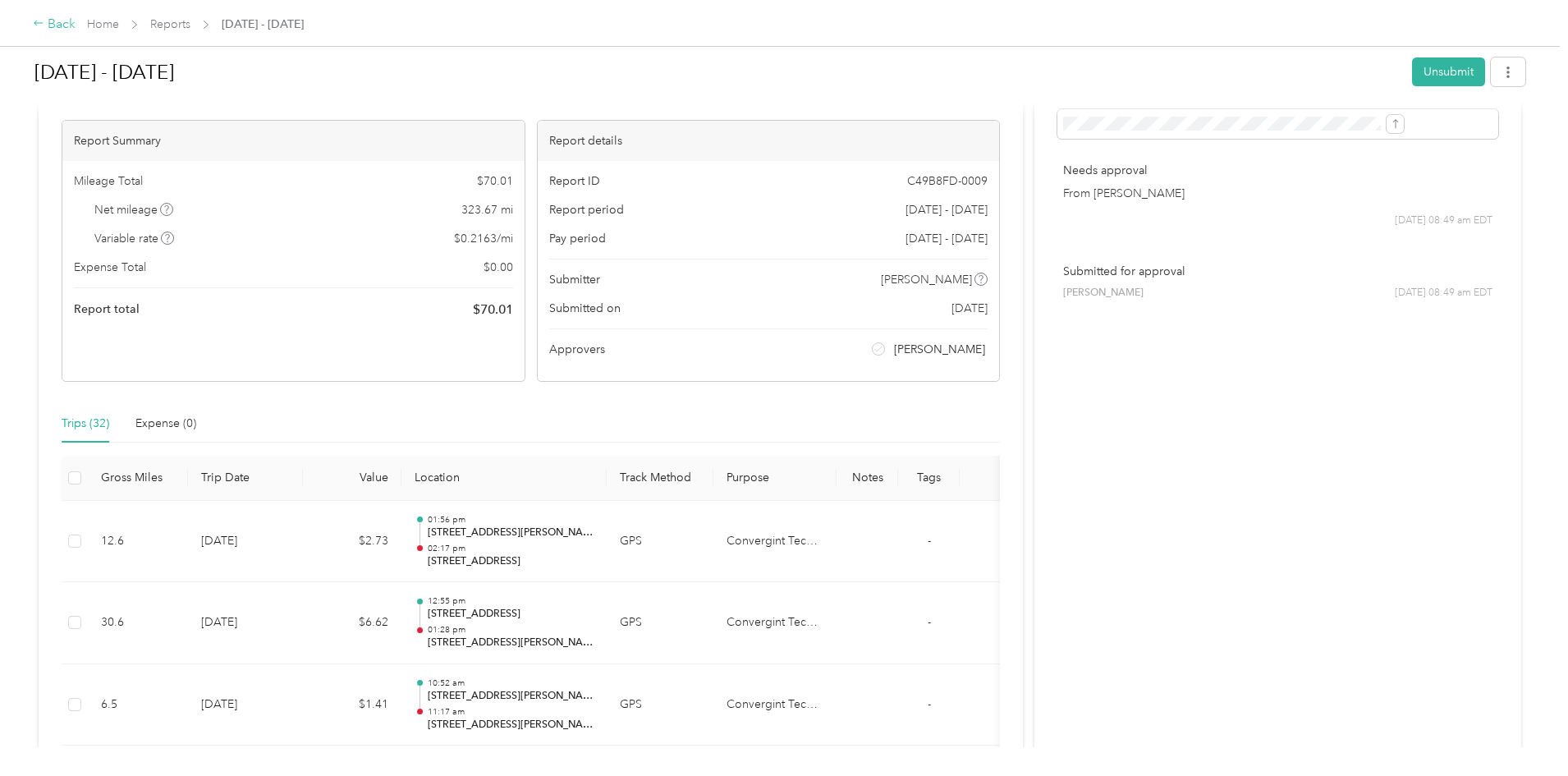
click at [75, 28] on div "Back" at bounding box center [54, 25] width 43 height 20
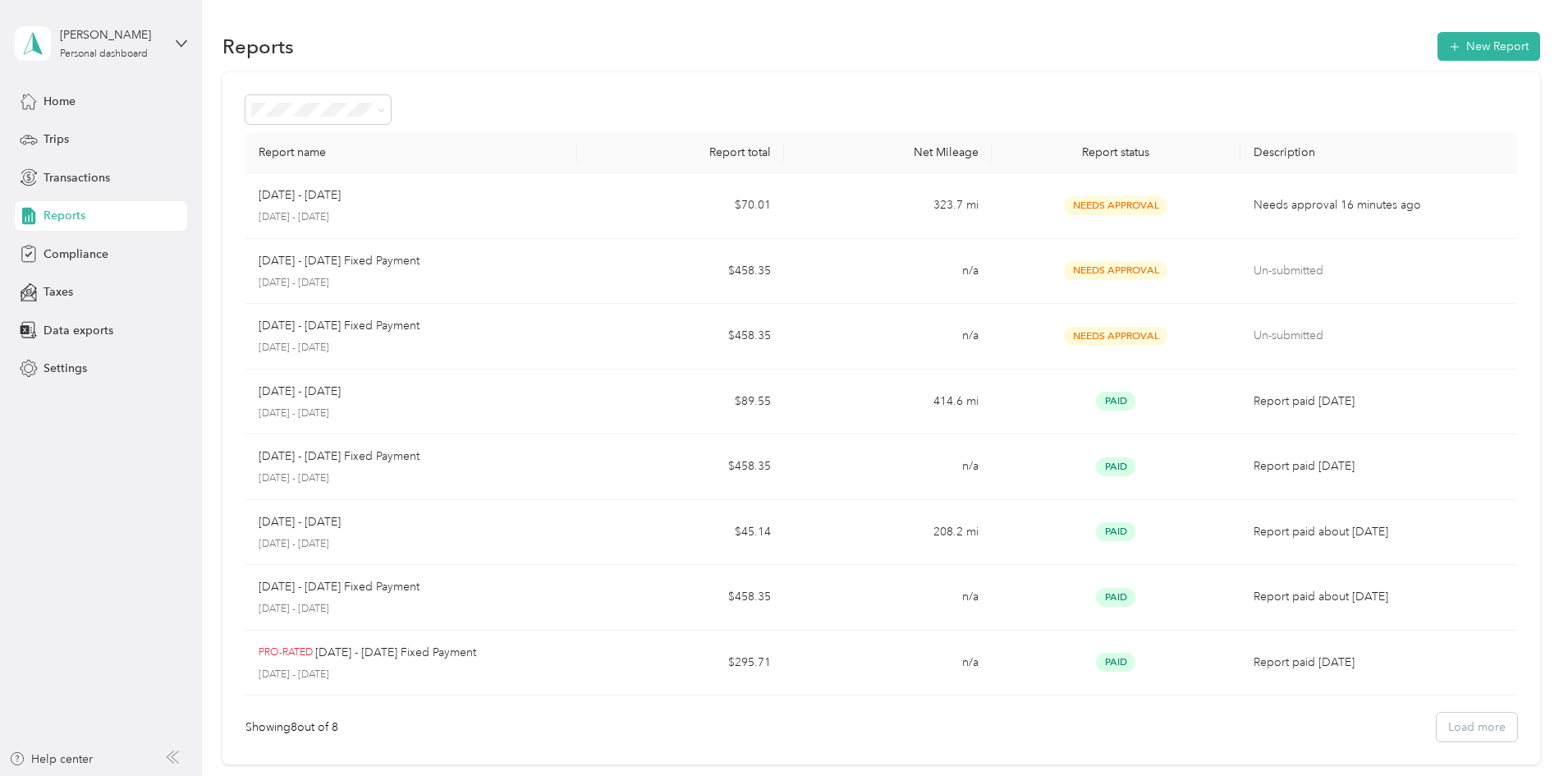
click at [267, 31] on div "Reports New Report" at bounding box center [881, 45] width 1318 height 34
click at [672, 42] on div "Reports New Report" at bounding box center [881, 45] width 1318 height 34
